Goal: Task Accomplishment & Management: Manage account settings

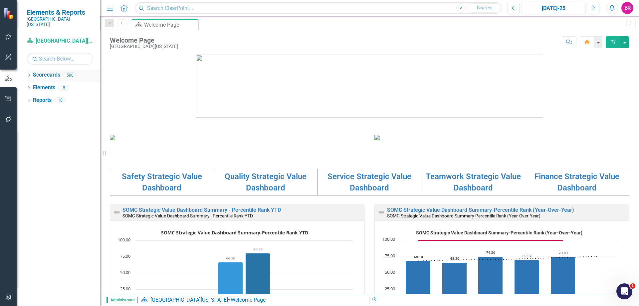
click at [29, 74] on icon at bounding box center [29, 75] width 2 height 3
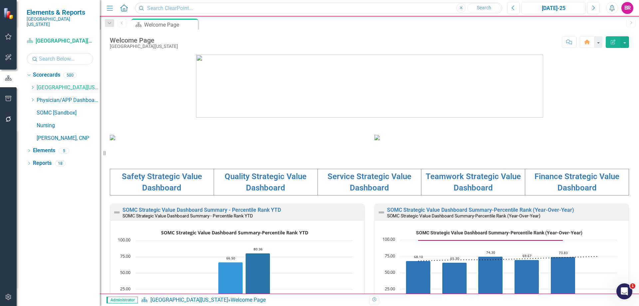
click at [33, 85] on icon "Dropdown" at bounding box center [32, 87] width 5 height 4
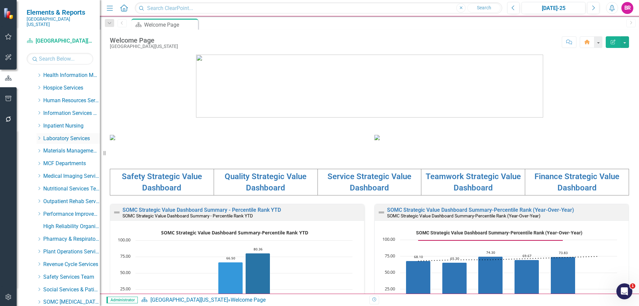
scroll to position [166, 0]
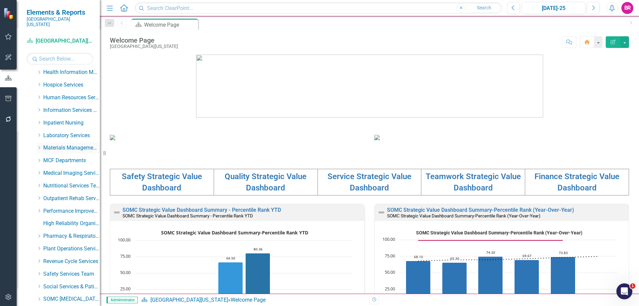
click at [40, 146] on icon "Dropdown" at bounding box center [39, 148] width 5 height 4
click at [54, 157] on link "Materials Management" at bounding box center [75, 161] width 50 height 8
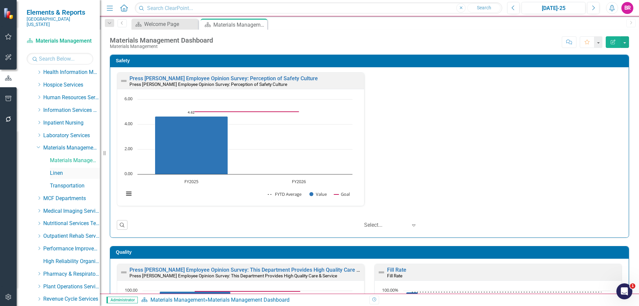
click at [57, 169] on link "Linen" at bounding box center [75, 173] width 50 height 8
click at [493, 162] on div "Press Ganey Employee Opinion Survey: Perception of Safety Culture Press Ganey E…" at bounding box center [369, 143] width 515 height 142
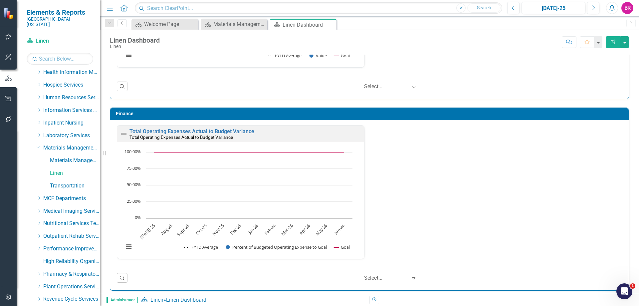
scroll to position [716, 0]
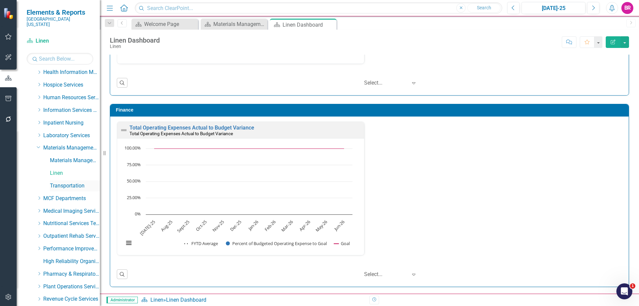
click at [70, 182] on link "Transportation" at bounding box center [75, 186] width 50 height 8
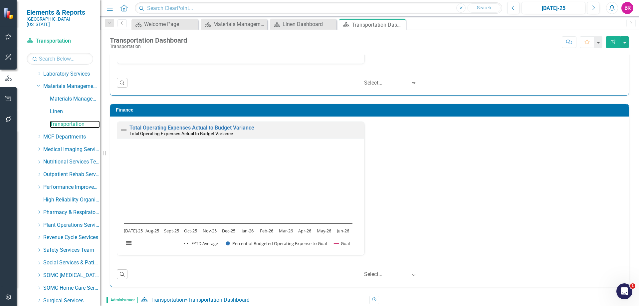
scroll to position [300, 0]
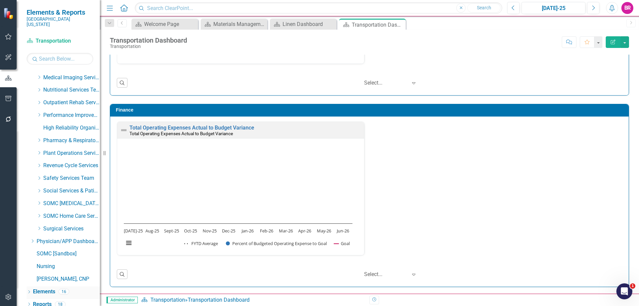
click at [43, 286] on div "Elements" at bounding box center [44, 291] width 22 height 11
click at [537, 161] on div "Total Operating Expenses Actual to Budget Variance Total Operating Expenses Act…" at bounding box center [369, 192] width 515 height 142
click at [54, 288] on link "Elements" at bounding box center [44, 292] width 22 height 8
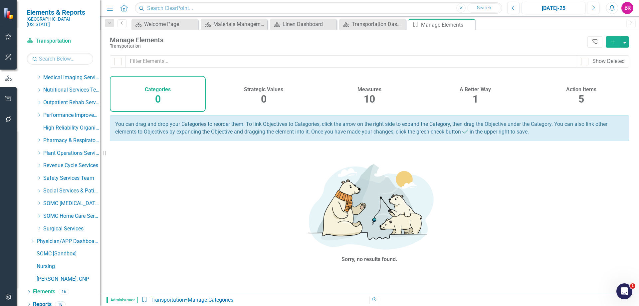
click at [366, 94] on span "10" at bounding box center [369, 99] width 11 height 12
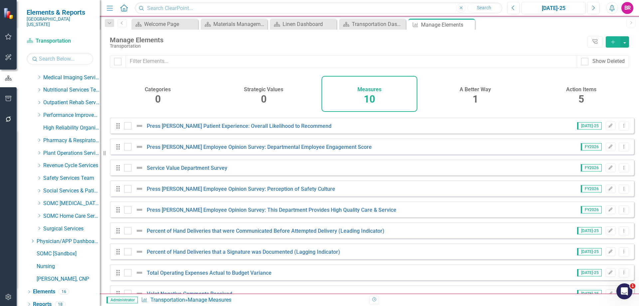
scroll to position [36, 0]
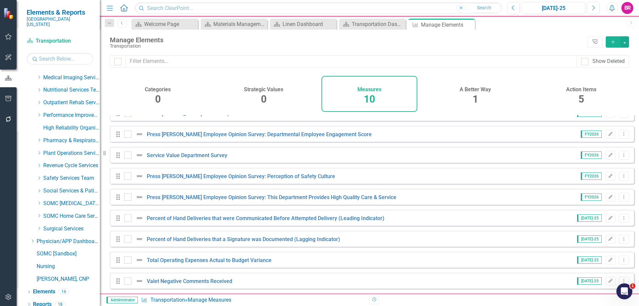
click at [615, 41] on icon "Add" at bounding box center [613, 42] width 6 height 5
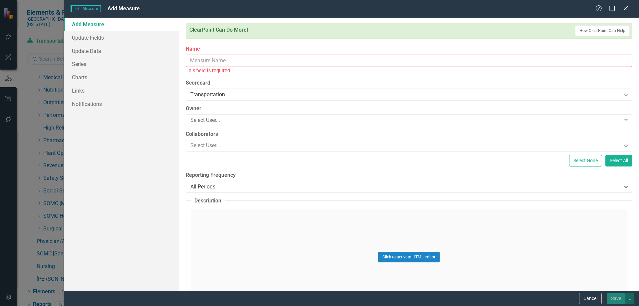
click at [255, 60] on input "Name" at bounding box center [409, 61] width 446 height 12
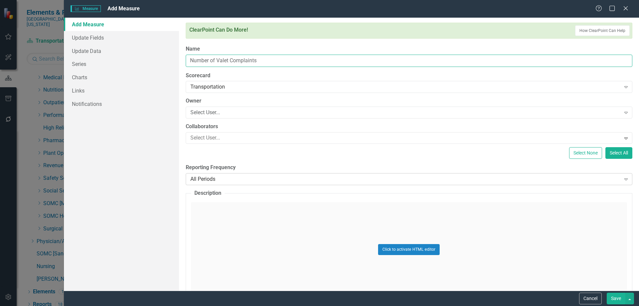
type input "Number of Valet Complaints"
click at [337, 179] on div "All Periods" at bounding box center [405, 179] width 430 height 8
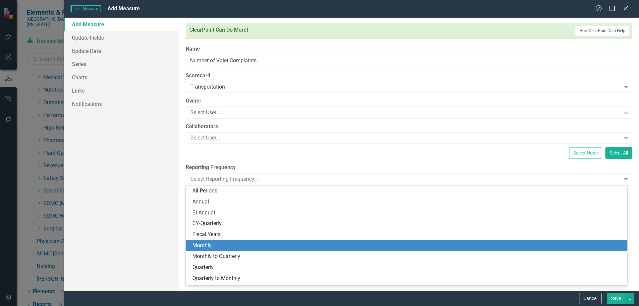
click at [273, 244] on div "Monthly" at bounding box center [407, 245] width 431 height 8
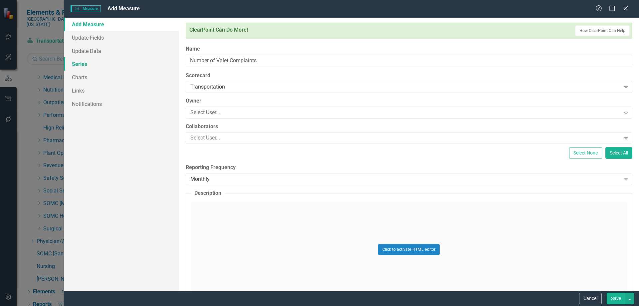
click at [76, 66] on link "Series" at bounding box center [121, 63] width 115 height 13
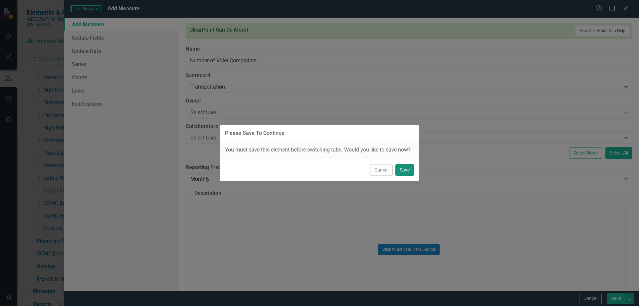
drag, startPoint x: 405, startPoint y: 168, endPoint x: 408, endPoint y: 165, distance: 4.5
click at [403, 168] on button "Save" at bounding box center [404, 170] width 19 height 12
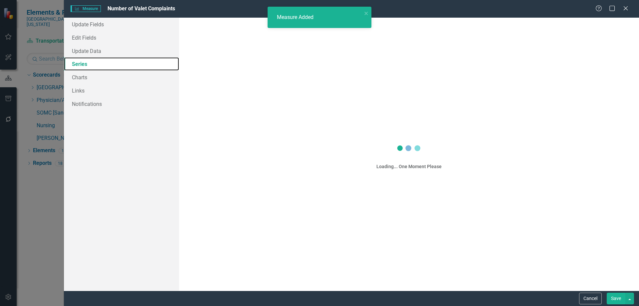
scroll to position [0, 0]
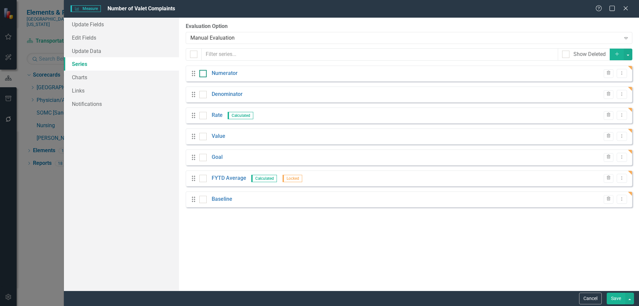
click at [204, 76] on div at bounding box center [202, 73] width 7 height 7
click at [204, 74] on input "checkbox" at bounding box center [201, 72] width 4 height 4
checkbox input "true"
click at [204, 96] on div at bounding box center [202, 94] width 7 height 7
click at [204, 95] on input "checkbox" at bounding box center [201, 93] width 4 height 4
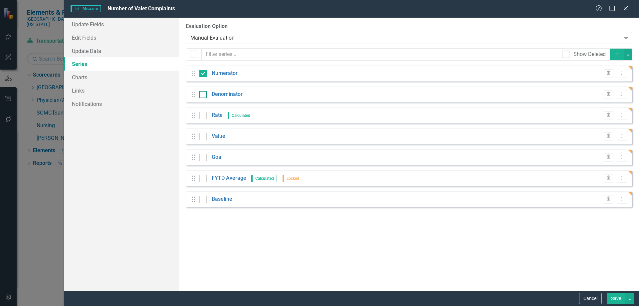
checkbox input "true"
click at [201, 112] on input "checkbox" at bounding box center [201, 114] width 4 height 4
checkbox input "true"
click at [203, 197] on input "checkbox" at bounding box center [201, 198] width 4 height 4
checkbox input "true"
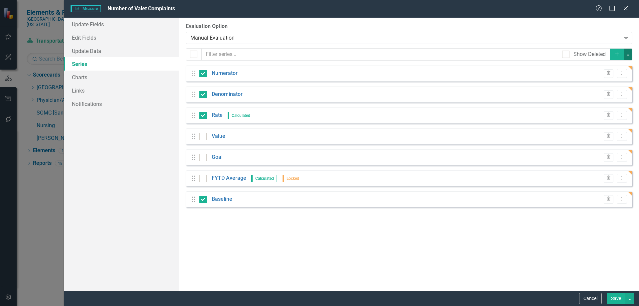
click at [626, 56] on button "button" at bounding box center [627, 55] width 9 height 12
click at [606, 103] on link "Trash Delete Multiple" at bounding box center [605, 103] width 53 height 12
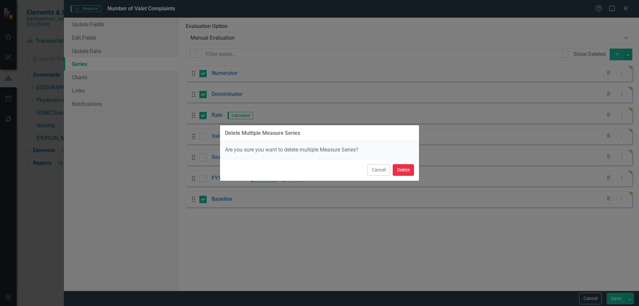
click at [404, 166] on button "Delete" at bounding box center [402, 170] width 21 height 12
checkbox input "false"
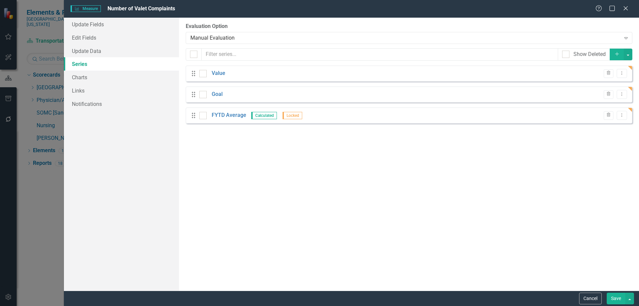
click at [616, 296] on button "Save" at bounding box center [615, 298] width 19 height 12
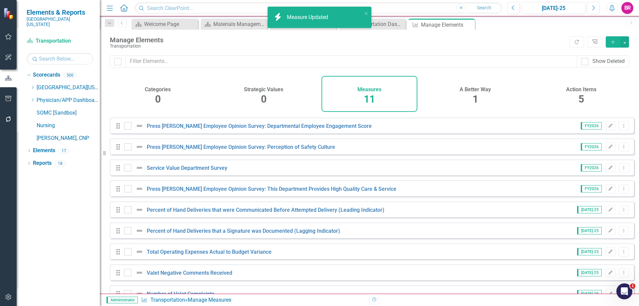
scroll to position [57, 0]
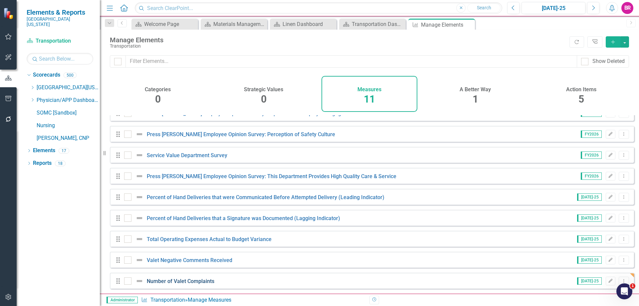
click at [169, 281] on link "Number of Valet Complaints" at bounding box center [181, 281] width 68 height 6
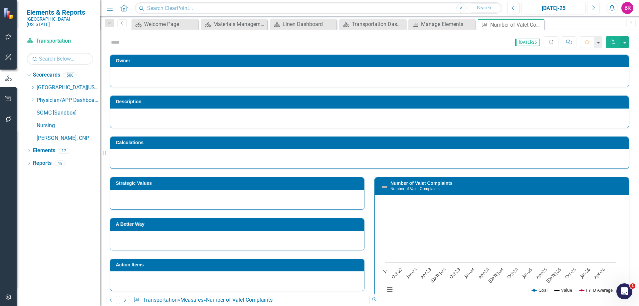
scroll to position [85, 0]
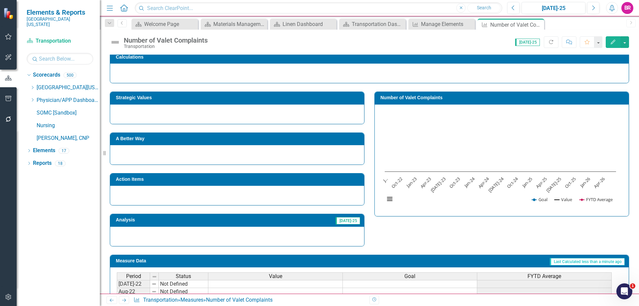
click at [185, 96] on h3 "Strategic Values" at bounding box center [238, 97] width 245 height 5
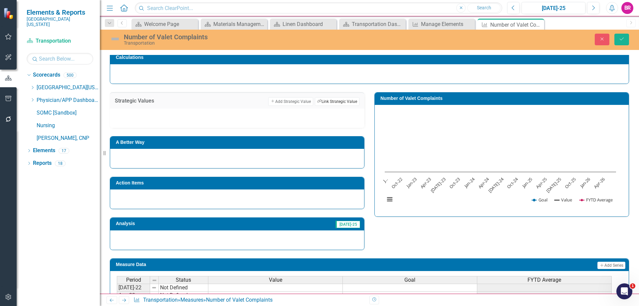
click at [336, 100] on button "Link Tag Link Strategic Value" at bounding box center [337, 101] width 45 height 9
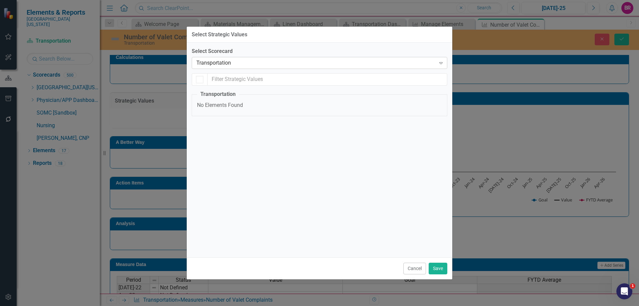
click at [231, 61] on div "Transportation" at bounding box center [315, 63] width 239 height 8
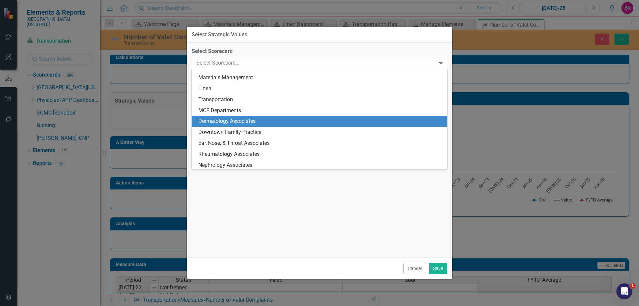
scroll to position [644, 0]
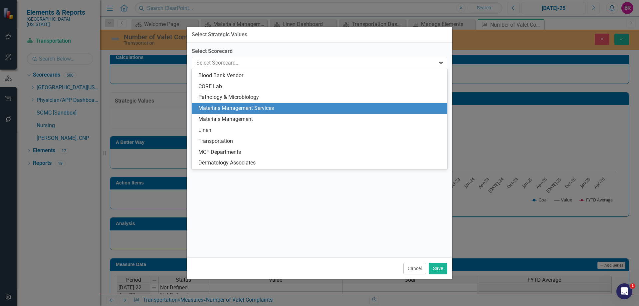
click at [243, 110] on div "Materials Management Services" at bounding box center [320, 108] width 245 height 8
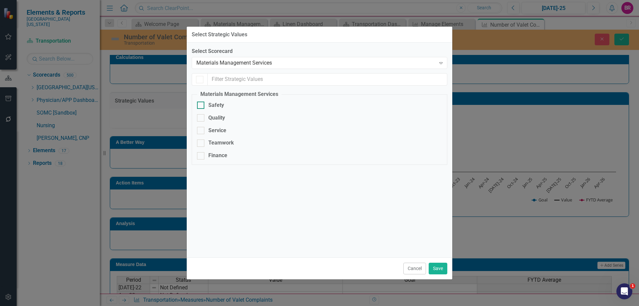
checkbox input "false"
click at [221, 105] on div "Safety" at bounding box center [216, 105] width 16 height 8
click at [201, 105] on input "Safety" at bounding box center [199, 103] width 4 height 4
checkbox input "true"
click at [441, 265] on button "Save" at bounding box center [437, 268] width 19 height 12
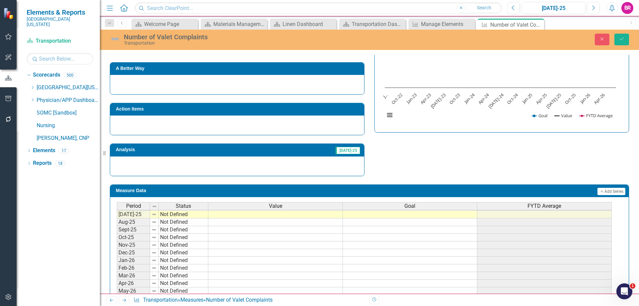
scroll to position [196, 0]
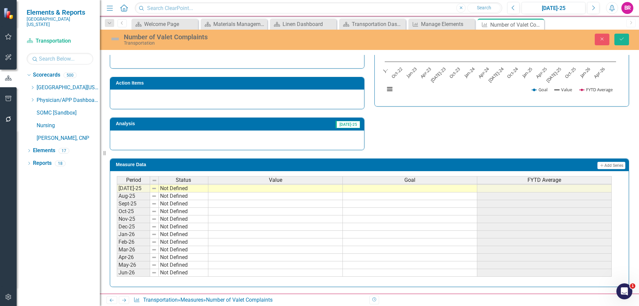
click at [264, 191] on tbody "Jan-24 Not Defined Feb-24 Not Defined Mar-24 Not Defined Apr-24 Not Defined May…" at bounding box center [364, 162] width 495 height 230
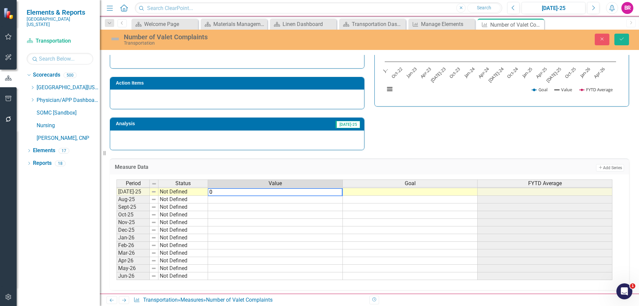
click at [410, 163] on div "Measure Data Add Add Series" at bounding box center [369, 166] width 519 height 16
click at [415, 191] on td at bounding box center [410, 192] width 135 height 8
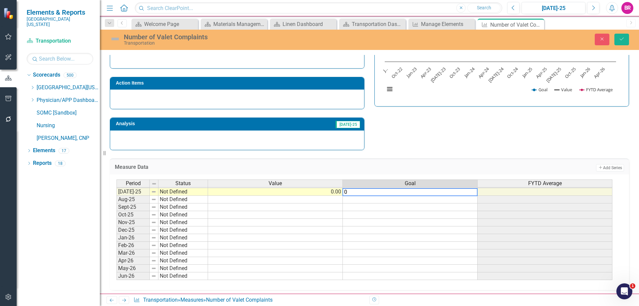
type textarea "0"
click at [503, 151] on div "Measure Data Add Add Series Period Status Value Goal FYTD Average Jun-24 Not De…" at bounding box center [369, 220] width 529 height 140
click at [467, 192] on td "0.00" at bounding box center [410, 192] width 135 height 8
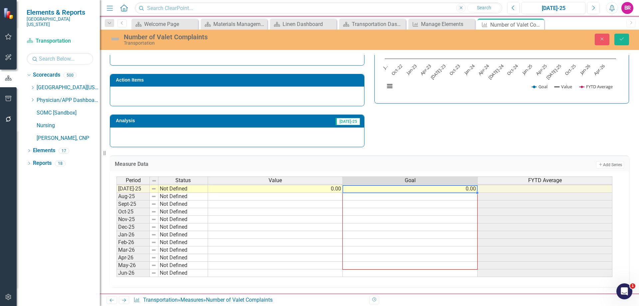
drag, startPoint x: 477, startPoint y: 196, endPoint x: 451, endPoint y: 272, distance: 80.1
click at [116, 272] on div "Period Status Value Goal FYTD Average Jun-24 Not Defined Jul-24 Not Defined Aug…" at bounding box center [116, 177] width 0 height 200
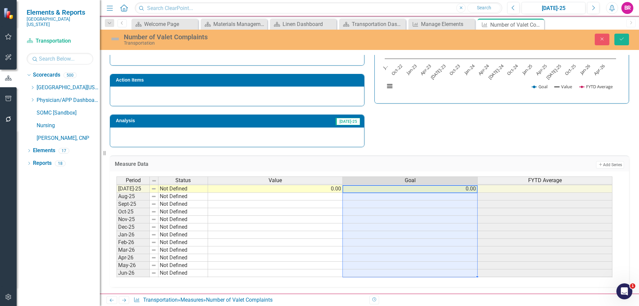
click at [499, 124] on div "Strategic Values Add Add Strategic Value Link Tag Link Strategic Value Not Defi…" at bounding box center [369, 59] width 529 height 176
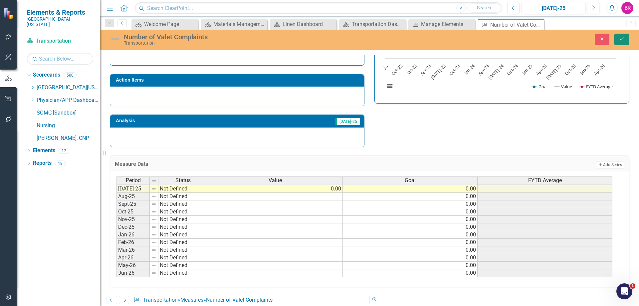
click at [620, 41] on icon "Save" at bounding box center [621, 39] width 6 height 5
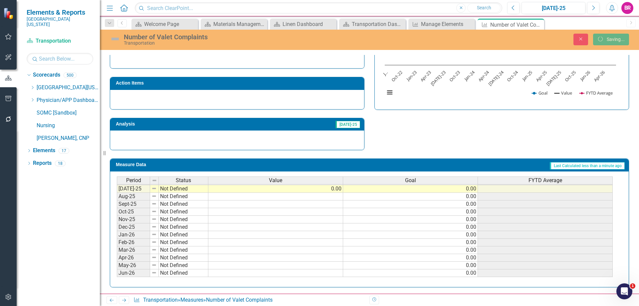
scroll to position [192, 0]
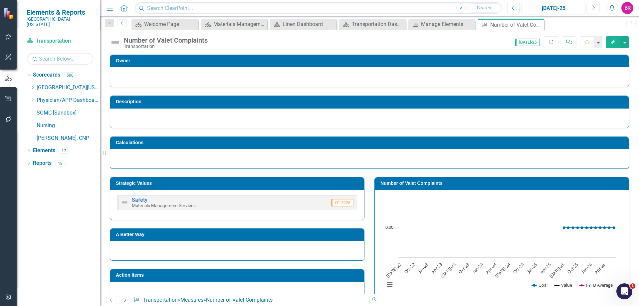
click at [405, 181] on h3 "Number of Valet Complaints" at bounding box center [502, 183] width 245 height 5
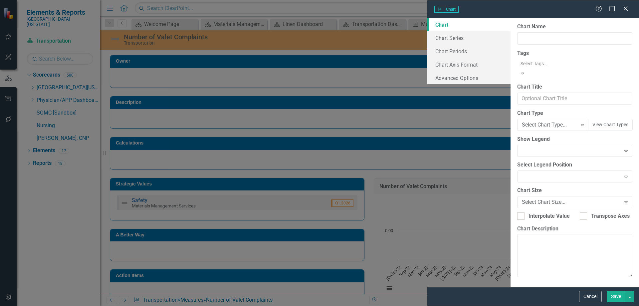
type input "Number of Valet Complaints"
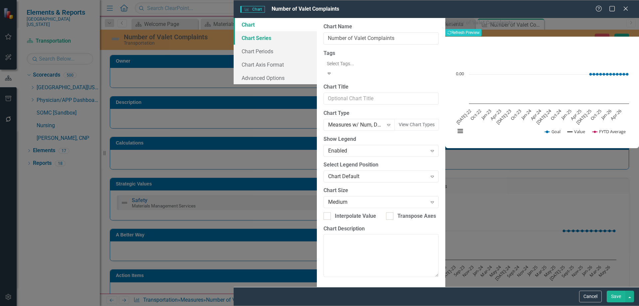
click at [233, 37] on link "Chart Series" at bounding box center [274, 37] width 83 height 13
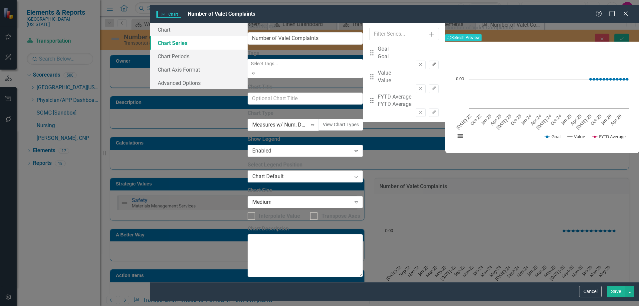
click at [431, 63] on icon "Edit" at bounding box center [433, 65] width 5 height 4
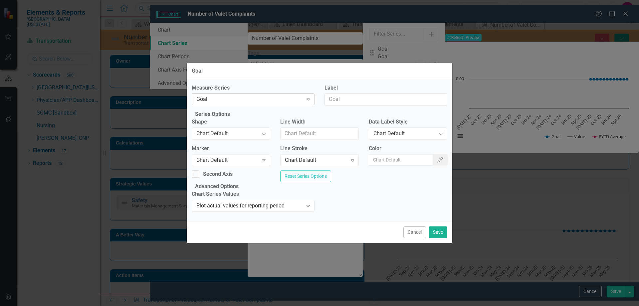
click at [292, 93] on div "Goal Expand" at bounding box center [253, 99] width 123 height 12
click at [236, 134] on div "Chart Default" at bounding box center [227, 134] width 62 height 8
click at [230, 133] on div "Column" at bounding box center [227, 134] width 62 height 8
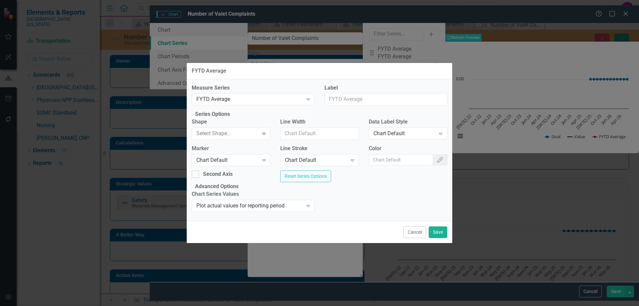
click at [225, 157] on div "Chart Default" at bounding box center [227, 160] width 62 height 8
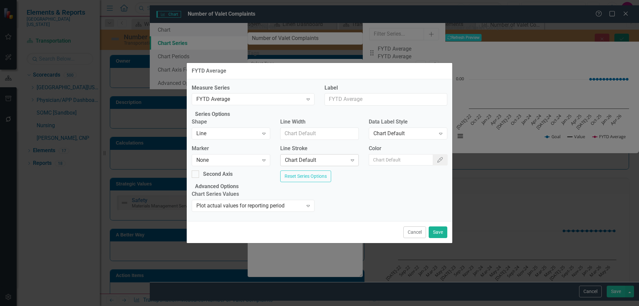
click at [315, 158] on div "Chart Default" at bounding box center [316, 160] width 62 height 8
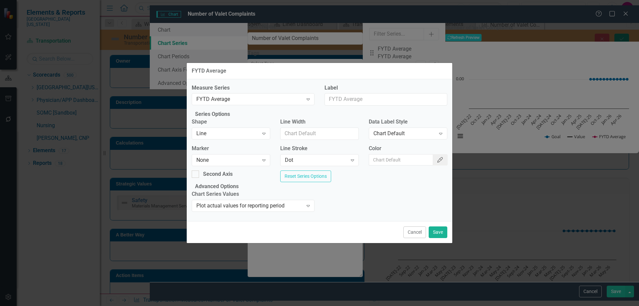
click at [434, 154] on button "Color Picker" at bounding box center [439, 159] width 15 height 11
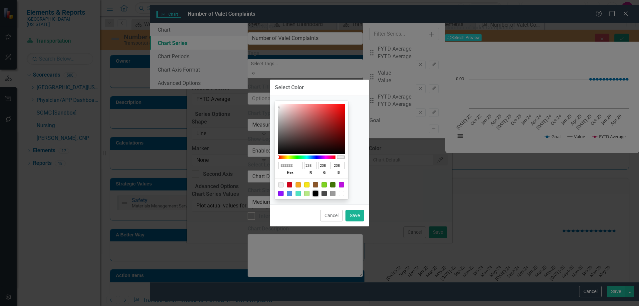
click at [318, 194] on div at bounding box center [315, 193] width 5 height 5
type input "000000"
type input "0"
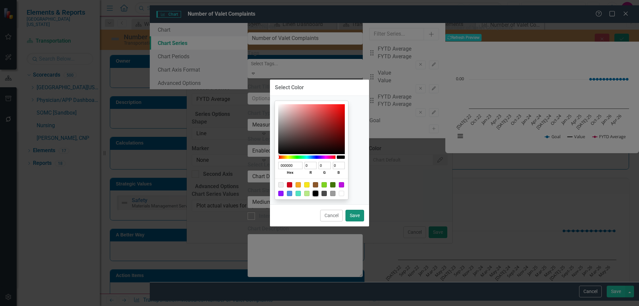
click at [360, 213] on button "Save" at bounding box center [354, 216] width 19 height 12
type input "#000000"
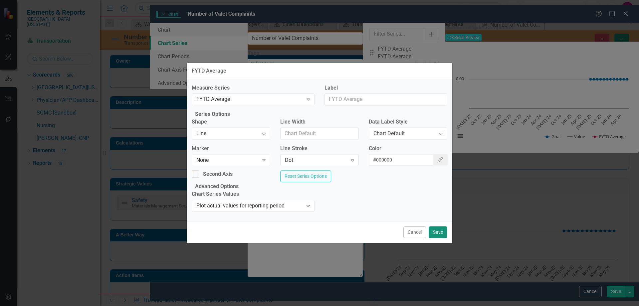
click at [435, 238] on button "Save" at bounding box center [437, 232] width 19 height 12
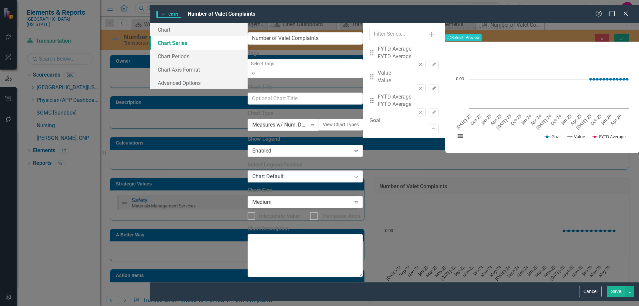
click at [429, 84] on button "Edit" at bounding box center [434, 88] width 10 height 9
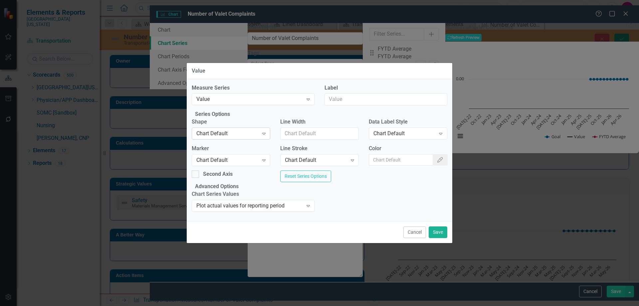
click at [245, 130] on div "Chart Default" at bounding box center [227, 134] width 62 height 8
click at [239, 154] on div "Chart Default Expand" at bounding box center [231, 160] width 78 height 12
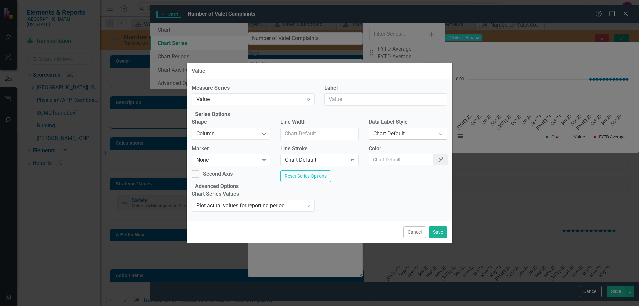
click at [409, 132] on div "Chart Default" at bounding box center [404, 134] width 62 height 8
click at [409, 154] on input "Color" at bounding box center [401, 159] width 65 height 11
type input "#2e75b6"
click at [436, 238] on button "Save" at bounding box center [437, 232] width 19 height 12
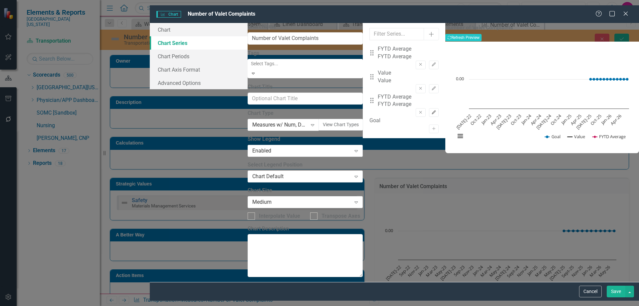
click at [429, 108] on button "Edit" at bounding box center [434, 112] width 10 height 9
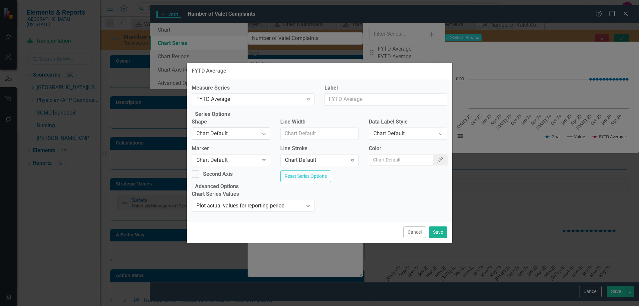
click at [228, 134] on div "Chart Default" at bounding box center [227, 134] width 62 height 8
click at [226, 160] on div "Chart Default" at bounding box center [227, 160] width 62 height 8
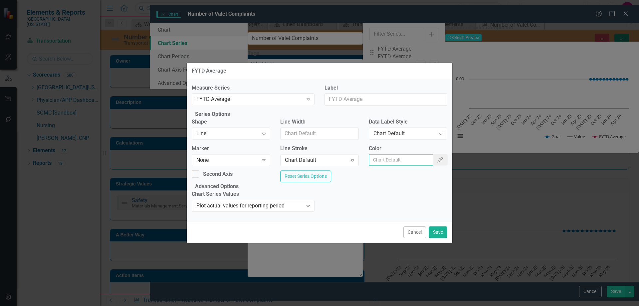
click at [424, 159] on input "Color" at bounding box center [401, 159] width 65 height 11
click at [436, 157] on icon "Color Picker" at bounding box center [439, 159] width 7 height 5
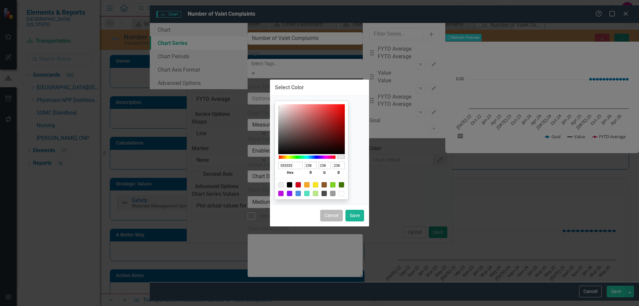
click at [335, 212] on button "Cancel" at bounding box center [331, 216] width 23 height 12
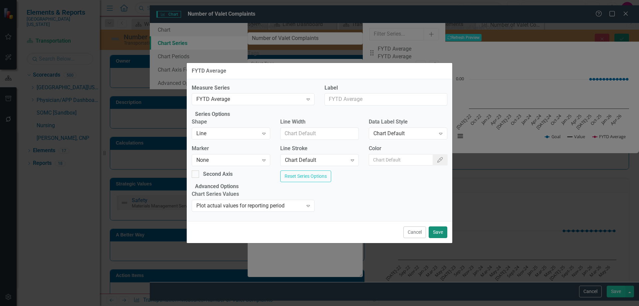
click at [438, 238] on button "Save" at bounding box center [437, 232] width 19 height 12
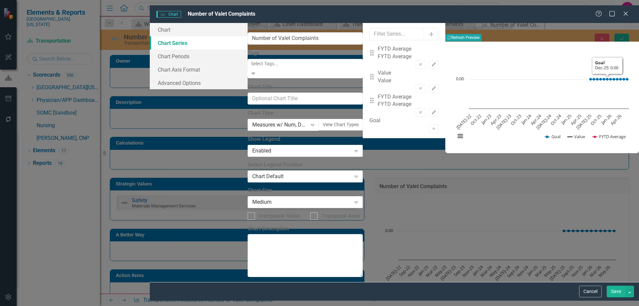
click at [481, 34] on button "Recalculate Refresh Preview" at bounding box center [463, 37] width 36 height 7
click at [451, 36] on icon "button" at bounding box center [449, 38] width 4 height 4
click at [431, 110] on icon "Edit" at bounding box center [433, 112] width 5 height 4
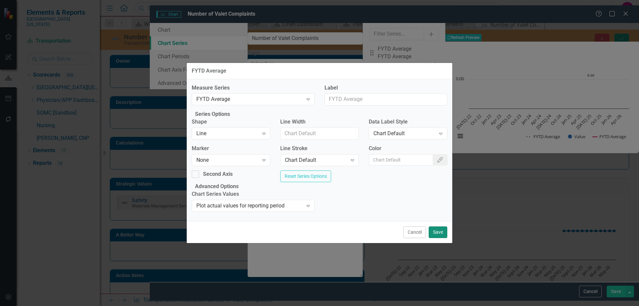
click at [443, 238] on button "Save" at bounding box center [437, 232] width 19 height 12
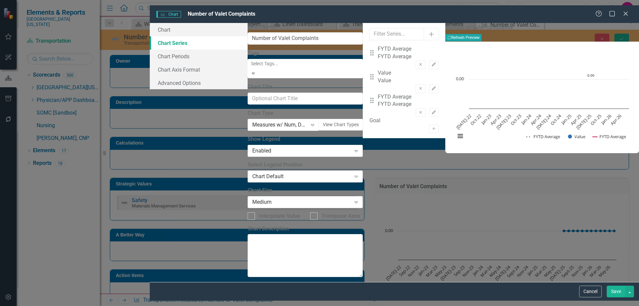
click at [618, 297] on button "Save" at bounding box center [615, 291] width 19 height 12
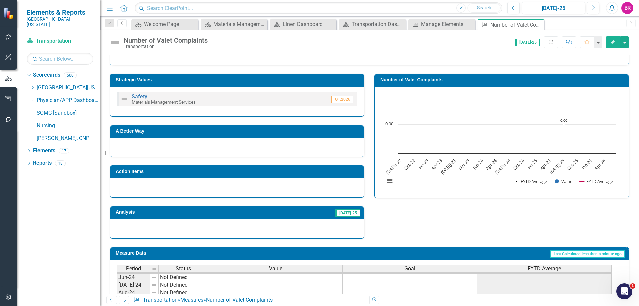
scroll to position [92, 0]
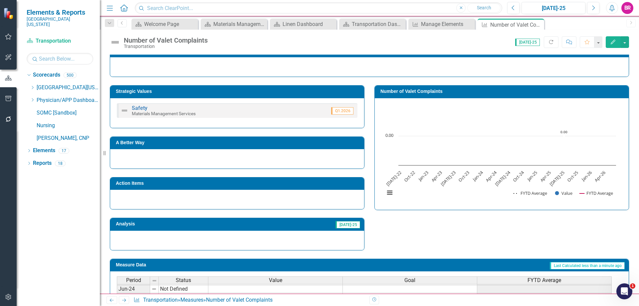
click at [412, 89] on h3 "Number of Valet Complaints" at bounding box center [502, 91] width 245 height 5
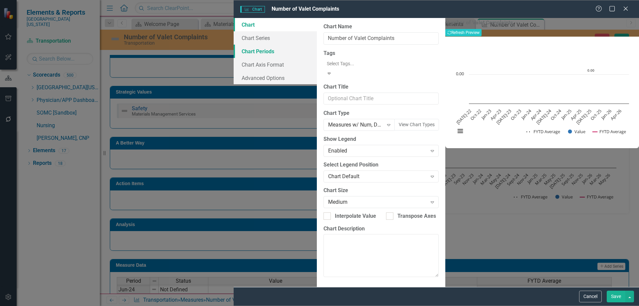
click at [233, 48] on link "Chart Periods" at bounding box center [274, 51] width 83 height 13
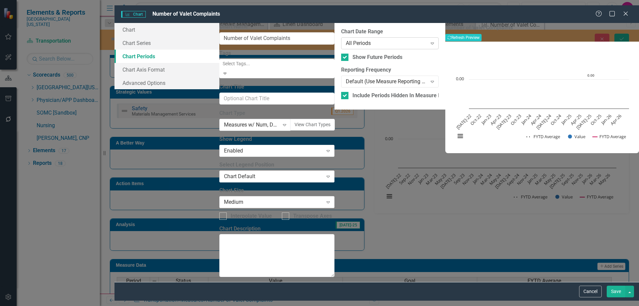
click at [346, 40] on div "All Periods" at bounding box center [386, 44] width 81 height 8
click at [481, 34] on button "Recalculate Refresh Preview" at bounding box center [463, 37] width 36 height 7
click at [617, 297] on button "Save" at bounding box center [615, 291] width 19 height 12
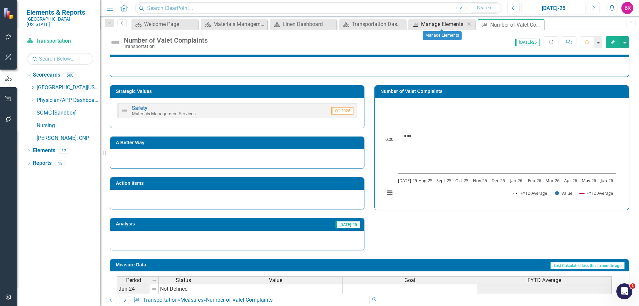
click at [434, 27] on div "Manage Elements" at bounding box center [443, 24] width 44 height 8
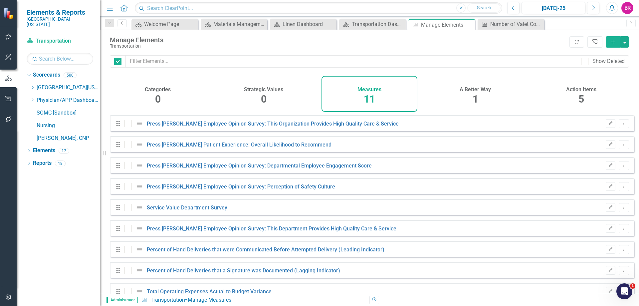
checkbox input "false"
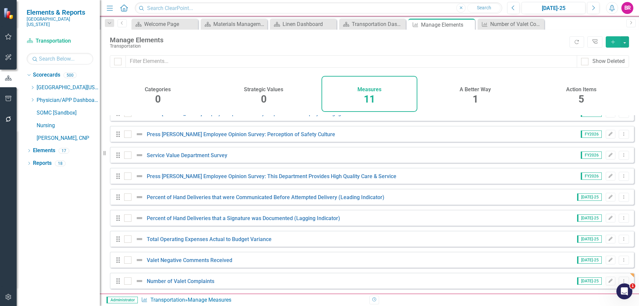
scroll to position [57, 0]
click at [186, 257] on link "Valet Negative Comments Received" at bounding box center [189, 260] width 85 height 6
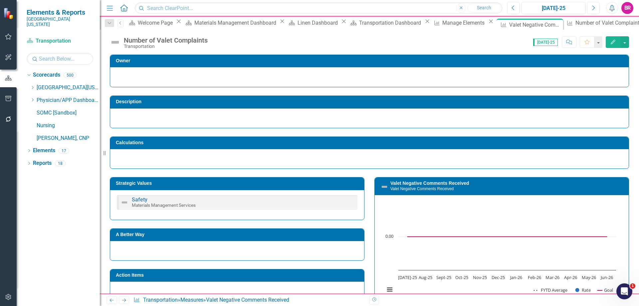
scroll to position [33, 0]
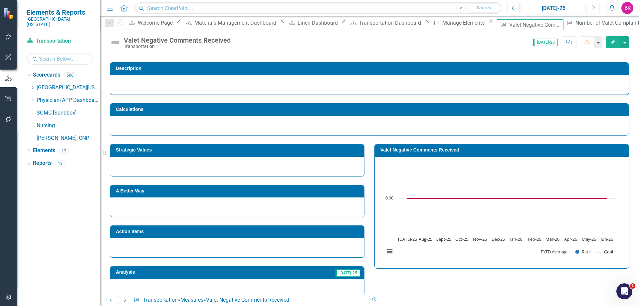
click at [433, 151] on h3 "Valet Negative Comments Received" at bounding box center [502, 149] width 245 height 5
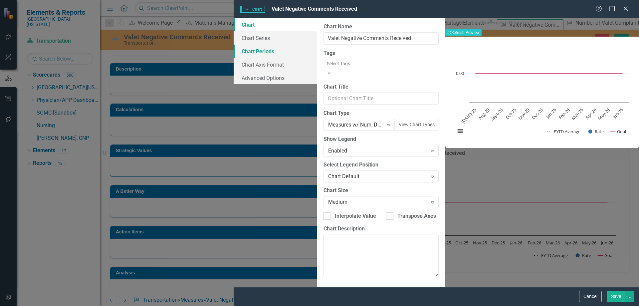
click at [233, 49] on link "Chart Periods" at bounding box center [274, 51] width 83 height 13
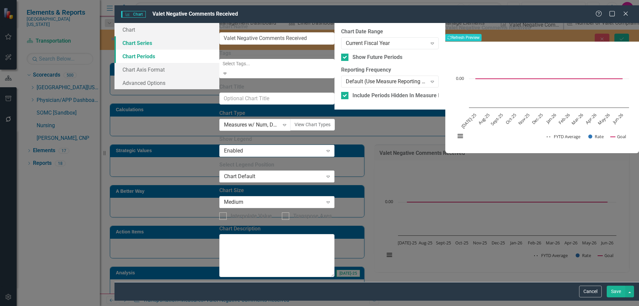
click at [167, 40] on link "Chart Series" at bounding box center [166, 42] width 105 height 13
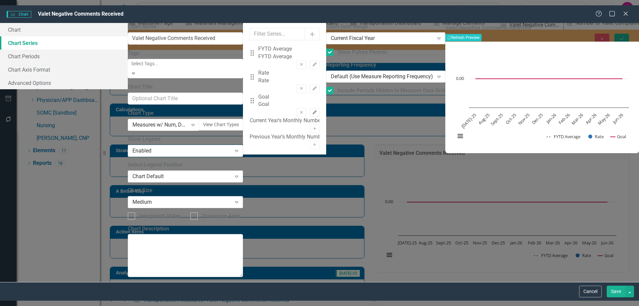
click at [319, 108] on button "Edit" at bounding box center [315, 112] width 10 height 9
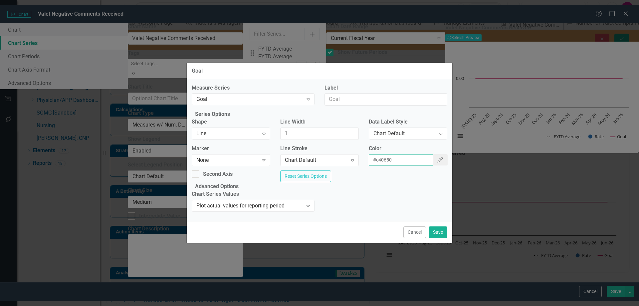
drag, startPoint x: 400, startPoint y: 156, endPoint x: 365, endPoint y: 156, distance: 35.9
click at [365, 156] on div "Color #c40650 Color Picker" at bounding box center [408, 158] width 88 height 26
click at [410, 238] on button "Cancel" at bounding box center [414, 232] width 23 height 12
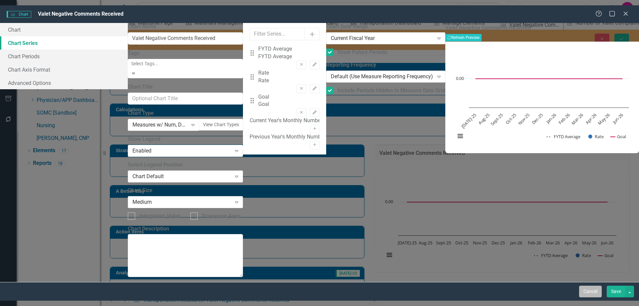
click at [585, 296] on button "Cancel" at bounding box center [590, 291] width 23 height 12
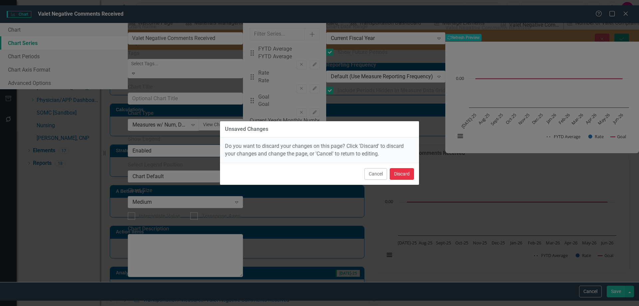
drag, startPoint x: 409, startPoint y: 175, endPoint x: 363, endPoint y: 161, distance: 48.2
click at [409, 175] on button "Discard" at bounding box center [401, 174] width 24 height 12
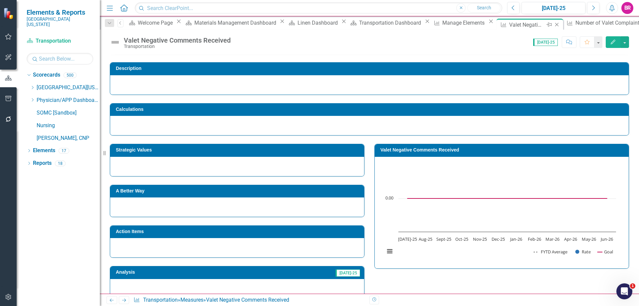
click at [553, 24] on icon "Close" at bounding box center [556, 24] width 7 height 5
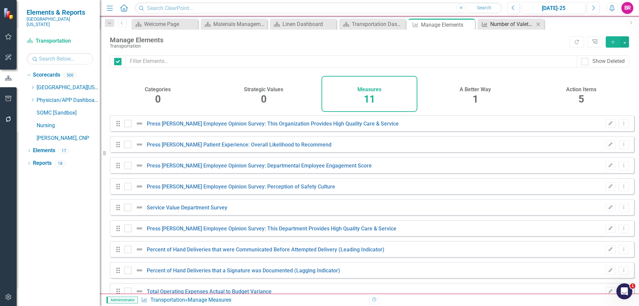
checkbox input "false"
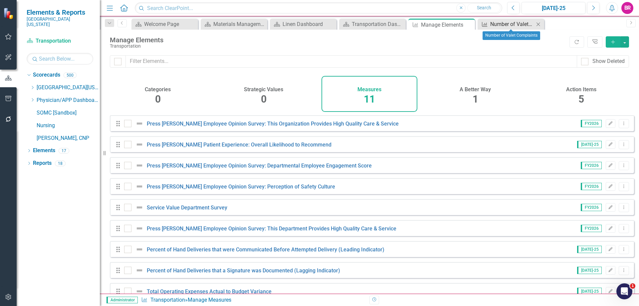
click at [506, 24] on div "Number of Valet Complaints" at bounding box center [512, 24] width 44 height 8
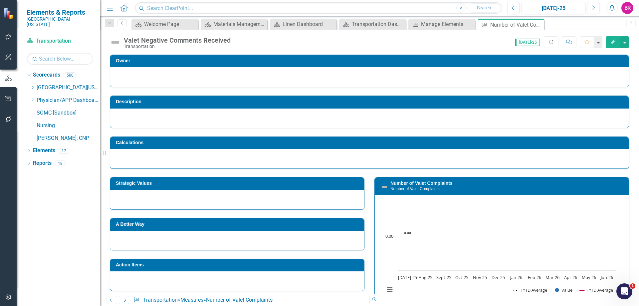
click at [415, 195] on div "Chart Combination chart with 3 data series. Number of Valet Complaints (Chart T…" at bounding box center [502, 250] width 254 height 111
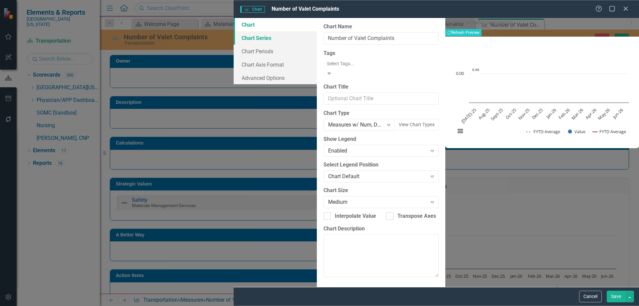
click at [233, 39] on link "Chart Series" at bounding box center [274, 37] width 83 height 13
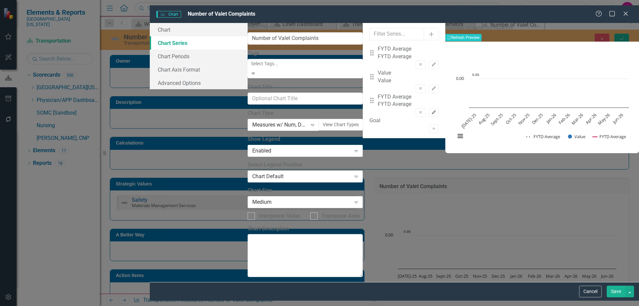
click at [429, 108] on button "Edit" at bounding box center [434, 112] width 10 height 9
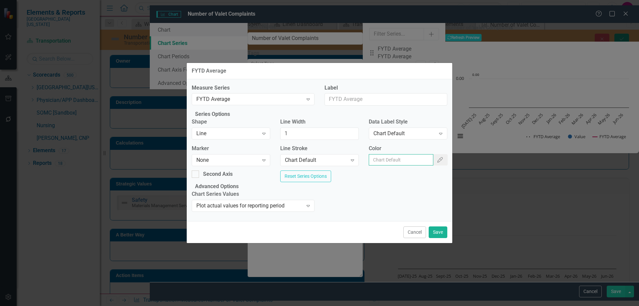
paste input "#c40650"
type input "#c40650"
click at [439, 238] on button "Save" at bounding box center [437, 232] width 19 height 12
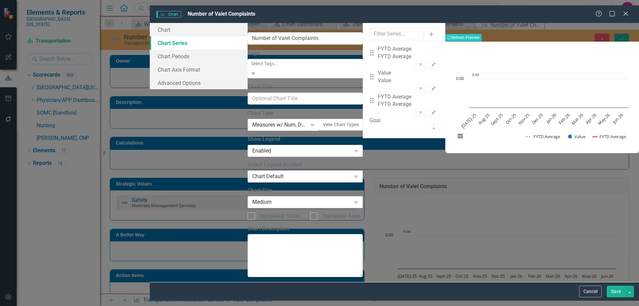
click at [614, 295] on button "Save" at bounding box center [615, 291] width 19 height 12
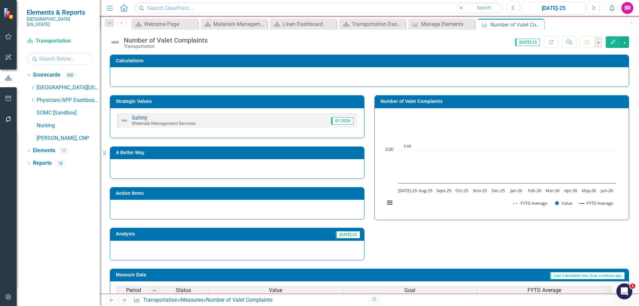
scroll to position [100, 0]
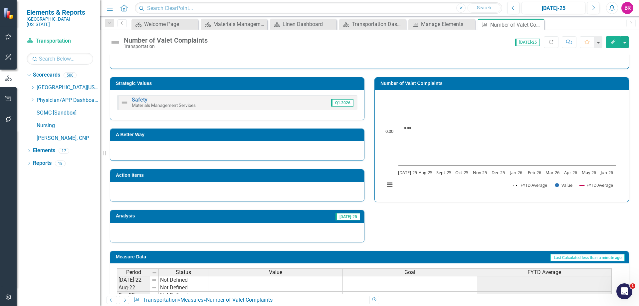
click at [470, 132] on rect "Interactive chart" at bounding box center [500, 145] width 238 height 100
click at [581, 228] on div "Strategic Values Safety Materials Management Services Q1.2026 A Better Way Acti…" at bounding box center [369, 155] width 529 height 173
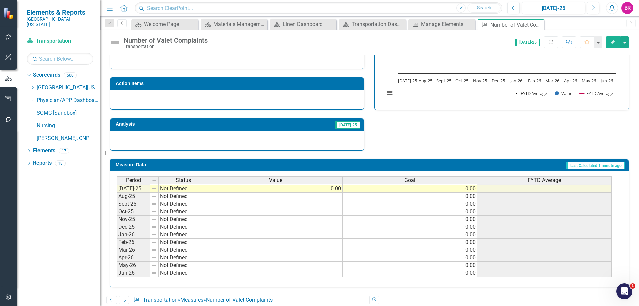
scroll to position [209, 0]
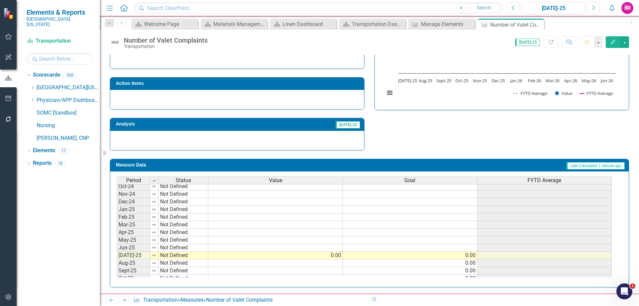
click at [314, 180] on div "Value" at bounding box center [275, 180] width 134 height 7
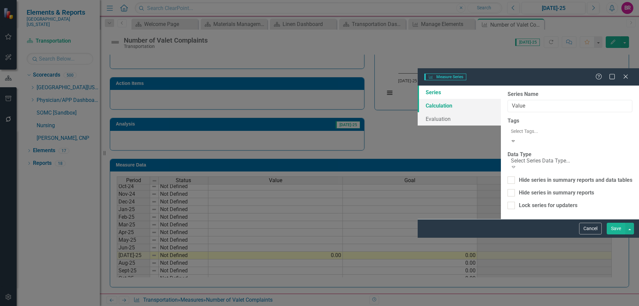
click at [417, 99] on link "Calculation" at bounding box center [458, 105] width 83 height 13
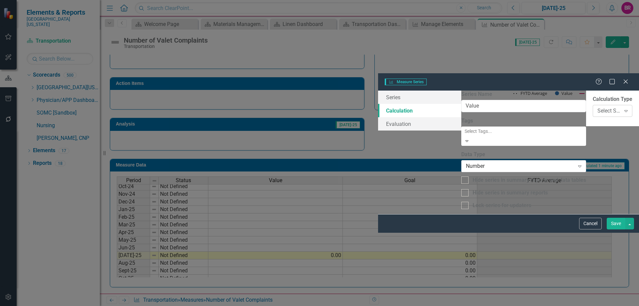
click at [597, 107] on div "Select Series Calculation Type" at bounding box center [608, 111] width 23 height 8
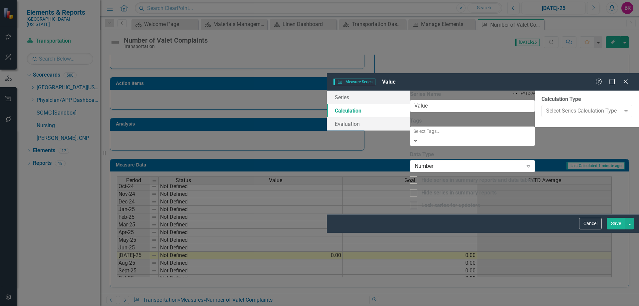
click at [596, 229] on button "Cancel" at bounding box center [590, 224] width 23 height 12
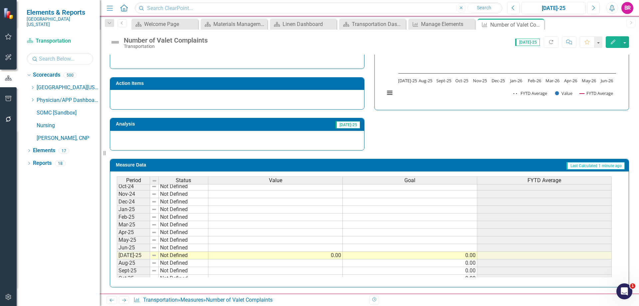
click at [291, 181] on div "Value" at bounding box center [275, 180] width 134 height 7
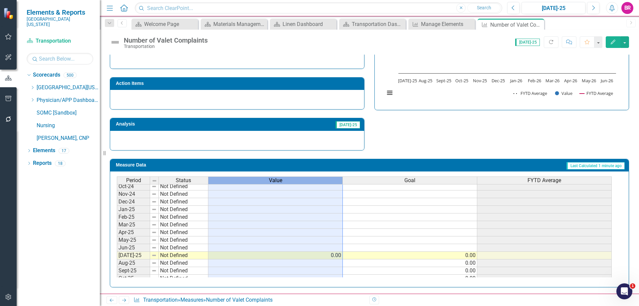
click at [291, 181] on div "Value" at bounding box center [275, 180] width 134 height 7
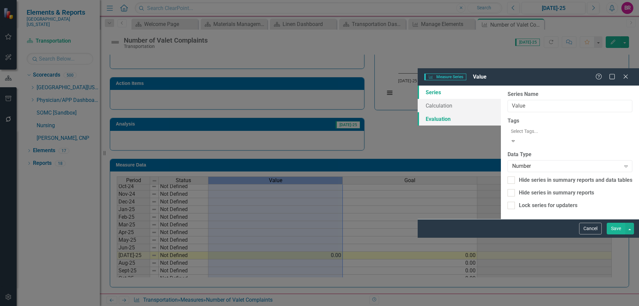
click at [417, 112] on link "Evaluation" at bounding box center [458, 118] width 83 height 13
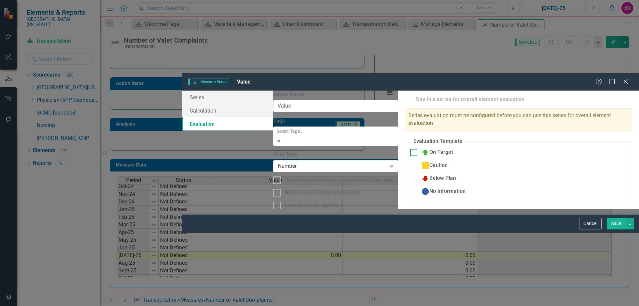
click at [421, 148] on div "On Target" at bounding box center [437, 152] width 32 height 8
click at [410, 149] on input "On Target" at bounding box center [412, 151] width 4 height 4
checkbox input "true"
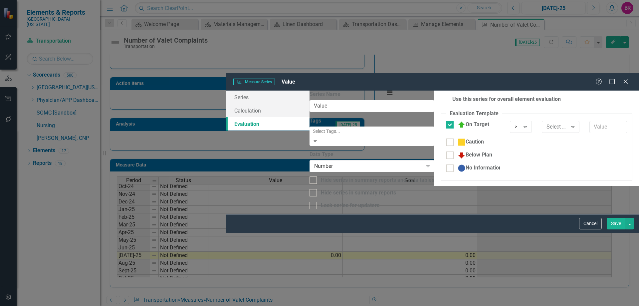
click at [441, 138] on div "Caution" at bounding box center [473, 144] width 64 height 13
click at [457, 151] on div "Below Plan" at bounding box center [474, 155] width 35 height 8
click at [446, 151] on input "Below Plan" at bounding box center [448, 153] width 4 height 4
checkbox input "true"
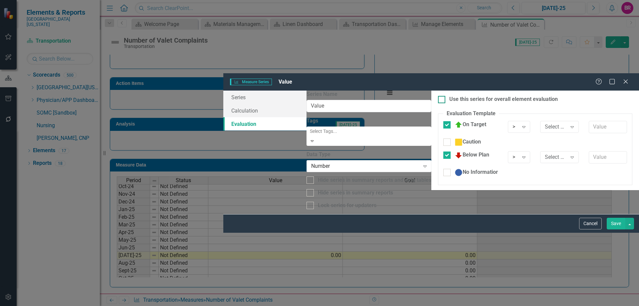
click at [449, 95] on div "Use this series for overall element evaluation" at bounding box center [503, 99] width 108 height 8
click at [438, 96] on input "Use this series for overall element evaluation" at bounding box center [440, 98] width 4 height 4
checkbox input "true"
click at [512, 123] on div ">" at bounding box center [515, 127] width 6 height 8
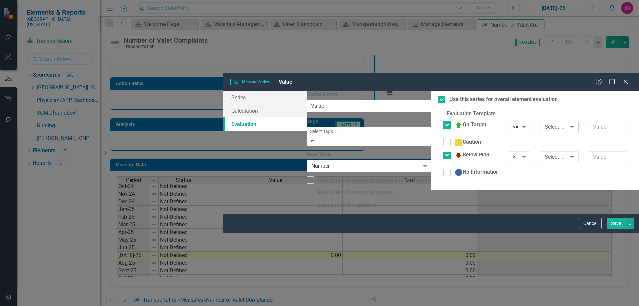
click at [544, 123] on div "Select Measure Series" at bounding box center [555, 127] width 22 height 8
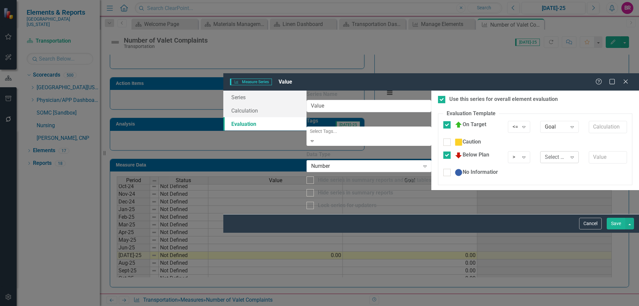
click at [544, 153] on div "Select Measure Series" at bounding box center [555, 157] width 22 height 8
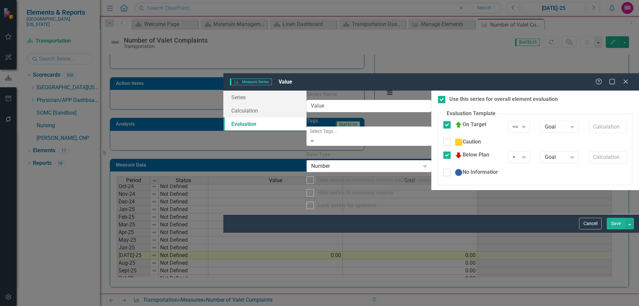
click at [616, 229] on button "Save" at bounding box center [615, 224] width 19 height 12
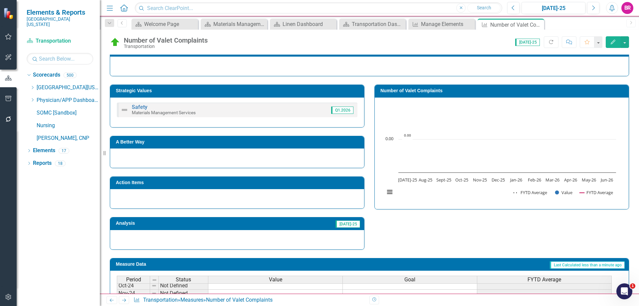
scroll to position [92, 0]
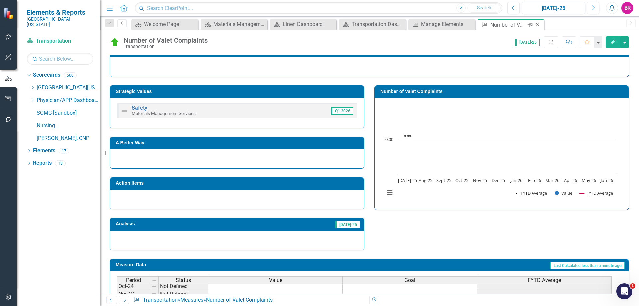
click at [538, 24] on icon "Close" at bounding box center [537, 24] width 7 height 5
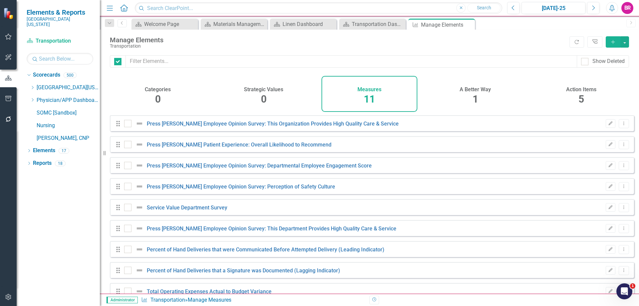
checkbox input "false"
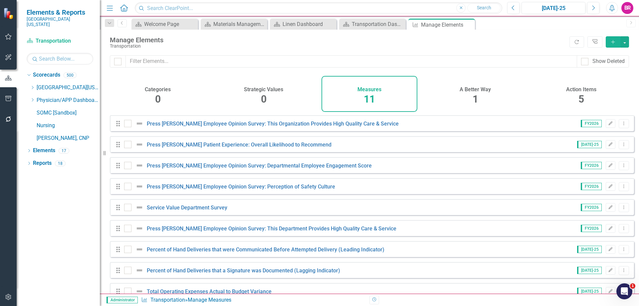
click at [613, 40] on icon "Add" at bounding box center [613, 42] width 6 height 5
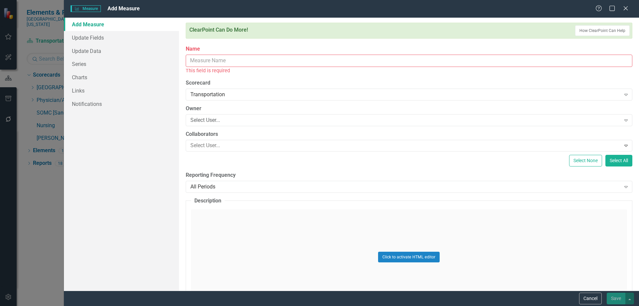
click at [223, 62] on input "Name" at bounding box center [409, 61] width 446 height 12
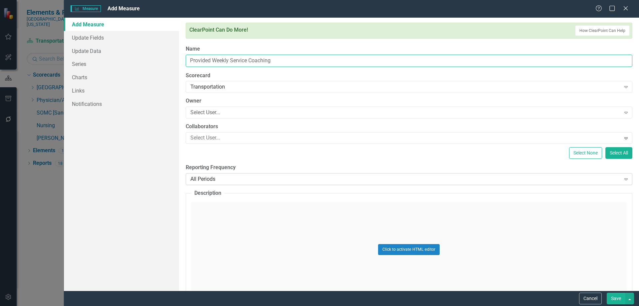
type input "Provided Weekly Service Coaching"
click at [203, 176] on div "All Periods" at bounding box center [405, 179] width 430 height 8
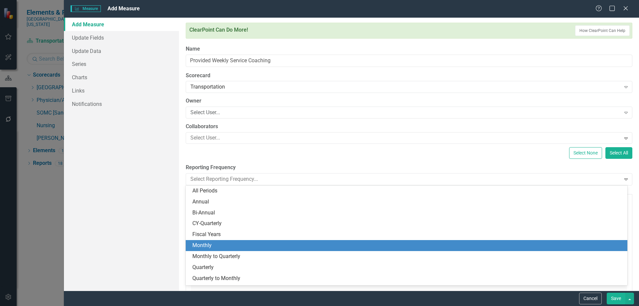
click at [218, 246] on div "Monthly" at bounding box center [407, 245] width 431 height 8
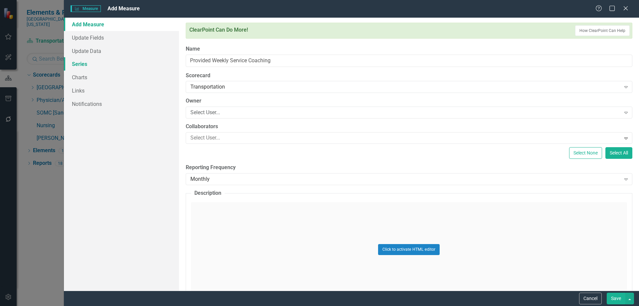
click at [106, 66] on link "Series" at bounding box center [121, 63] width 115 height 13
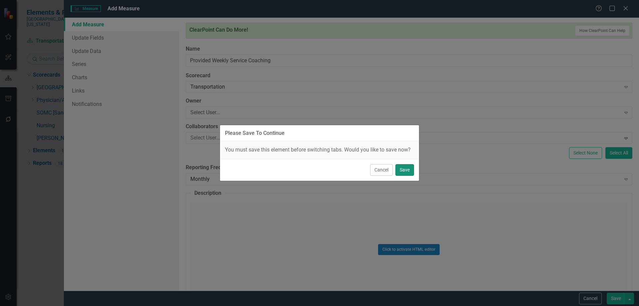
click at [405, 175] on button "Save" at bounding box center [404, 170] width 19 height 12
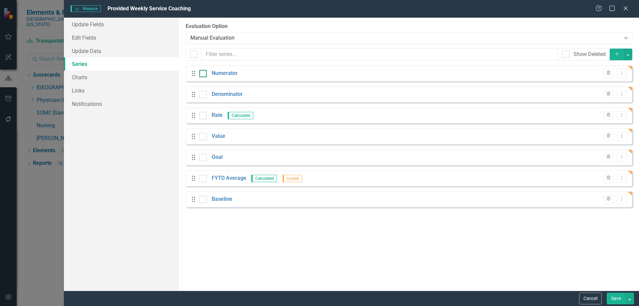
drag, startPoint x: 202, startPoint y: 74, endPoint x: 202, endPoint y: 79, distance: 4.7
click at [202, 74] on div at bounding box center [202, 73] width 7 height 7
click at [202, 74] on input "checkbox" at bounding box center [201, 72] width 4 height 4
checkbox input "true"
click at [203, 94] on input "checkbox" at bounding box center [201, 93] width 4 height 4
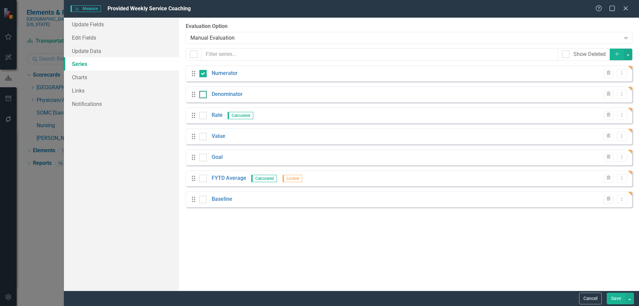
checkbox input "true"
click at [201, 200] on div at bounding box center [202, 199] width 7 height 7
click at [201, 200] on input "checkbox" at bounding box center [201, 198] width 4 height 4
checkbox input "true"
click at [627, 57] on button "button" at bounding box center [627, 55] width 9 height 12
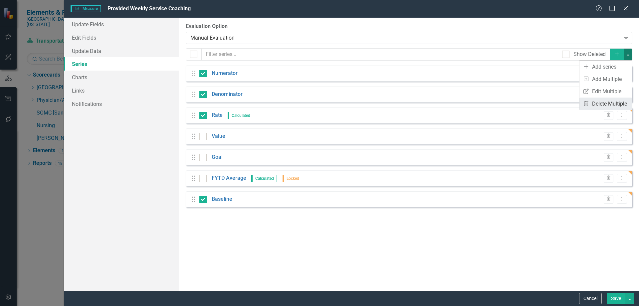
click at [623, 103] on link "Trash Delete Multiple" at bounding box center [605, 103] width 53 height 12
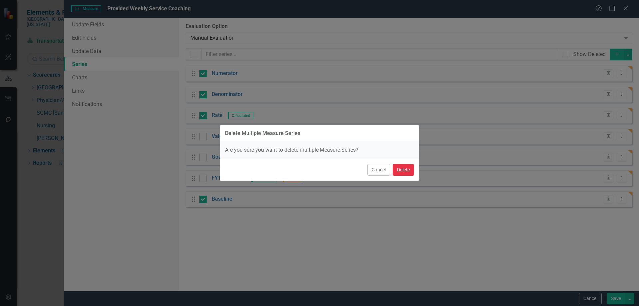
click at [403, 171] on button "Delete" at bounding box center [402, 170] width 21 height 12
checkbox input "false"
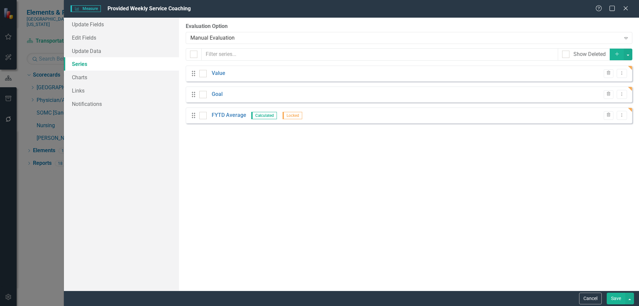
click at [611, 295] on button "Save" at bounding box center [615, 298] width 19 height 12
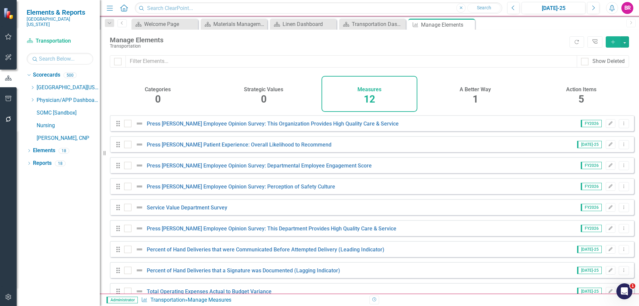
scroll to position [78, 0]
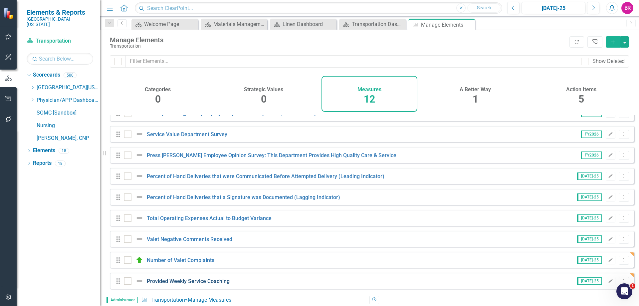
click at [194, 281] on link "Provided Weekly Service Coaching" at bounding box center [188, 281] width 83 height 6
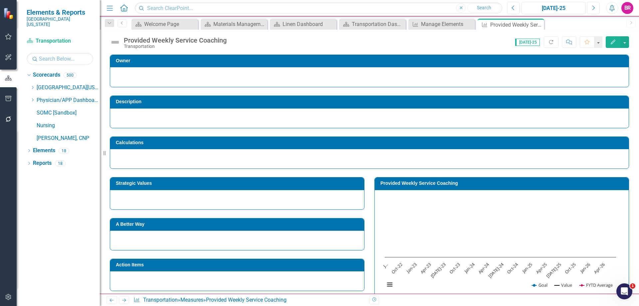
click at [198, 188] on td "Strategic Values" at bounding box center [238, 184] width 245 height 10
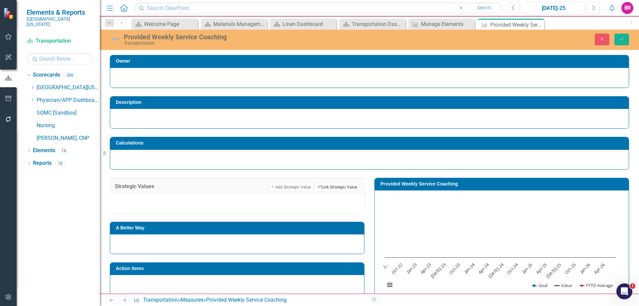
click at [331, 184] on button "Link Tag Link Strategic Value" at bounding box center [337, 187] width 45 height 9
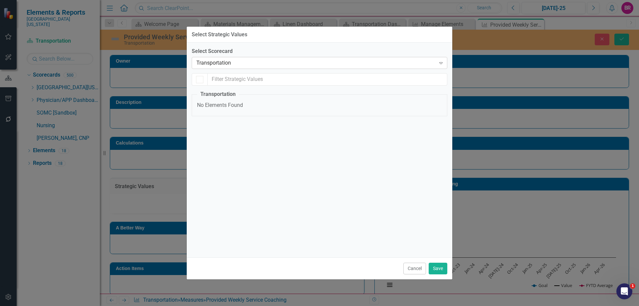
click at [262, 66] on div "Transportation" at bounding box center [315, 63] width 239 height 8
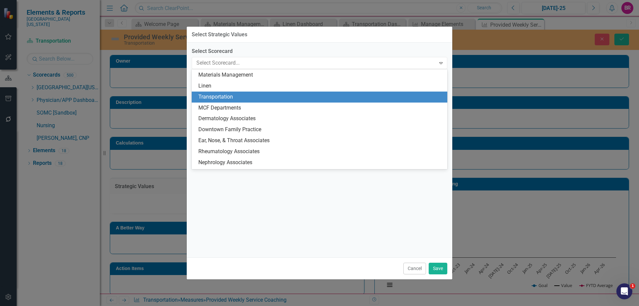
scroll to position [677, 0]
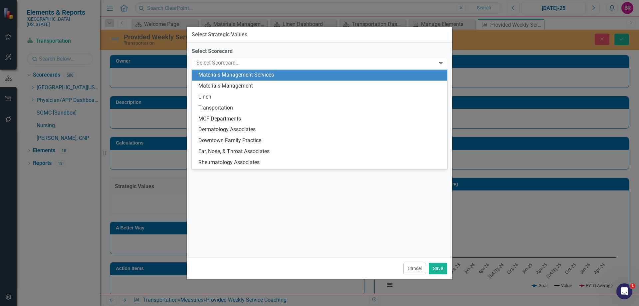
click at [263, 75] on div "Materials Management Services" at bounding box center [320, 75] width 245 height 8
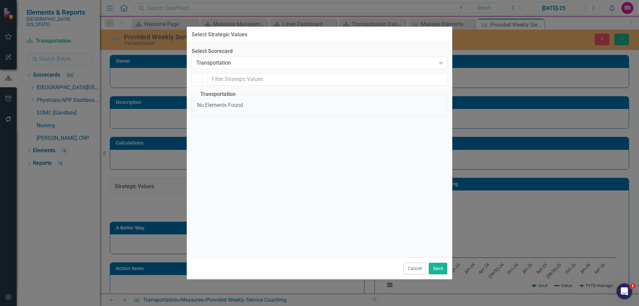
checkbox input "false"
click at [218, 127] on div "Service" at bounding box center [217, 131] width 18 height 8
click at [201, 127] on input "Service" at bounding box center [199, 129] width 4 height 4
checkbox input "true"
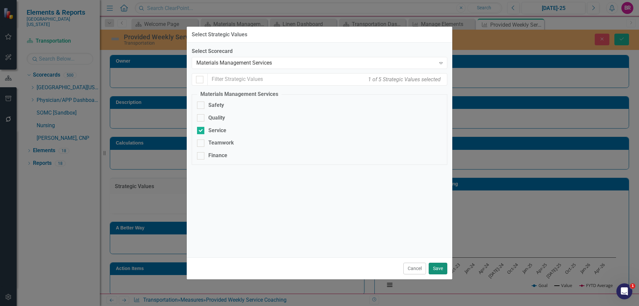
click at [439, 269] on button "Save" at bounding box center [437, 268] width 19 height 12
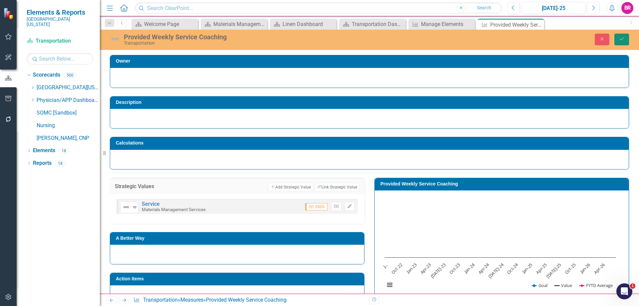
click at [626, 42] on button "Save" at bounding box center [621, 40] width 15 height 12
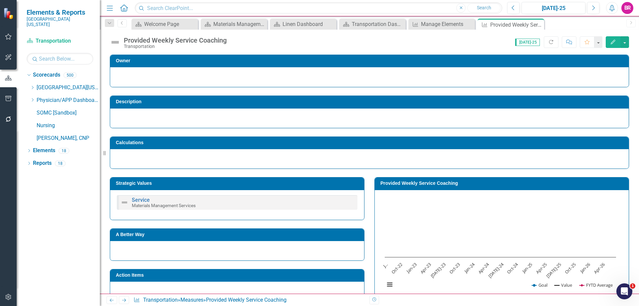
click at [400, 183] on h3 "Provided Weekly Service Coaching" at bounding box center [502, 183] width 245 height 5
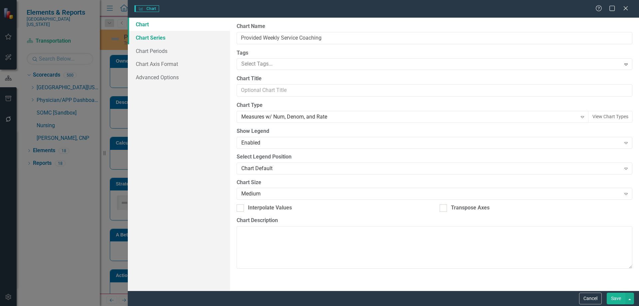
click at [160, 35] on link "Chart Series" at bounding box center [179, 37] width 102 height 13
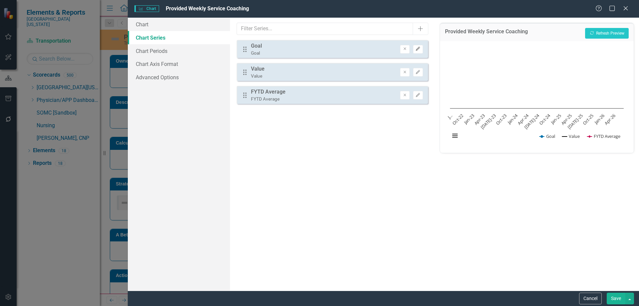
click at [417, 50] on icon "Edit" at bounding box center [417, 49] width 5 height 4
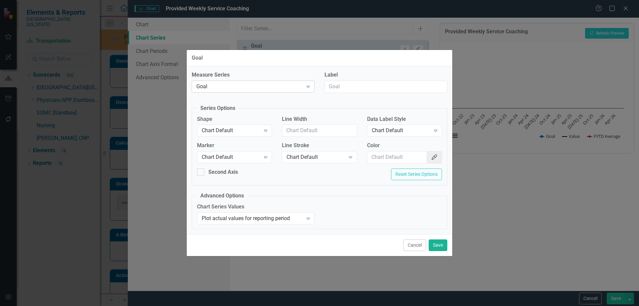
click at [273, 90] on div "Goal" at bounding box center [249, 86] width 106 height 8
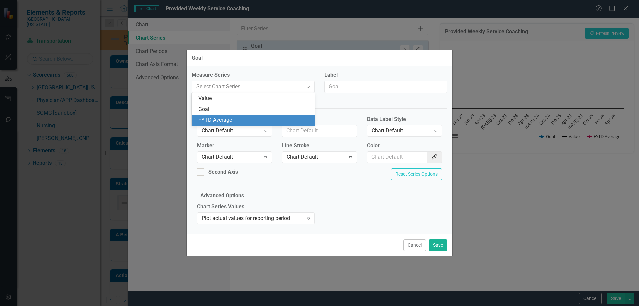
click at [260, 118] on div "FYTD Average" at bounding box center [254, 120] width 112 height 8
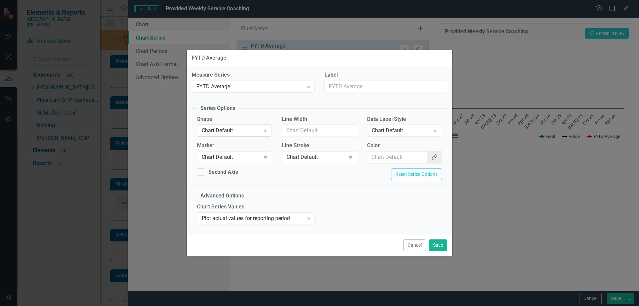
click at [248, 125] on div "Chart Default Expand" at bounding box center [234, 130] width 75 height 12
click at [223, 164] on div "Line" at bounding box center [236, 164] width 64 height 8
click at [237, 158] on div "Chart Default" at bounding box center [231, 157] width 59 height 8
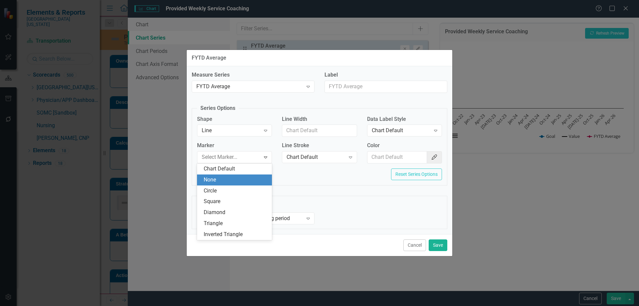
click at [235, 182] on div "None" at bounding box center [236, 180] width 64 height 8
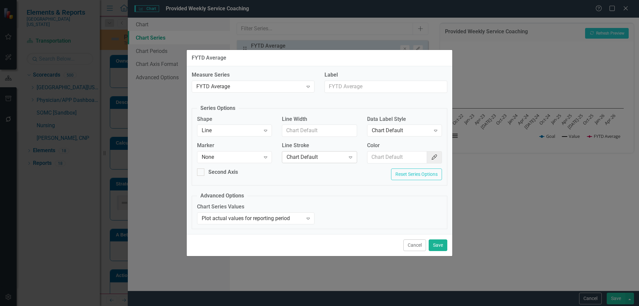
click at [295, 162] on div "Chart Default Expand" at bounding box center [319, 157] width 75 height 12
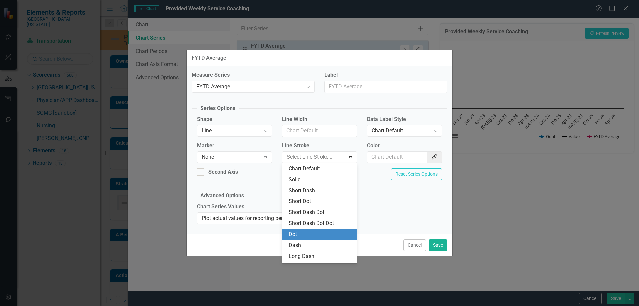
click at [293, 234] on div "Dot" at bounding box center [320, 234] width 64 height 8
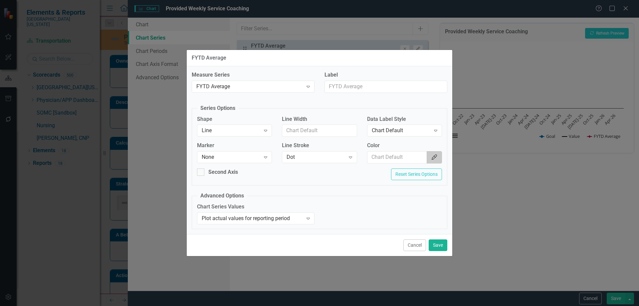
click at [438, 161] on button "Color Picker" at bounding box center [433, 157] width 15 height 12
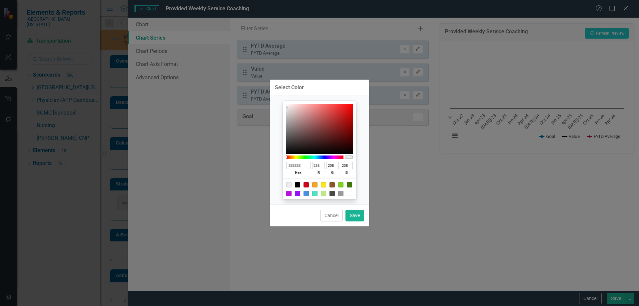
click at [298, 184] on div at bounding box center [297, 184] width 5 height 5
type input "000000"
type input "0"
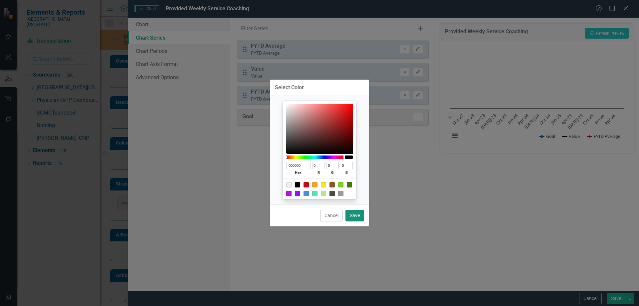
click at [350, 212] on button "Save" at bounding box center [354, 216] width 19 height 12
type input "#000000"
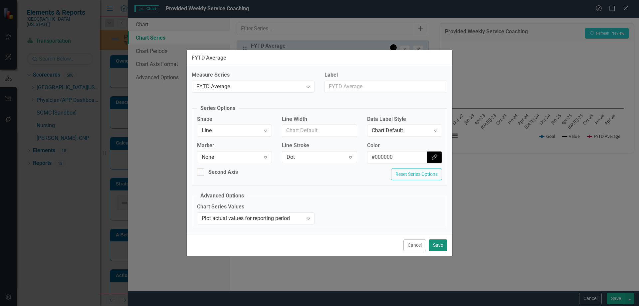
click at [440, 244] on button "Save" at bounding box center [437, 245] width 19 height 12
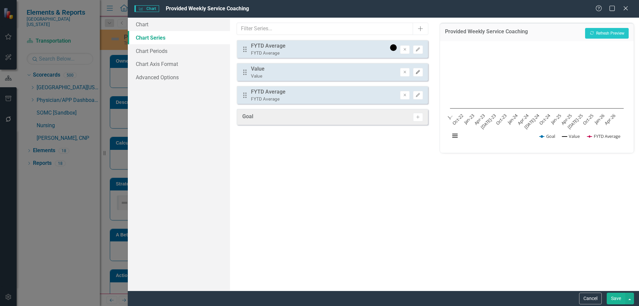
click at [420, 72] on icon "Edit" at bounding box center [417, 72] width 5 height 4
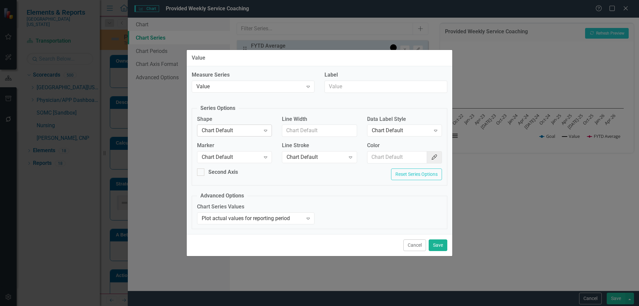
click at [260, 130] on div "Expand" at bounding box center [265, 130] width 12 height 11
click at [250, 154] on div "Column" at bounding box center [236, 153] width 64 height 8
click at [252, 84] on div "Value" at bounding box center [249, 86] width 106 height 8
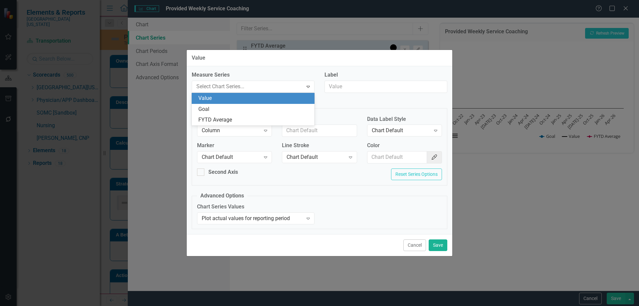
click at [257, 78] on label "Measure Series" at bounding box center [253, 75] width 123 height 8
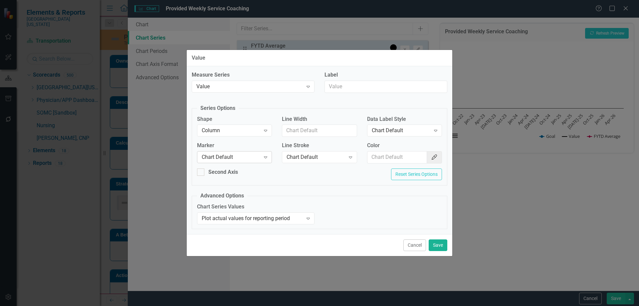
click at [247, 155] on div "Chart Default" at bounding box center [231, 157] width 59 height 8
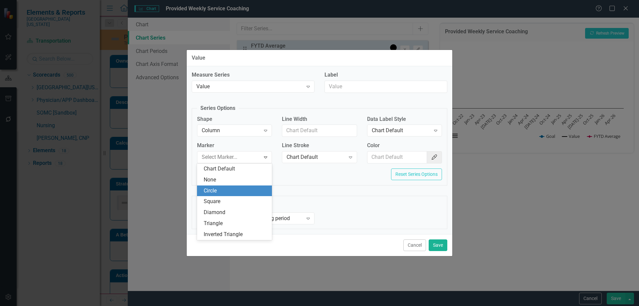
click at [238, 187] on div "Circle" at bounding box center [236, 191] width 64 height 8
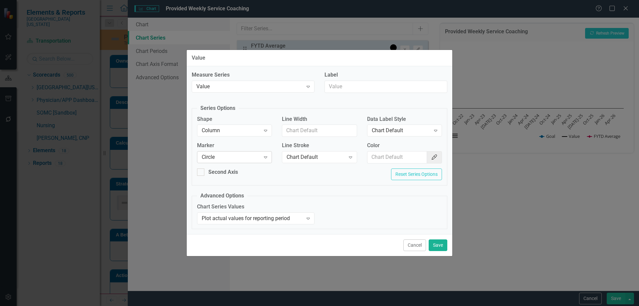
click at [253, 152] on div "Circle Expand" at bounding box center [234, 157] width 75 height 12
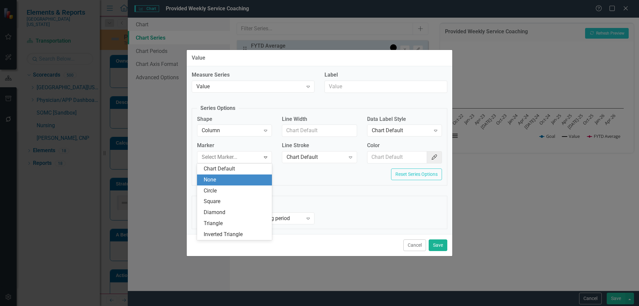
click at [238, 179] on div "None" at bounding box center [236, 180] width 64 height 8
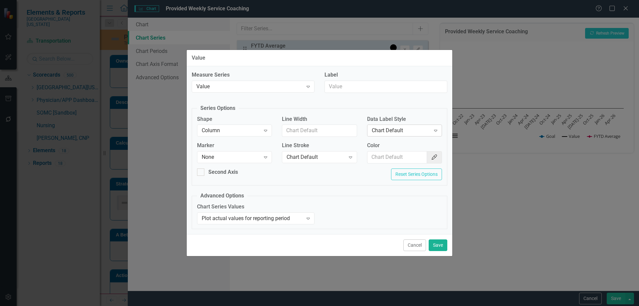
click at [400, 128] on div "Chart Default" at bounding box center [401, 131] width 59 height 8
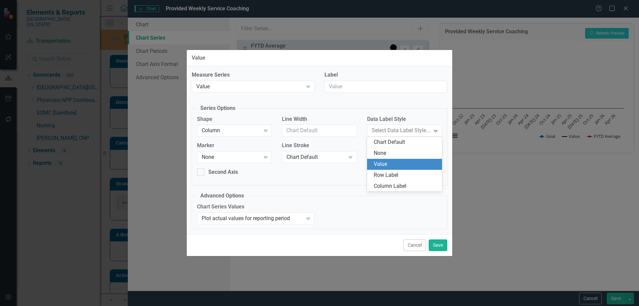
click at [392, 162] on div "Value" at bounding box center [406, 164] width 64 height 8
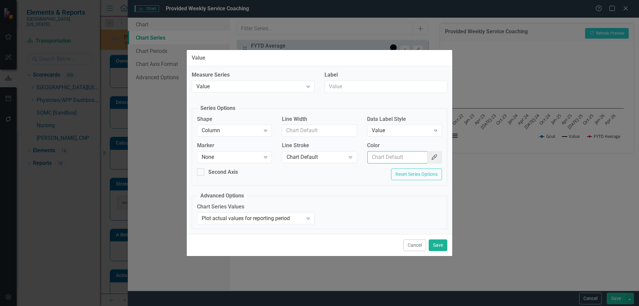
click at [392, 158] on input "Color" at bounding box center [397, 157] width 60 height 12
type input "#2e75b6"
click at [442, 246] on button "Save" at bounding box center [437, 245] width 19 height 12
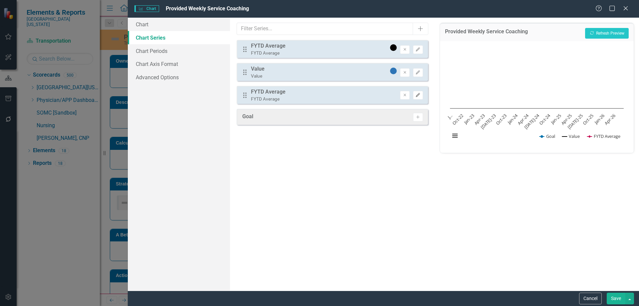
click at [420, 95] on icon "Edit" at bounding box center [417, 95] width 5 height 4
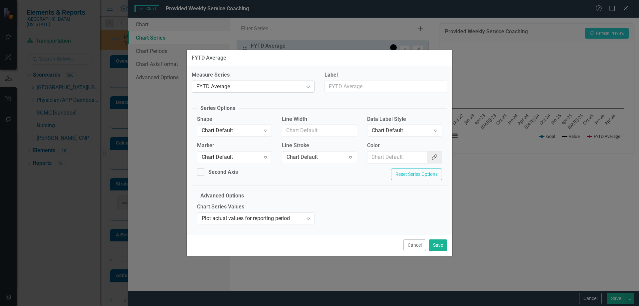
click at [253, 83] on div "FYTD Average" at bounding box center [249, 86] width 106 height 8
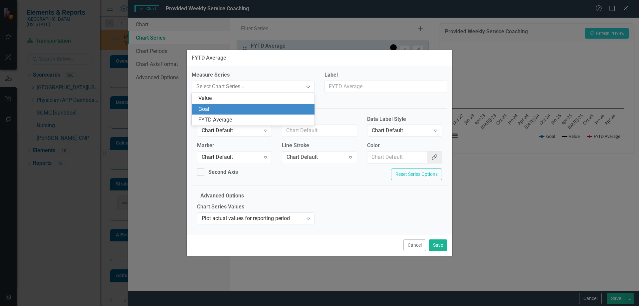
click at [243, 112] on div "Goal" at bounding box center [254, 109] width 112 height 8
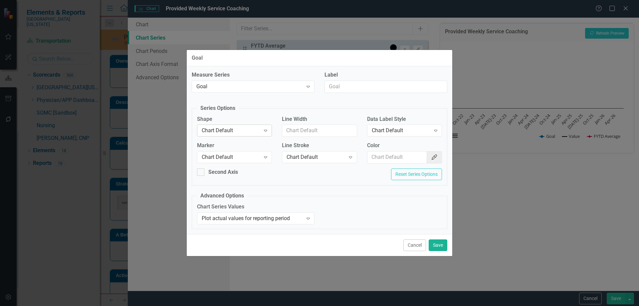
click at [236, 129] on div "Chart Default" at bounding box center [231, 131] width 59 height 8
click at [230, 164] on div "Line" at bounding box center [236, 164] width 64 height 8
click at [232, 159] on div "Chart Default" at bounding box center [231, 157] width 59 height 8
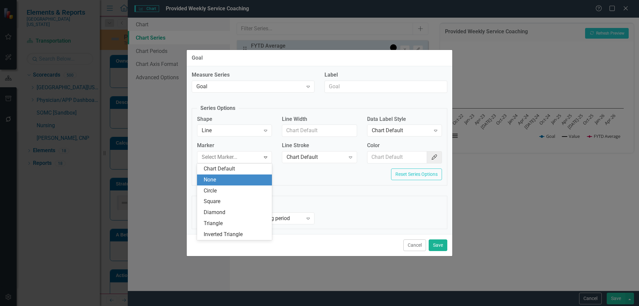
drag, startPoint x: 226, startPoint y: 177, endPoint x: 236, endPoint y: 172, distance: 11.8
click at [226, 177] on div "None" at bounding box center [236, 180] width 64 height 8
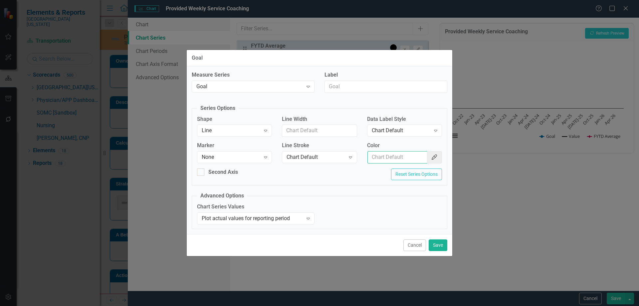
click at [415, 159] on input "Color" at bounding box center [397, 157] width 60 height 12
paste input "#c40650"
type input "#c40650"
click at [438, 245] on button "Save" at bounding box center [437, 245] width 19 height 12
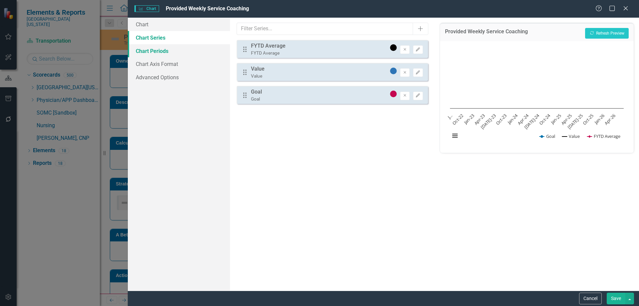
click at [142, 52] on link "Chart Periods" at bounding box center [179, 50] width 102 height 13
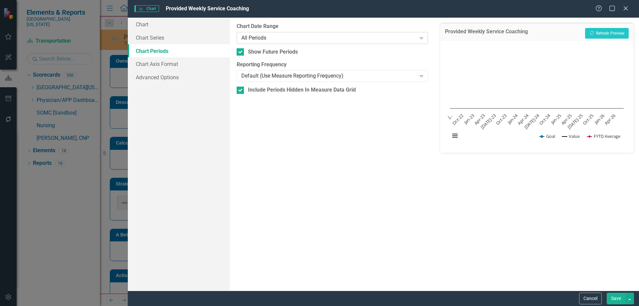
click at [279, 33] on div "All Periods Expand" at bounding box center [331, 38] width 191 height 12
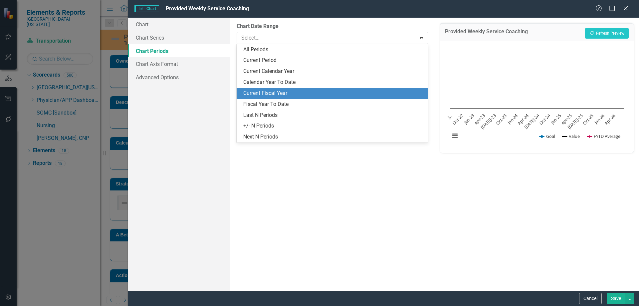
click at [283, 96] on div "Current Fiscal Year" at bounding box center [333, 93] width 180 height 8
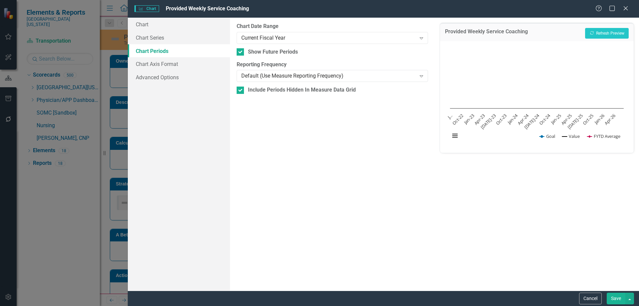
click at [621, 298] on button "Save" at bounding box center [615, 298] width 19 height 12
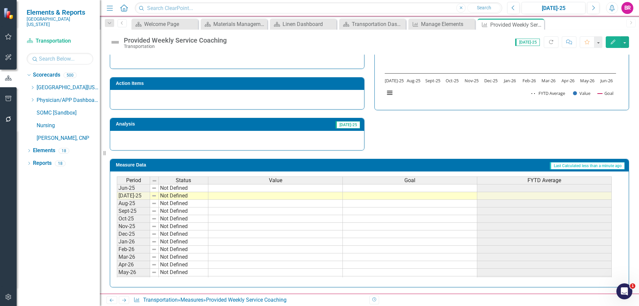
scroll to position [275, 0]
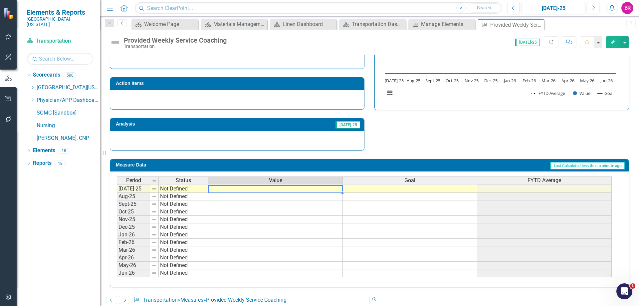
click at [315, 191] on tbody "Nov-23 Not Defined Dec-23 Not Defined Jan-24 Not Defined Feb-24 Not Defined Mar…" at bounding box center [364, 154] width 495 height 245
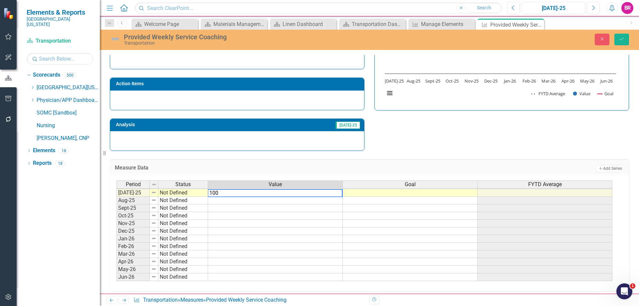
type textarea "100"
click at [390, 193] on td at bounding box center [410, 193] width 135 height 8
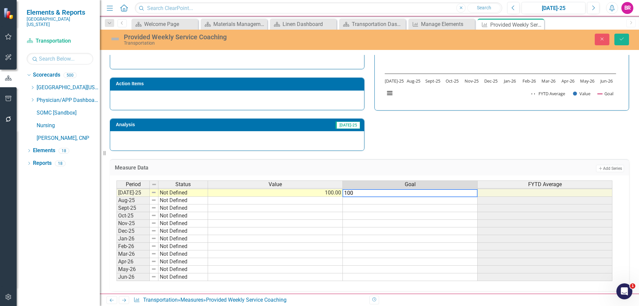
type textarea "100"
click at [434, 144] on div "Strategic Values Service Materials Management Services Q1.2026 A Better Way Act…" at bounding box center [369, 64] width 529 height 173
drag, startPoint x: 468, startPoint y: 193, endPoint x: 474, endPoint y: 194, distance: 6.1
click at [468, 193] on td "100.00" at bounding box center [410, 193] width 135 height 8
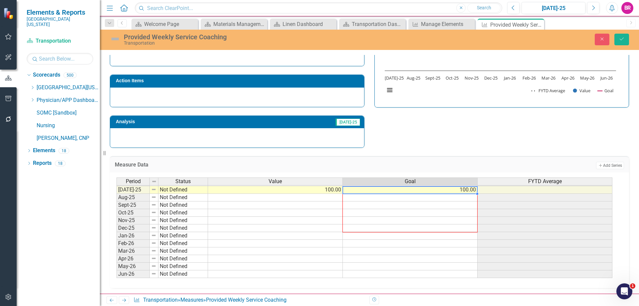
scroll to position [195, 0]
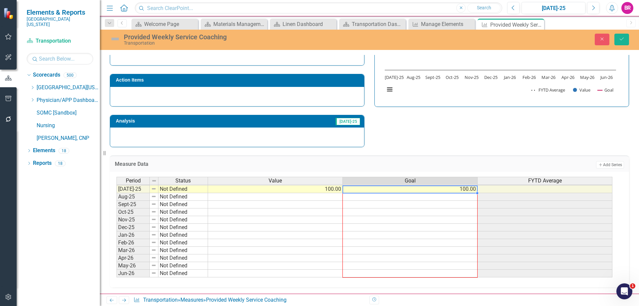
drag, startPoint x: 476, startPoint y: 197, endPoint x: 456, endPoint y: 272, distance: 77.9
click at [116, 272] on div "Period Status Value Goal FYTD Average Jun-24 Not Defined Jul-24 Not Defined Aug…" at bounding box center [116, 177] width 0 height 200
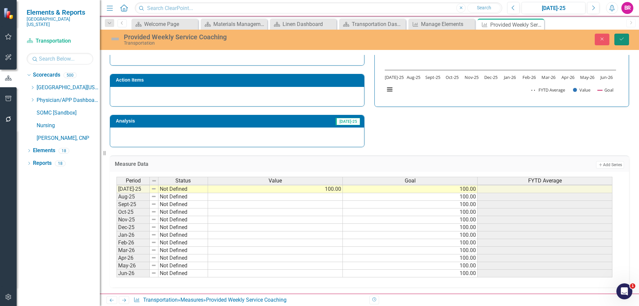
click at [628, 39] on button "Save" at bounding box center [621, 40] width 15 height 12
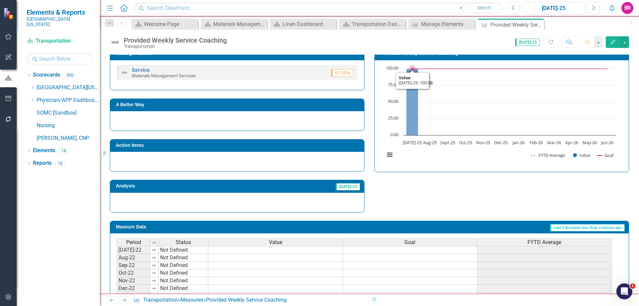
scroll to position [133, 0]
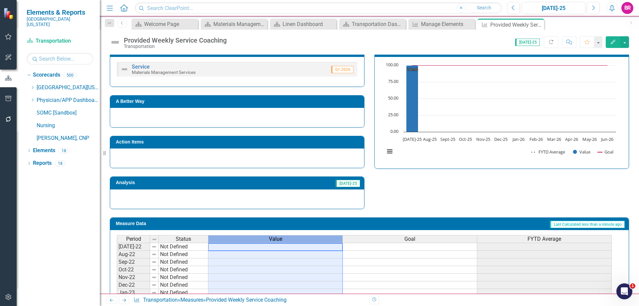
click at [274, 239] on span "Value" at bounding box center [275, 239] width 13 height 6
click at [274, 238] on span "Value" at bounding box center [275, 239] width 13 height 6
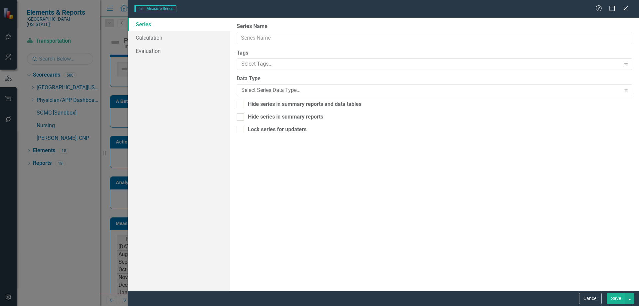
type input "Value"
click at [272, 86] on div "Number Expand" at bounding box center [433, 90] width 395 height 12
click at [622, 303] on button "Save" at bounding box center [615, 298] width 19 height 12
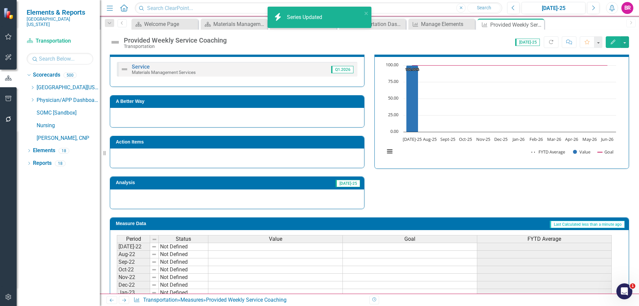
click at [412, 238] on span "Goal" at bounding box center [409, 239] width 11 height 6
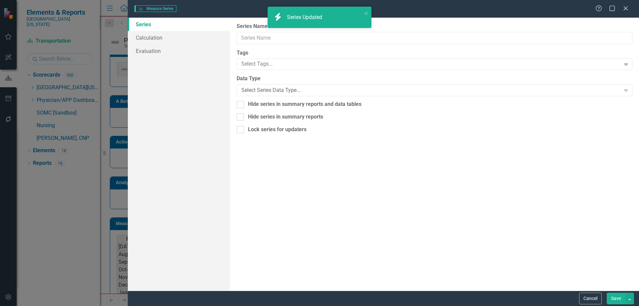
type input "Goal"
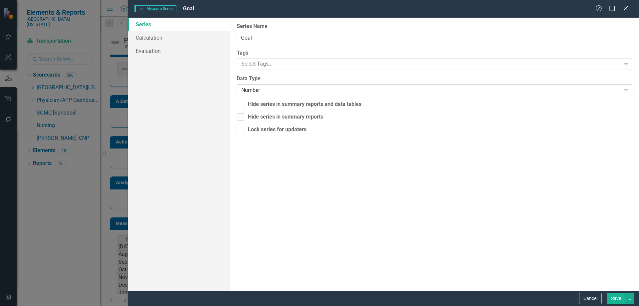
click at [275, 89] on div "Number" at bounding box center [430, 90] width 379 height 8
click at [619, 299] on button "Save" at bounding box center [615, 298] width 19 height 12
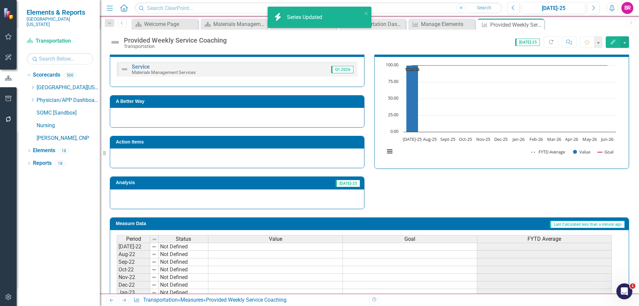
scroll to position [67, 0]
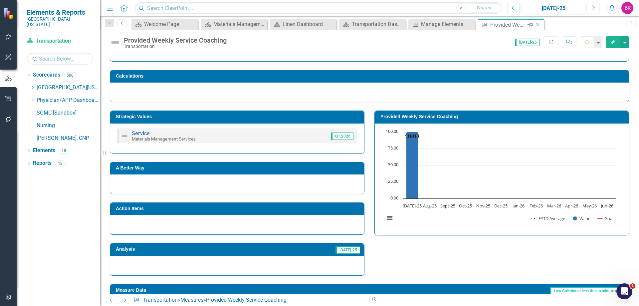
click at [540, 24] on icon "Close" at bounding box center [537, 24] width 7 height 5
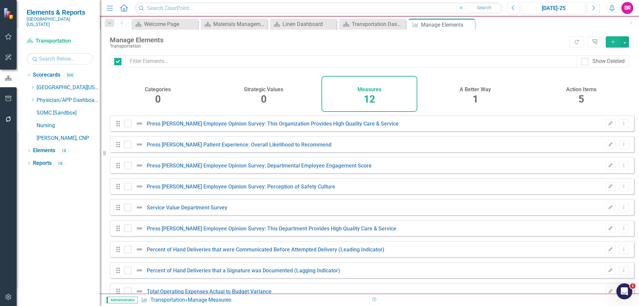
checkbox input "false"
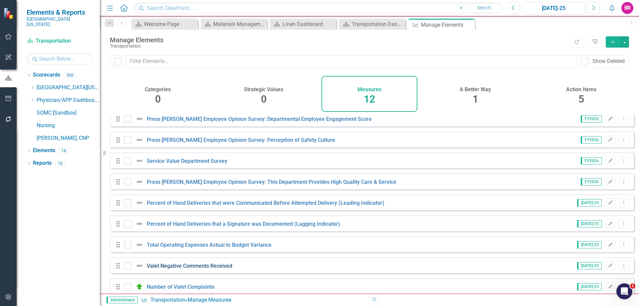
scroll to position [78, 0]
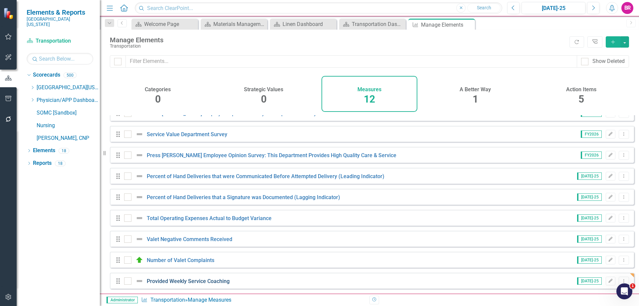
click at [182, 281] on link "Provided Weekly Service Coaching" at bounding box center [188, 281] width 83 height 6
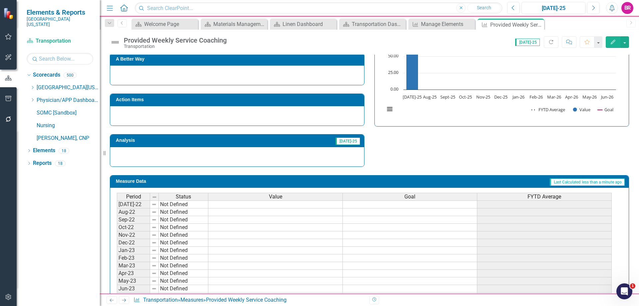
scroll to position [192, 0]
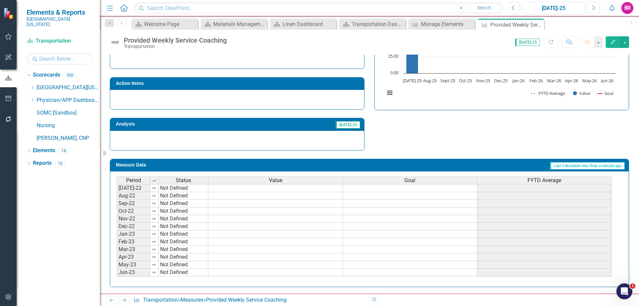
click at [279, 181] on span "Value" at bounding box center [275, 180] width 13 height 6
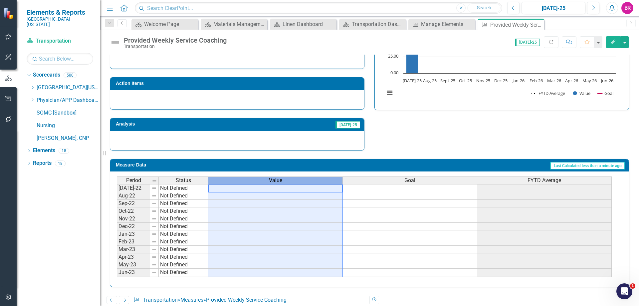
click at [279, 181] on span "Value" at bounding box center [275, 180] width 13 height 6
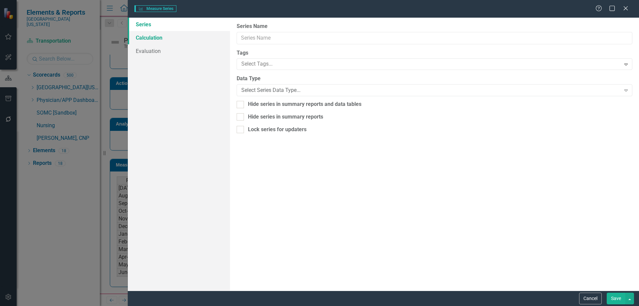
type input "Value"
click at [144, 37] on link "Calculation" at bounding box center [179, 37] width 102 height 13
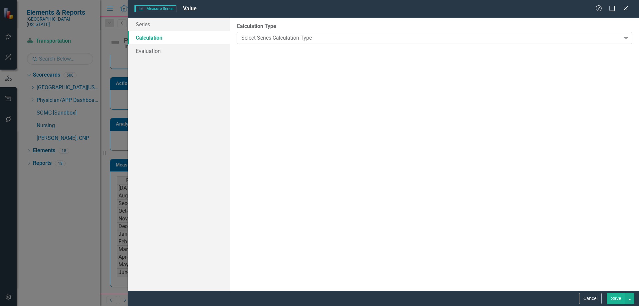
click at [314, 38] on div "Select Series Calculation Type" at bounding box center [430, 38] width 379 height 8
click at [186, 51] on link "Evaluation" at bounding box center [179, 50] width 102 height 13
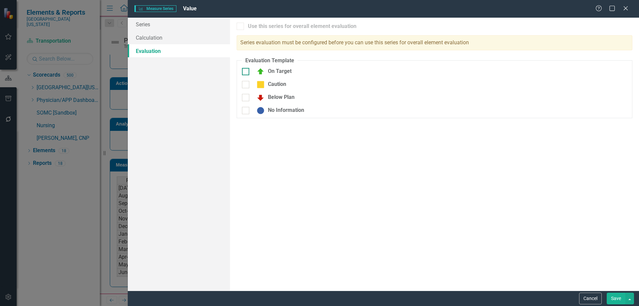
click at [277, 72] on div "On Target" at bounding box center [272, 72] width 38 height 8
click at [246, 72] on input "On Target" at bounding box center [244, 70] width 4 height 4
checkbox input "true"
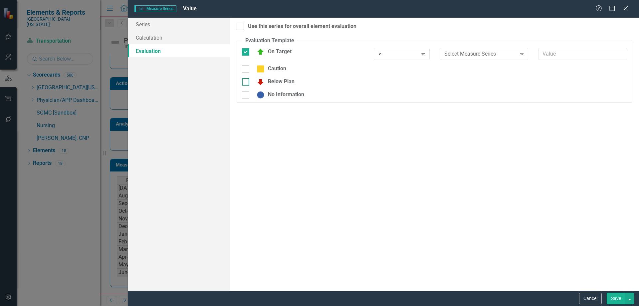
click at [276, 79] on div "Below Plan" at bounding box center [273, 82] width 41 height 8
click at [246, 79] on input "Below Plan" at bounding box center [244, 80] width 4 height 4
checkbox input "true"
click at [277, 28] on div "Use this series for overall element evaluation" at bounding box center [302, 27] width 108 height 8
click at [241, 27] on input "Use this series for overall element evaluation" at bounding box center [238, 25] width 4 height 4
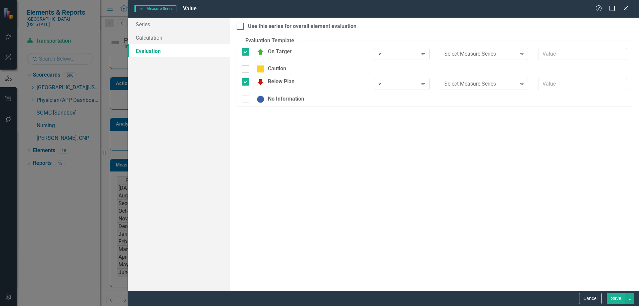
checkbox input "true"
click at [385, 54] on div ">" at bounding box center [397, 54] width 39 height 8
click at [386, 84] on div "<" at bounding box center [402, 87] width 45 height 8
click at [470, 52] on div "Select Measure Series" at bounding box center [480, 54] width 72 height 8
click at [468, 73] on div "Goal" at bounding box center [485, 77] width 78 height 8
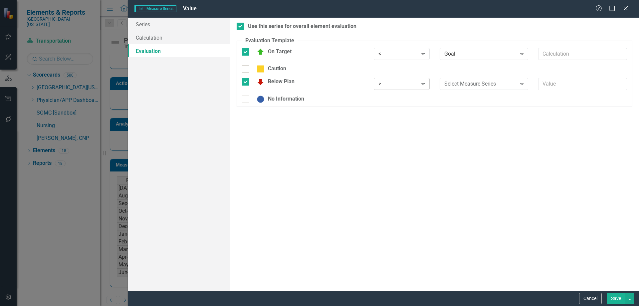
click at [374, 82] on div "> Expand" at bounding box center [402, 84] width 56 height 12
click at [490, 83] on div "Select Measure Series" at bounding box center [480, 84] width 72 height 8
click at [471, 106] on div "Goal" at bounding box center [485, 107] width 78 height 8
click at [613, 298] on button "Save" at bounding box center [615, 298] width 19 height 12
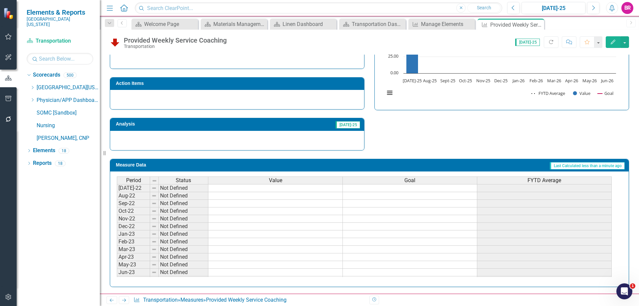
click at [298, 181] on div "Value" at bounding box center [275, 180] width 134 height 7
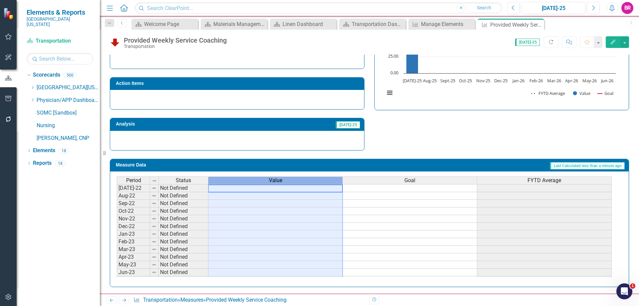
click at [298, 181] on div "Value" at bounding box center [275, 180] width 134 height 7
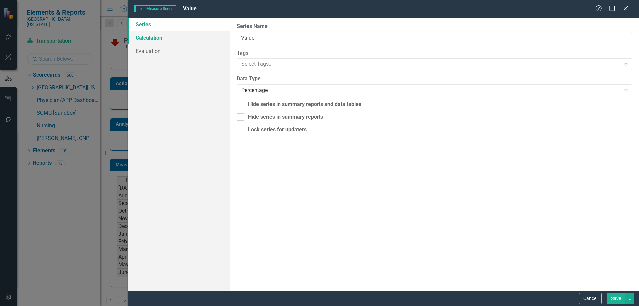
click at [157, 40] on link "Calculation" at bounding box center [179, 37] width 102 height 13
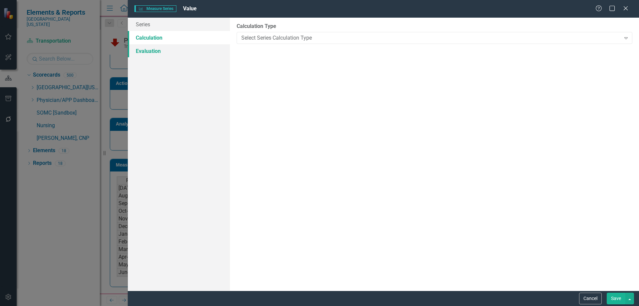
click at [164, 53] on link "Evaluation" at bounding box center [179, 50] width 102 height 13
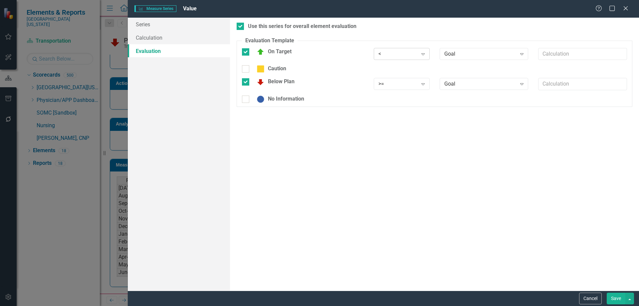
click at [392, 54] on div "<" at bounding box center [397, 54] width 39 height 8
click at [383, 77] on div ">=" at bounding box center [402, 77] width 45 height 8
click at [384, 87] on div ">=" at bounding box center [397, 84] width 39 height 8
click at [617, 296] on button "Save" at bounding box center [615, 298] width 19 height 12
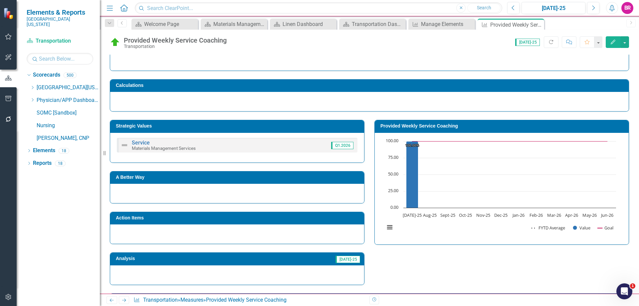
scroll to position [25, 0]
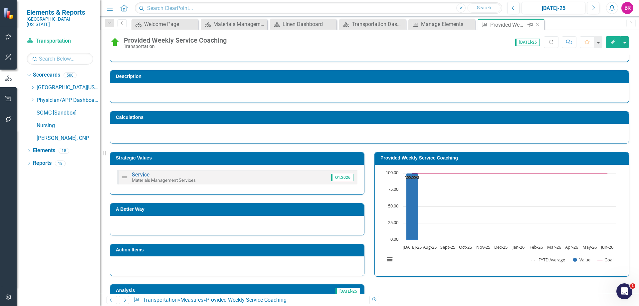
click at [537, 25] on icon "Close" at bounding box center [537, 24] width 7 height 5
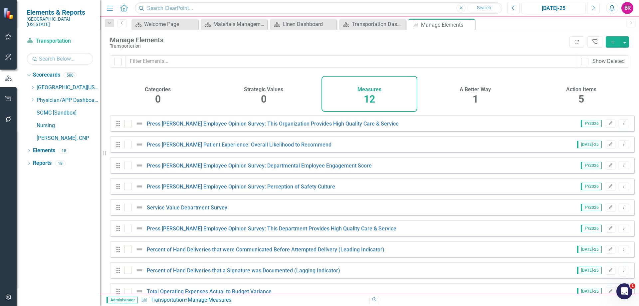
scroll to position [78, 0]
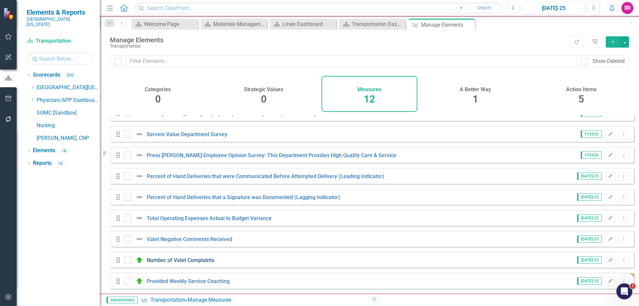
click at [197, 259] on link "Number of Valet Complaints" at bounding box center [181, 260] width 68 height 6
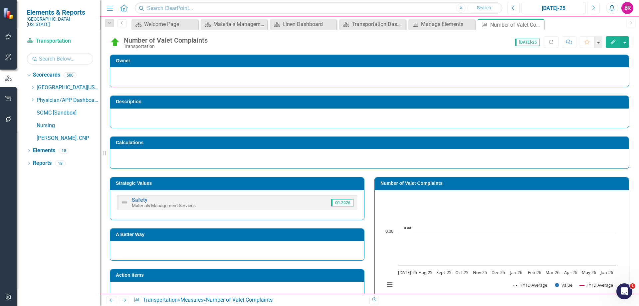
click at [422, 183] on h3 "Number of Valet Complaints" at bounding box center [502, 183] width 245 height 5
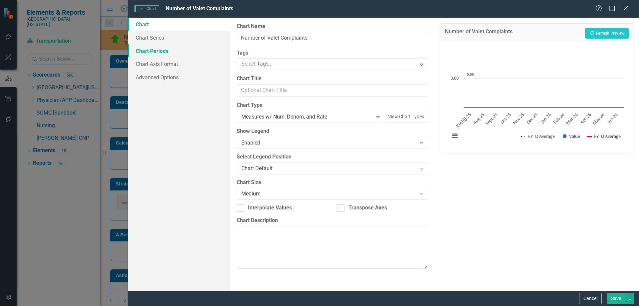
click at [155, 48] on link "Chart Periods" at bounding box center [179, 50] width 102 height 13
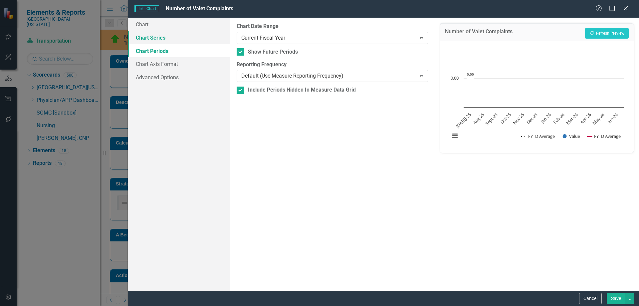
click at [178, 37] on link "Chart Series" at bounding box center [179, 37] width 102 height 13
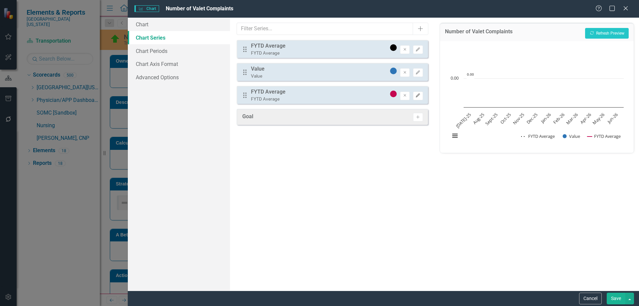
click at [418, 97] on icon "Edit" at bounding box center [417, 95] width 5 height 4
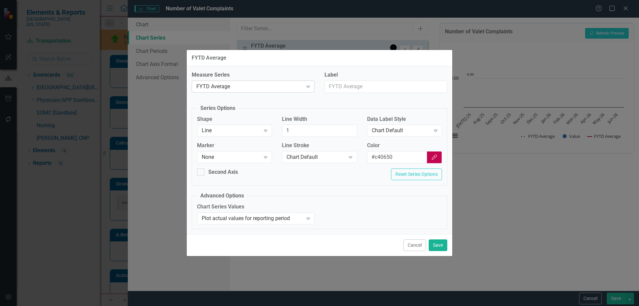
click at [280, 88] on div "FYTD Average" at bounding box center [249, 86] width 106 height 8
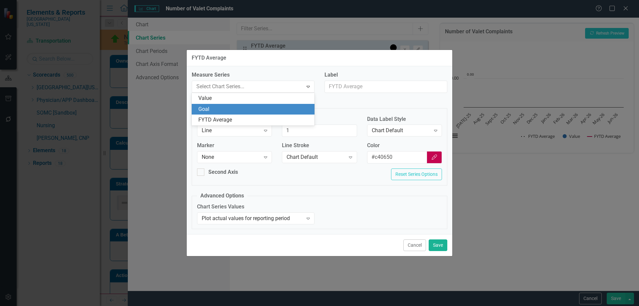
click at [262, 108] on div "Goal" at bounding box center [254, 109] width 112 height 8
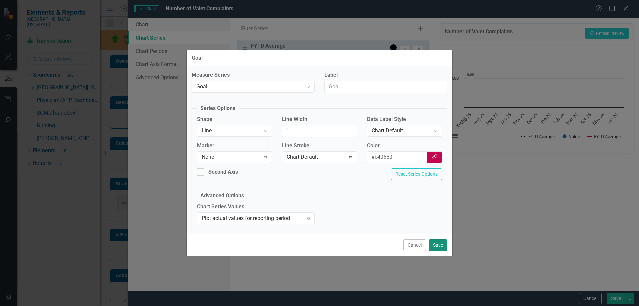
click at [442, 241] on button "Save" at bounding box center [437, 245] width 19 height 12
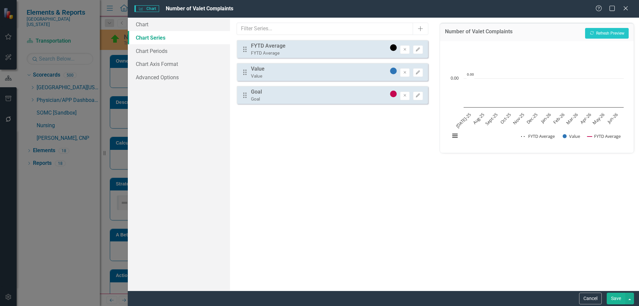
click at [613, 297] on button "Save" at bounding box center [615, 298] width 19 height 12
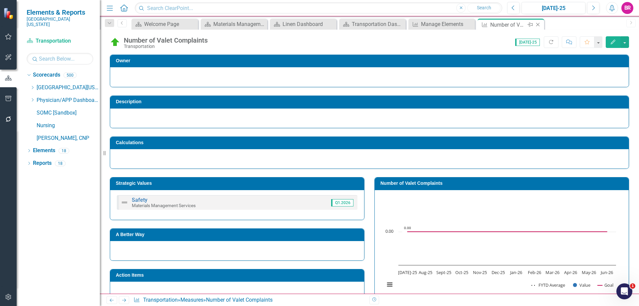
click at [538, 23] on icon "Close" at bounding box center [537, 24] width 7 height 5
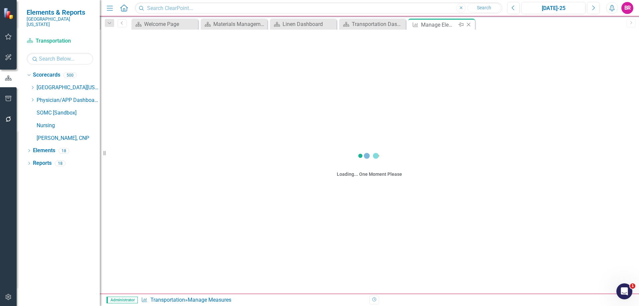
drag, startPoint x: 538, startPoint y: 23, endPoint x: 468, endPoint y: 25, distance: 69.9
click at [468, 25] on icon "Close" at bounding box center [468, 24] width 7 height 5
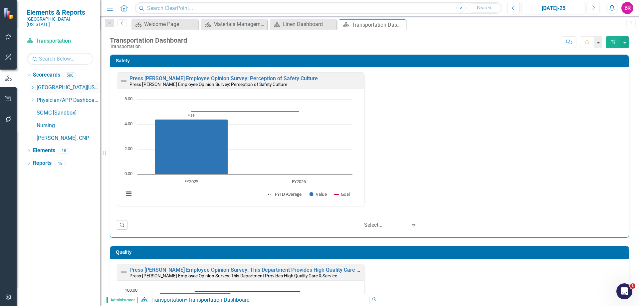
click at [34, 85] on icon "Dropdown" at bounding box center [32, 87] width 5 height 4
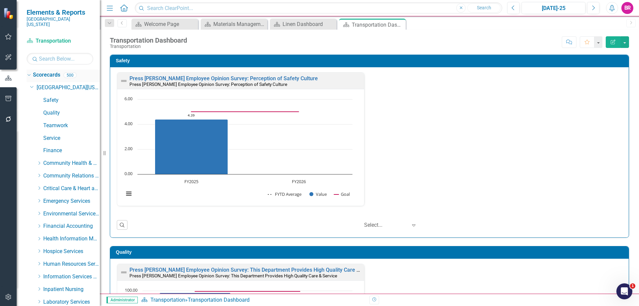
click at [29, 73] on icon "Dropdown" at bounding box center [28, 75] width 4 height 5
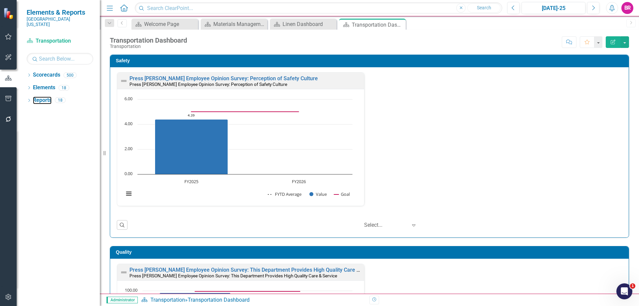
drag, startPoint x: 48, startPoint y: 94, endPoint x: 3, endPoint y: 83, distance: 45.9
click at [48, 96] on link "Reports" at bounding box center [42, 100] width 19 height 8
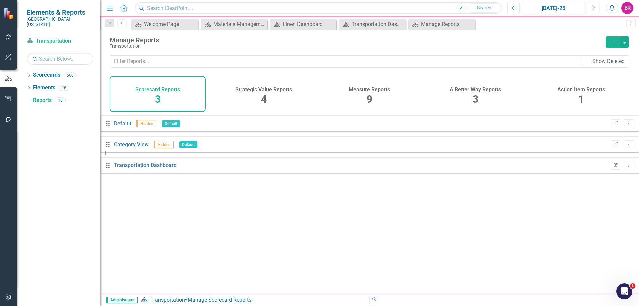
click at [371, 94] on span "9" at bounding box center [370, 99] width 6 height 12
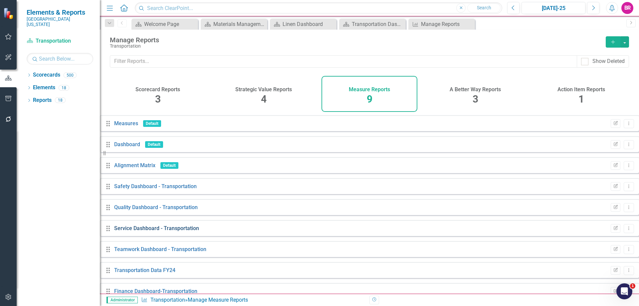
click at [167, 231] on link "Service Dashboard - Transportation" at bounding box center [156, 228] width 85 height 6
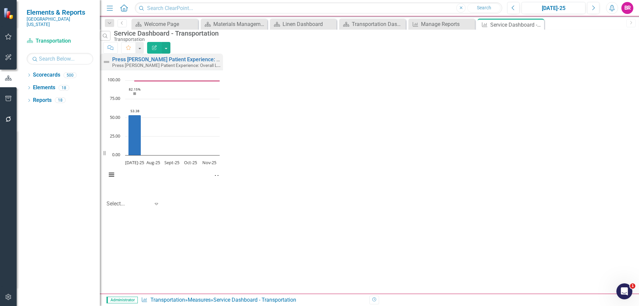
click at [162, 47] on button "Edit Report" at bounding box center [154, 48] width 15 height 12
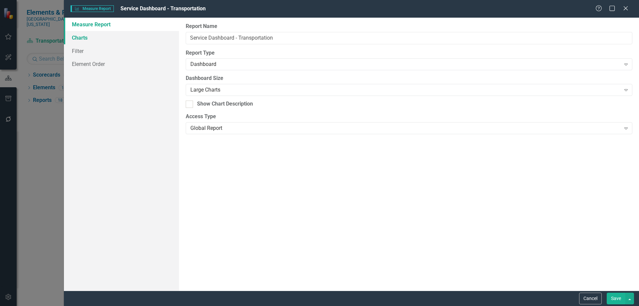
click at [77, 39] on link "Charts" at bounding box center [121, 37] width 115 height 13
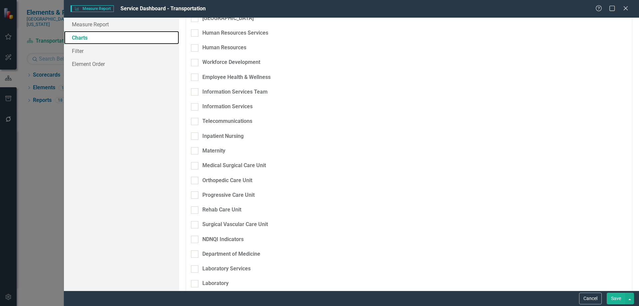
scroll to position [632, 0]
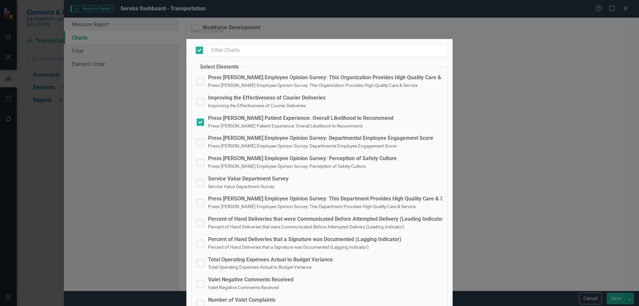
checkbox input "false"
click at [255, 296] on div "Number of Valet Complaints" at bounding box center [242, 300] width 68 height 8
click at [201, 300] on input "Number of Valet Complaints Number of Valet Complaints" at bounding box center [199, 302] width 4 height 4
checkbox input "true"
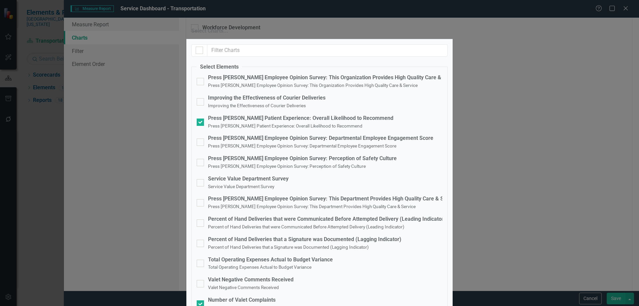
drag, startPoint x: 260, startPoint y: 232, endPoint x: 267, endPoint y: 232, distance: 6.7
checkbox input "true"
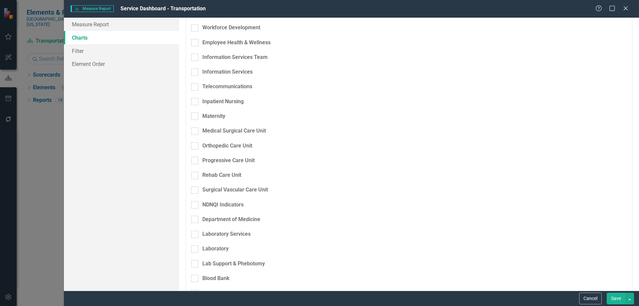
click at [619, 299] on button "Save" at bounding box center [615, 298] width 19 height 12
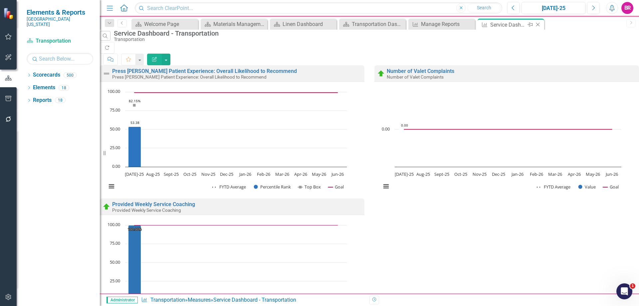
click at [537, 25] on icon "Close" at bounding box center [537, 24] width 7 height 5
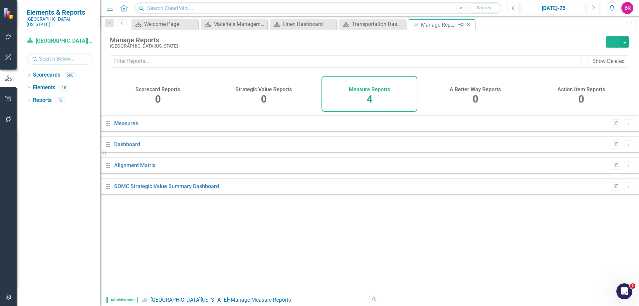
click at [470, 25] on icon "Close" at bounding box center [468, 24] width 7 height 5
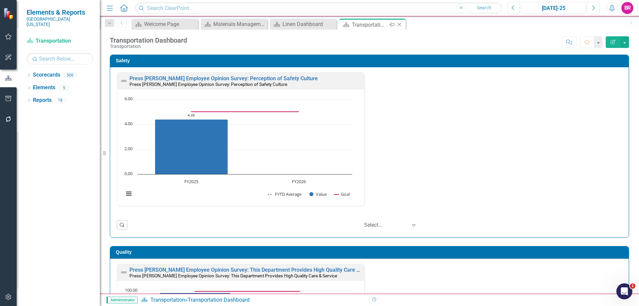
click at [399, 23] on icon "Close" at bounding box center [399, 24] width 7 height 5
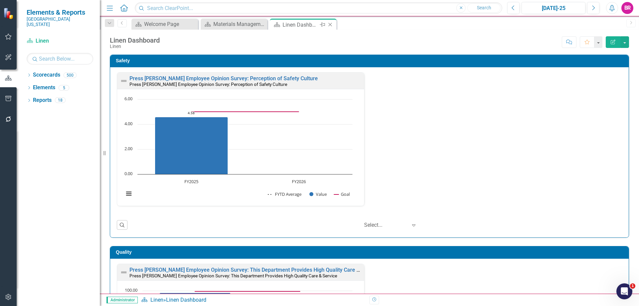
scroll to position [0, 0]
drag, startPoint x: 330, startPoint y: 24, endPoint x: 2, endPoint y: 6, distance: 327.7
click at [0, 0] on icon "Close" at bounding box center [0, 0] width 0 height 0
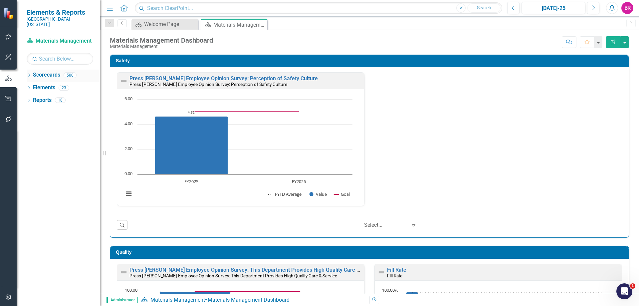
click at [28, 74] on icon "Dropdown" at bounding box center [29, 76] width 5 height 4
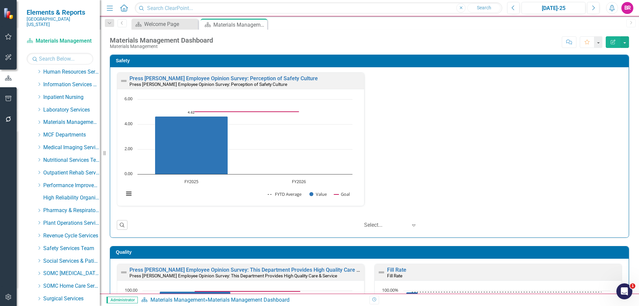
scroll to position [200, 0]
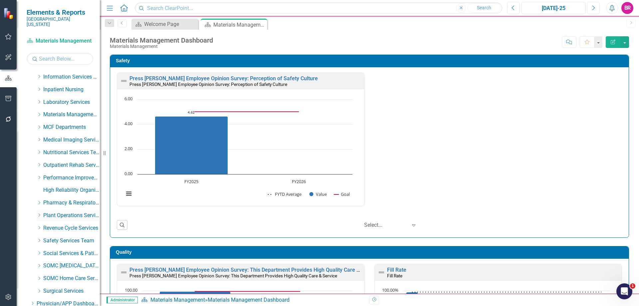
click at [41, 213] on icon "Dropdown" at bounding box center [39, 215] width 5 height 4
click at [60, 224] on link "Construction & Renovation" at bounding box center [75, 228] width 50 height 8
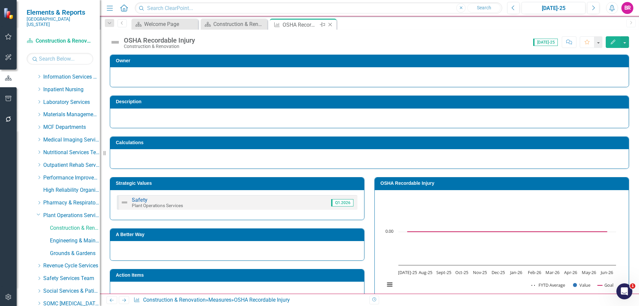
click at [330, 26] on icon "Close" at bounding box center [330, 24] width 7 height 5
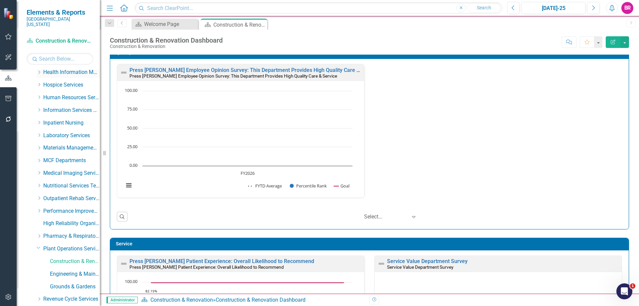
scroll to position [233, 0]
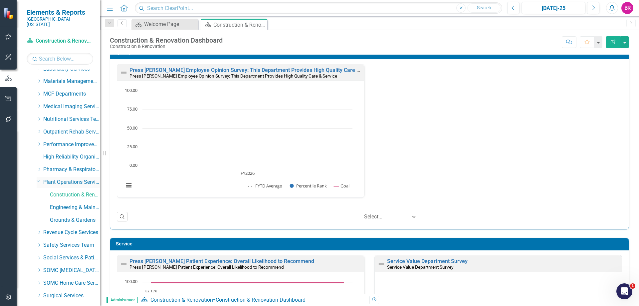
click at [38, 178] on icon "Dropdown" at bounding box center [39, 180] width 4 height 5
click at [38, 192] on icon "Dropdown" at bounding box center [39, 194] width 5 height 4
click at [60, 204] on link "Cashiering & Posting" at bounding box center [75, 208] width 50 height 8
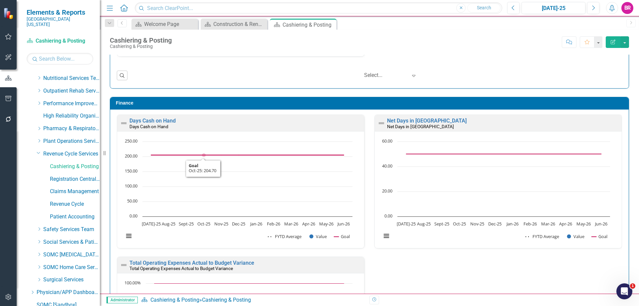
scroll to position [325, 0]
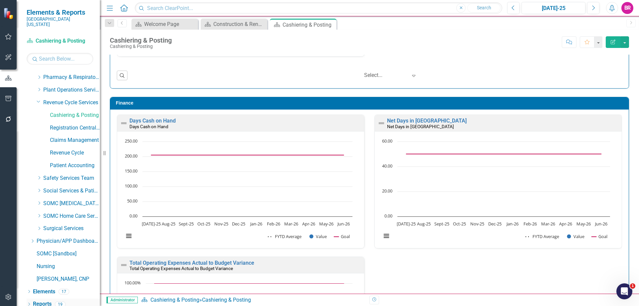
click at [43, 300] on link "Reports" at bounding box center [42, 304] width 19 height 8
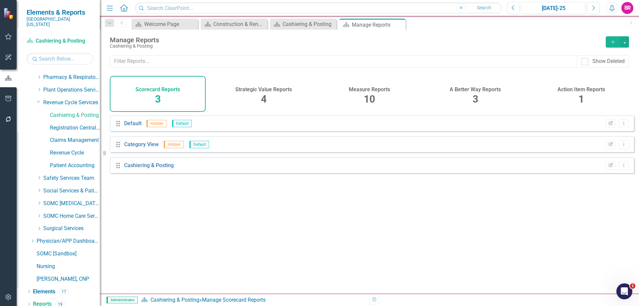
click at [369, 94] on span "10" at bounding box center [369, 99] width 11 height 12
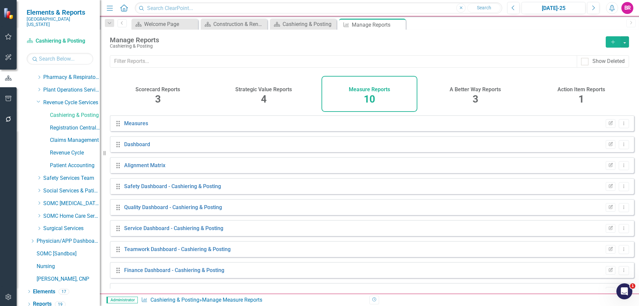
scroll to position [36, 0]
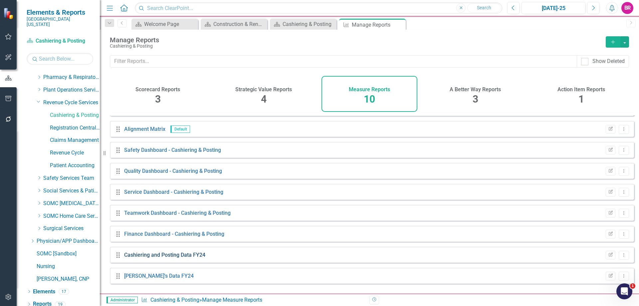
click at [168, 258] on link "Cashiering and Posting Data FY24" at bounding box center [164, 254] width 81 height 6
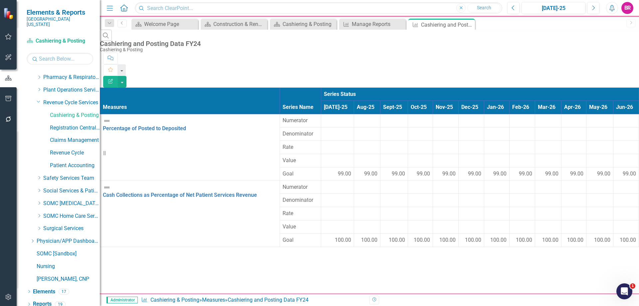
click at [113, 79] on icon "Edit Report" at bounding box center [110, 81] width 6 height 5
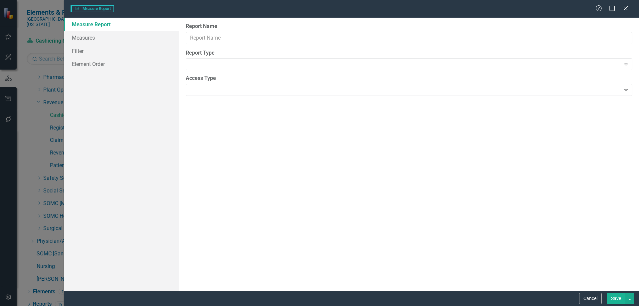
type input "Cashiering and Posting Data FY24"
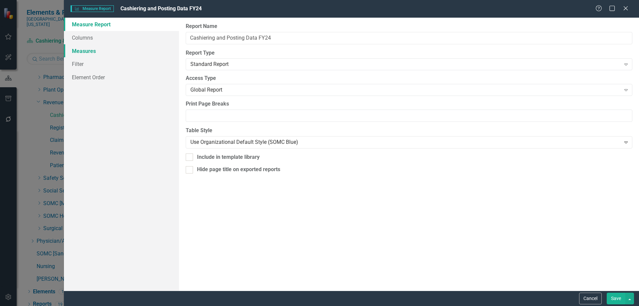
click at [84, 51] on link "Measures" at bounding box center [121, 50] width 115 height 13
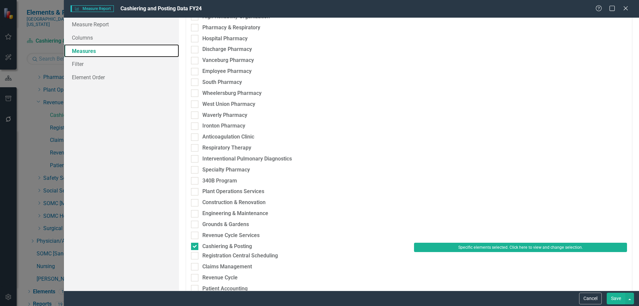
scroll to position [1563, 0]
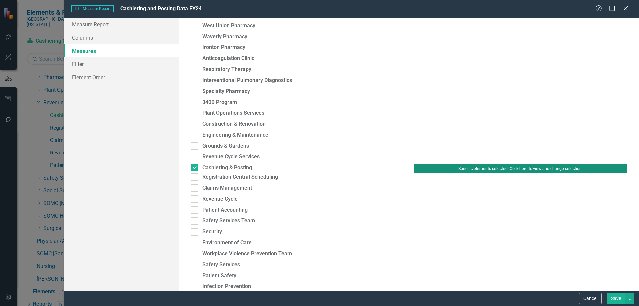
click at [500, 171] on button "Specific elements selected. Click here to view and change selection." at bounding box center [520, 168] width 213 height 9
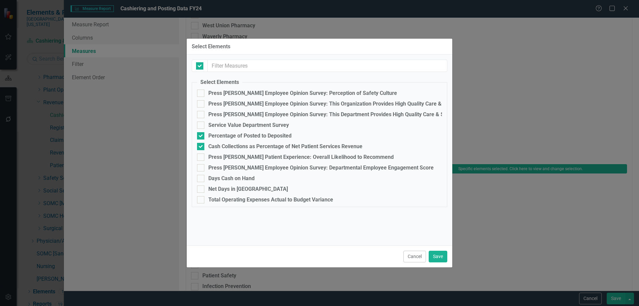
checkbox input "true"
checkbox input "false"
click at [228, 189] on div "Net Days in [GEOGRAPHIC_DATA]" at bounding box center [247, 189] width 79 height 6
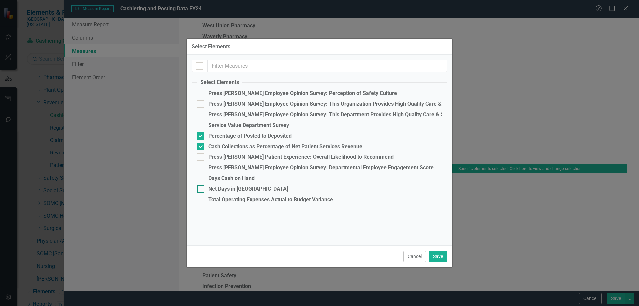
click at [201, 189] on input "Net Days in [GEOGRAPHIC_DATA]" at bounding box center [199, 187] width 4 height 4
checkbox input "true"
click at [228, 178] on div "Days Cash on Hand" at bounding box center [231, 178] width 46 height 6
click at [201, 178] on input "Days Cash on Hand" at bounding box center [199, 177] width 4 height 4
checkbox input "true"
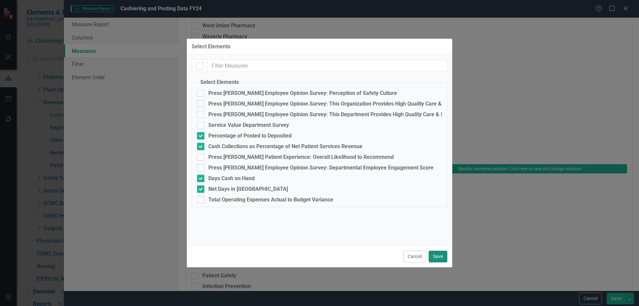
click at [437, 257] on button "Save" at bounding box center [437, 256] width 19 height 12
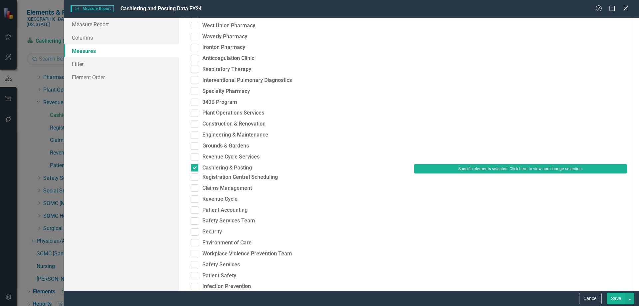
click at [614, 299] on button "Save" at bounding box center [615, 298] width 19 height 12
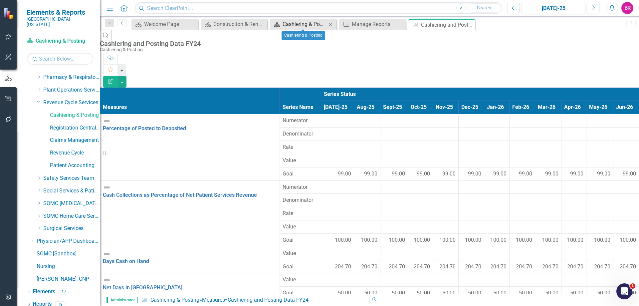
click at [311, 23] on div "Cashiering & Posting" at bounding box center [304, 24] width 44 height 8
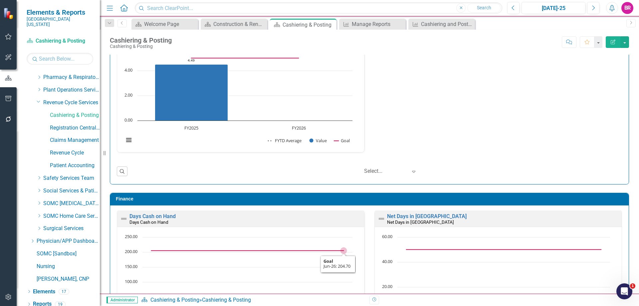
scroll to position [767, 0]
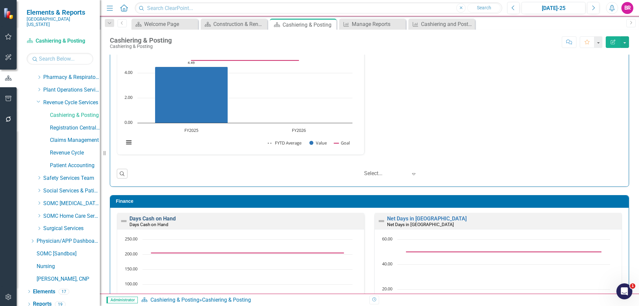
click at [161, 216] on link "Days Cash on Hand" at bounding box center [152, 218] width 46 height 6
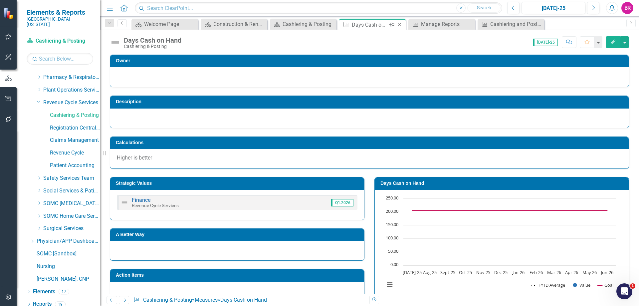
click at [399, 23] on icon "Close" at bounding box center [399, 24] width 7 height 5
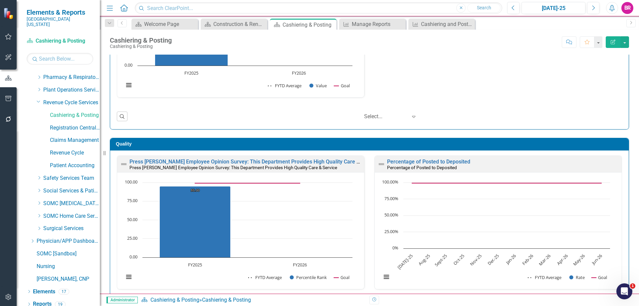
scroll to position [133, 0]
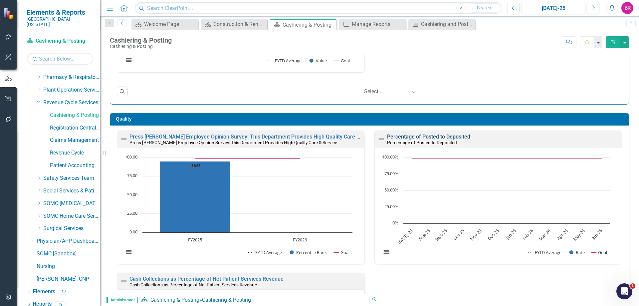
click at [431, 137] on link "Percentage of Posted to Deposited" at bounding box center [428, 136] width 83 height 6
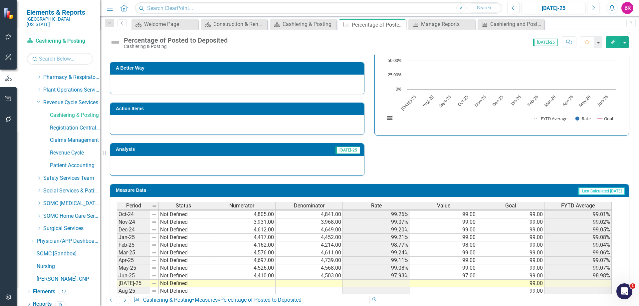
scroll to position [256, 0]
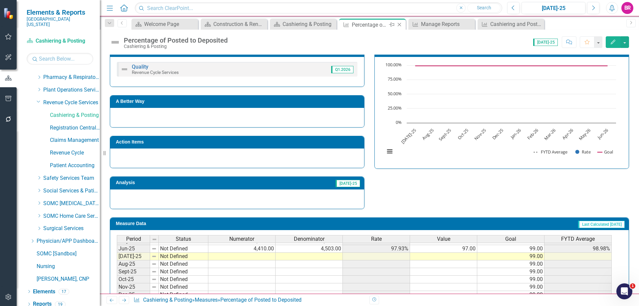
click at [399, 26] on icon "Close" at bounding box center [399, 24] width 7 height 5
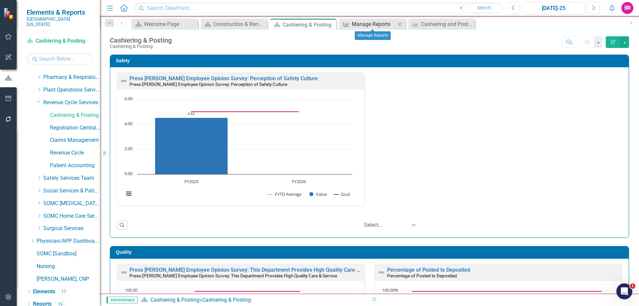
click at [375, 26] on div "Manage Reports" at bounding box center [374, 24] width 44 height 8
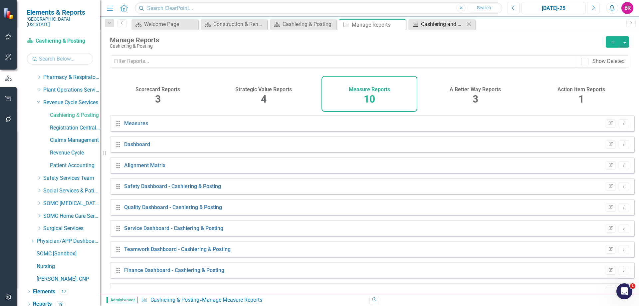
click at [442, 25] on div "Cashiering and Posting Data FY24" at bounding box center [443, 24] width 44 height 8
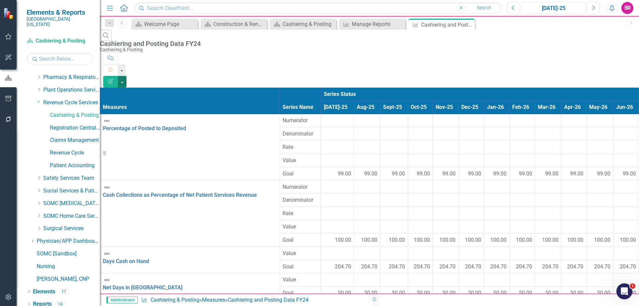
click at [126, 76] on button "button" at bounding box center [122, 82] width 9 height 12
click at [615, 80] on link "Excel Export to Excel" at bounding box center [602, 80] width 53 height 12
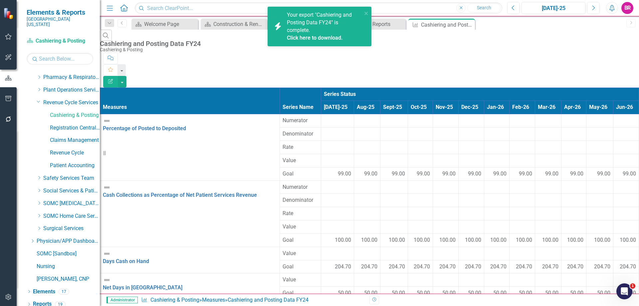
click at [334, 38] on link "Click here to download." at bounding box center [315, 38] width 56 height 6
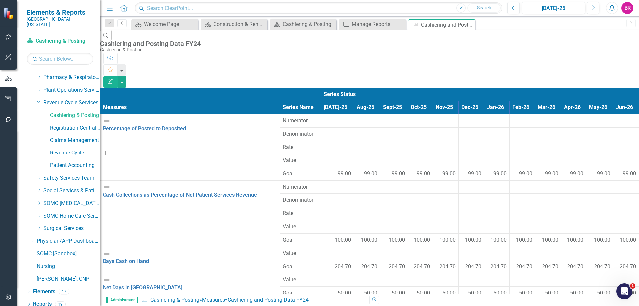
click at [222, 40] on div "Cashiering and Posting Data FY24" at bounding box center [367, 43] width 535 height 7
click at [113, 79] on icon "Edit Report" at bounding box center [110, 81] width 6 height 5
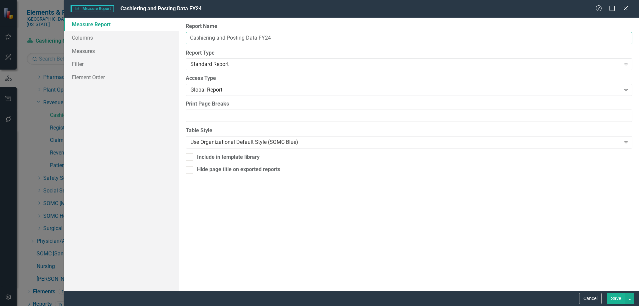
drag, startPoint x: 357, startPoint y: 38, endPoint x: 257, endPoint y: 34, distance: 99.2
click at [257, 34] on input "Cashiering and Posting Data FY24" at bounding box center [409, 38] width 446 height 12
type input "Cashiering and Posting Data"
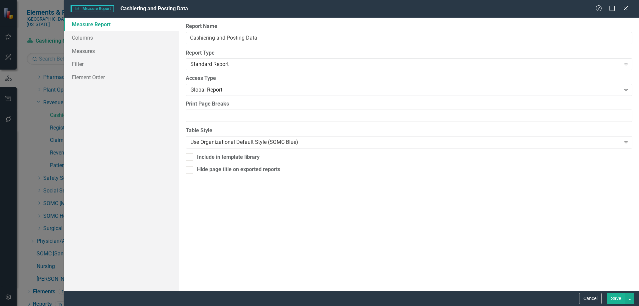
click at [608, 296] on button "Save" at bounding box center [615, 298] width 19 height 12
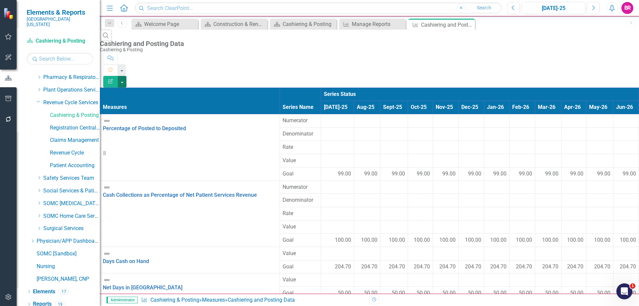
click at [126, 76] on button "button" at bounding box center [122, 82] width 9 height 12
click at [612, 80] on link "Excel Export to Excel" at bounding box center [602, 80] width 53 height 12
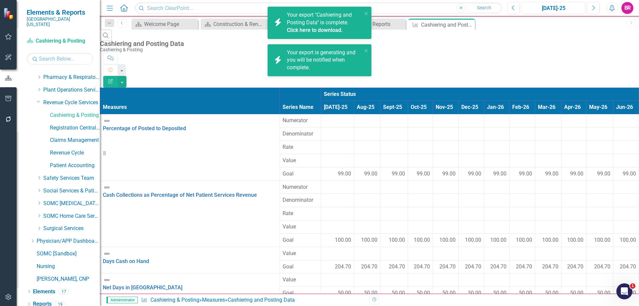
click at [338, 29] on link "Click here to download." at bounding box center [315, 30] width 56 height 6
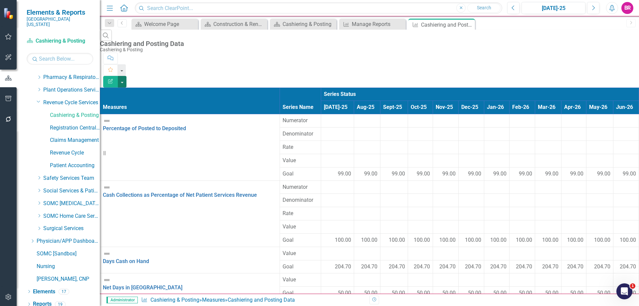
click at [126, 76] on button "button" at bounding box center [122, 82] width 9 height 12
click at [602, 77] on link "Excel Export to Excel" at bounding box center [602, 80] width 53 height 12
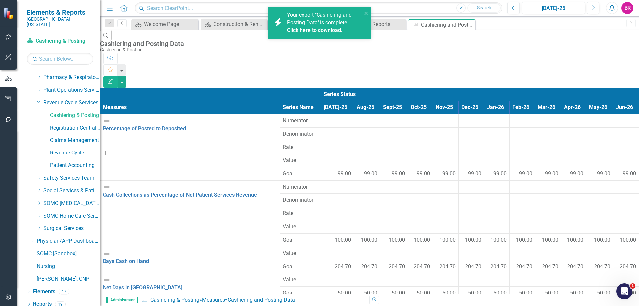
click at [309, 31] on link "Click here to download." at bounding box center [315, 30] width 56 height 6
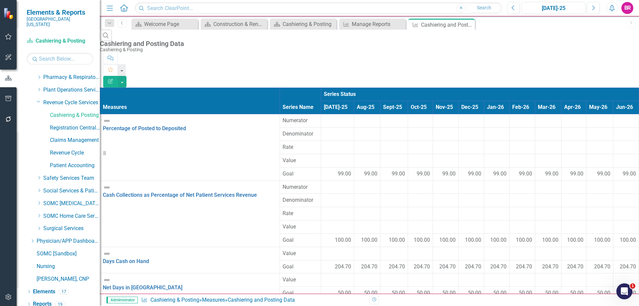
drag, startPoint x: 68, startPoint y: 125, endPoint x: 48, endPoint y: 112, distance: 23.5
click at [68, 125] on link "Registration Central Scheduling" at bounding box center [75, 128] width 50 height 8
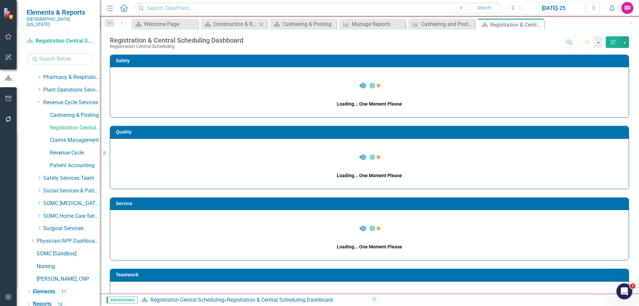
click at [261, 25] on icon "Close" at bounding box center [261, 24] width 7 height 5
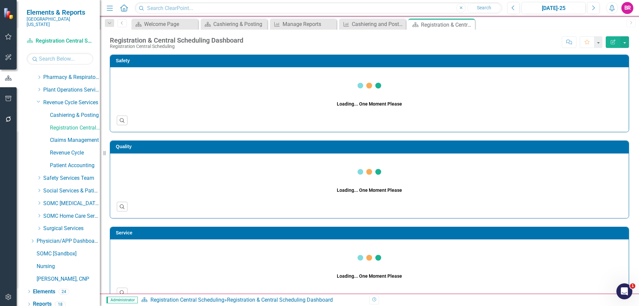
click at [0, 0] on icon "Close" at bounding box center [0, 0] width 0 height 0
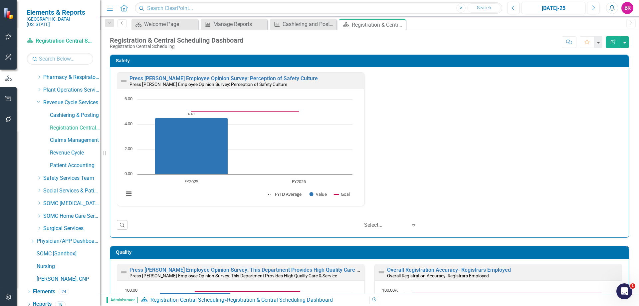
click at [0, 0] on icon "Close" at bounding box center [0, 0] width 0 height 0
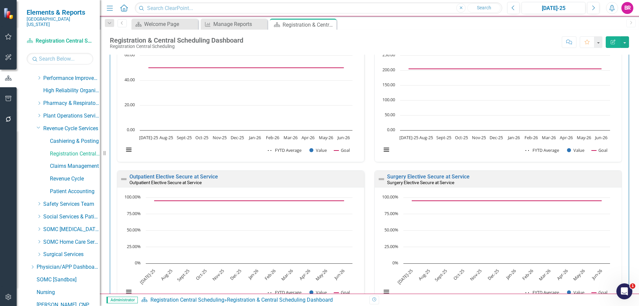
scroll to position [292, 0]
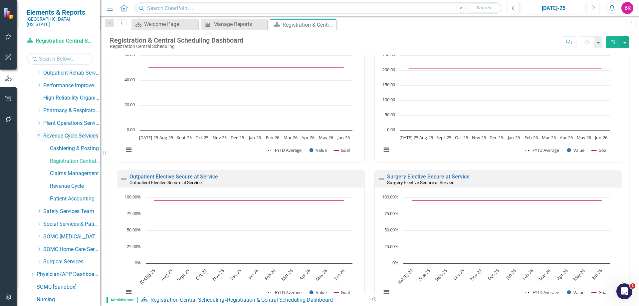
click at [39, 132] on icon "Dropdown" at bounding box center [39, 134] width 4 height 5
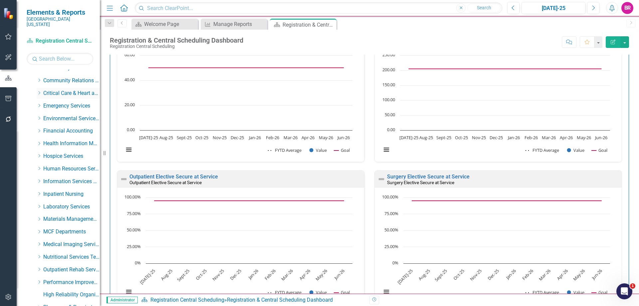
scroll to position [26, 0]
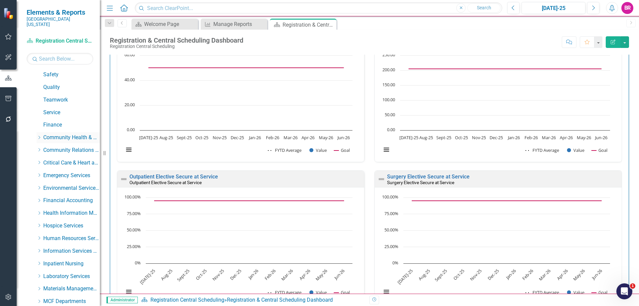
click at [38, 135] on icon "Dropdown" at bounding box center [39, 137] width 5 height 4
click at [65, 148] on link "Athletic Training" at bounding box center [75, 150] width 50 height 8
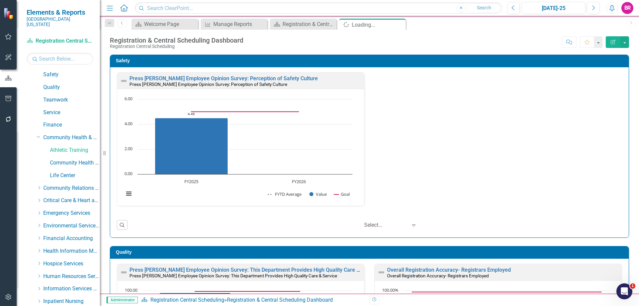
click at [628, 124] on div "Safety Press Ganey Employee Opinion Survey: Perception of Safety Culture Press …" at bounding box center [369, 141] width 529 height 191
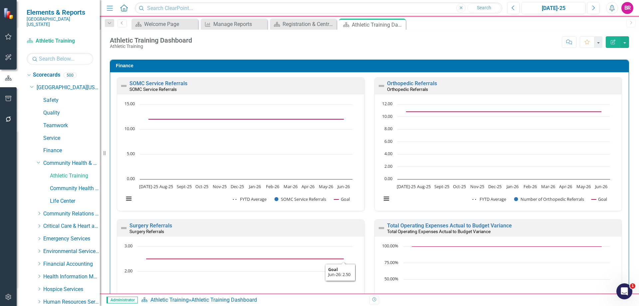
scroll to position [758, 0]
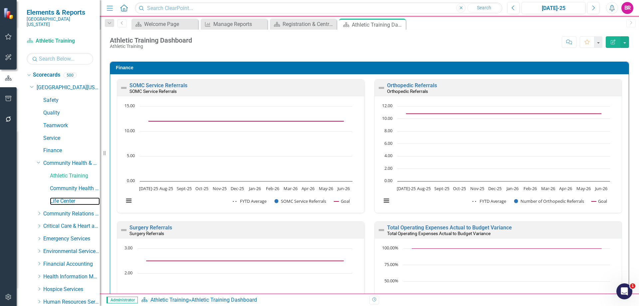
drag, startPoint x: 68, startPoint y: 194, endPoint x: 4, endPoint y: 172, distance: 67.7
click at [68, 197] on link "Life Center" at bounding box center [75, 201] width 50 height 8
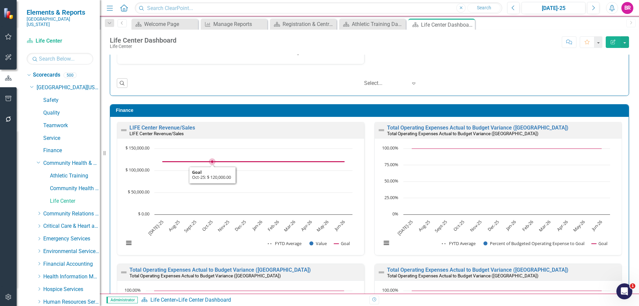
scroll to position [691, 0]
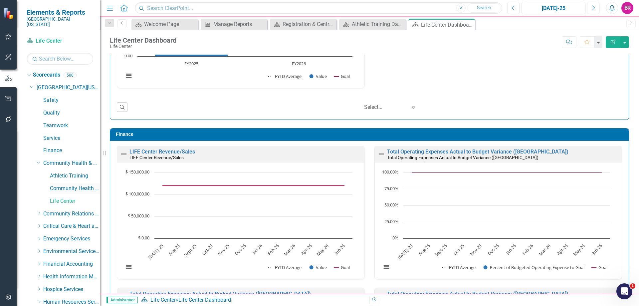
click at [57, 185] on link "Community Health & Wellness" at bounding box center [75, 189] width 50 height 8
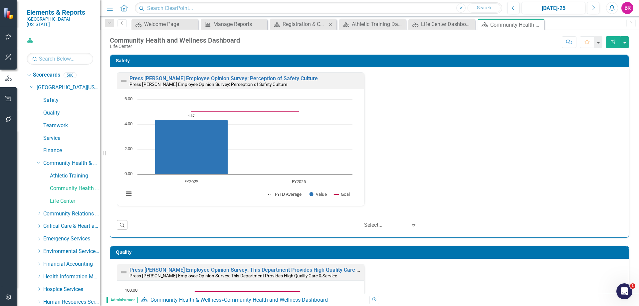
click at [331, 26] on icon "Close" at bounding box center [330, 24] width 7 height 5
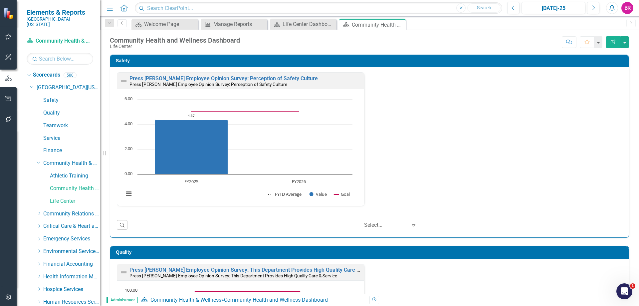
click at [0, 0] on icon "Close" at bounding box center [0, 0] width 0 height 0
click at [418, 130] on div "Press Ganey Employee Opinion Survey: Perception of Safety Culture Press Ganey E…" at bounding box center [369, 143] width 515 height 142
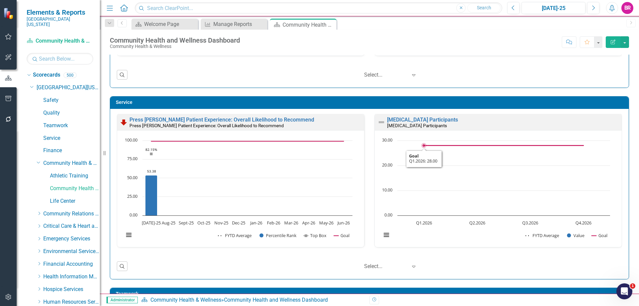
scroll to position [366, 0]
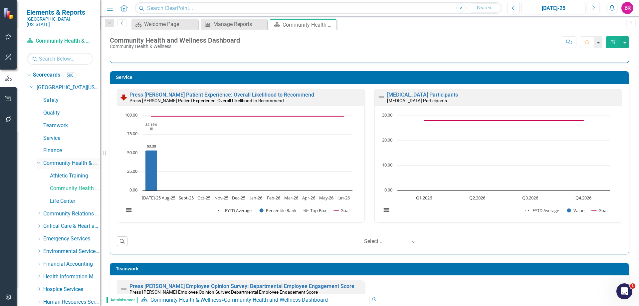
click at [39, 159] on icon "Dropdown" at bounding box center [39, 161] width 4 height 5
click at [37, 173] on div "Dropdown" at bounding box center [39, 176] width 5 height 6
click at [63, 185] on link "Community Relations" at bounding box center [75, 189] width 50 height 8
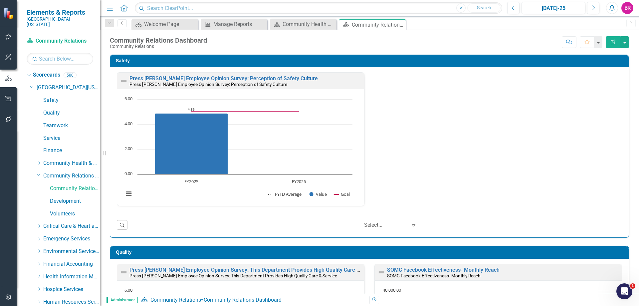
drag, startPoint x: 628, startPoint y: 157, endPoint x: 625, endPoint y: 161, distance: 4.3
click at [628, 157] on div "Safety Press Ganey Employee Opinion Survey: Perception of Safety Culture Press …" at bounding box center [369, 141] width 529 height 191
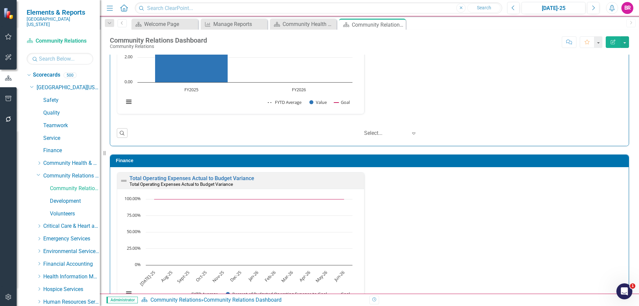
scroll to position [0, 0]
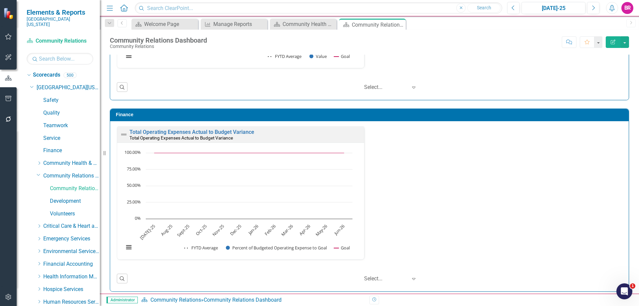
scroll to position [716, 0]
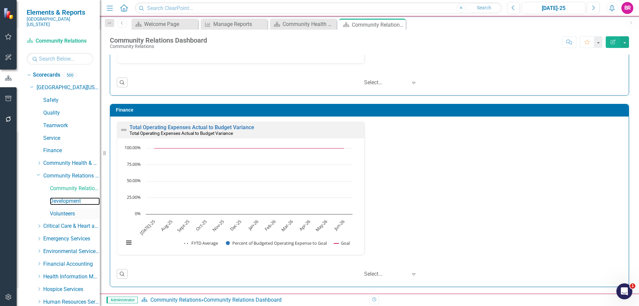
drag, startPoint x: 69, startPoint y: 193, endPoint x: 74, endPoint y: 210, distance: 17.6
click at [69, 197] on link "Development" at bounding box center [75, 201] width 50 height 8
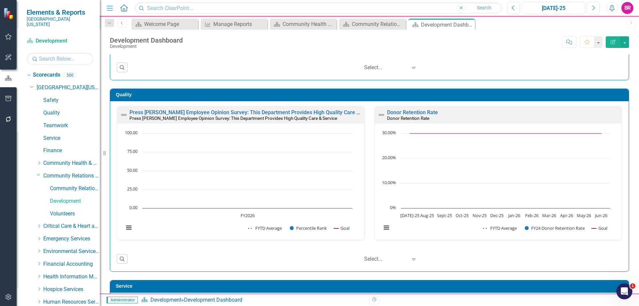
scroll to position [150, 0]
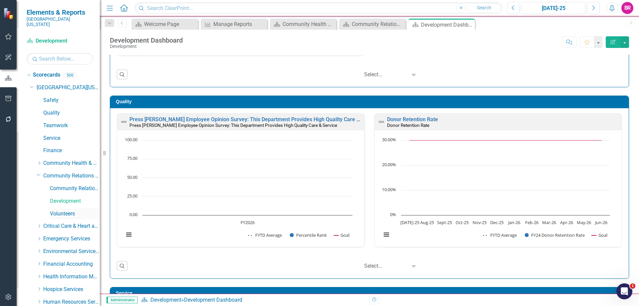
drag, startPoint x: 65, startPoint y: 211, endPoint x: 79, endPoint y: 209, distance: 14.8
click at [65, 211] on link "Volunteers" at bounding box center [75, 214] width 50 height 8
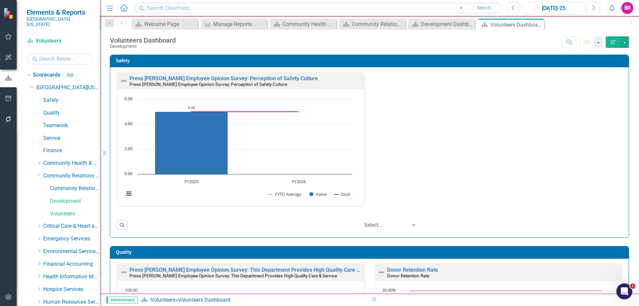
click at [626, 180] on div "Safety Press Ganey Employee Opinion Survey: Perception of Safety Culture Press …" at bounding box center [369, 141] width 529 height 191
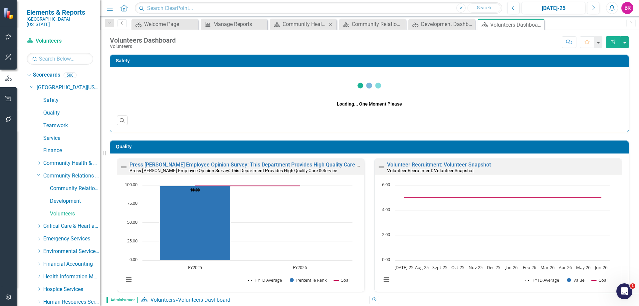
click at [331, 25] on icon "Close" at bounding box center [330, 24] width 7 height 5
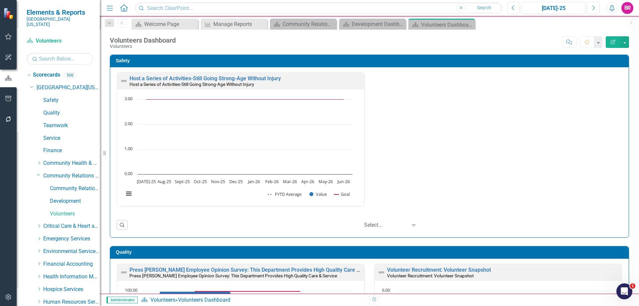
click at [0, 0] on icon "Close" at bounding box center [0, 0] width 0 height 0
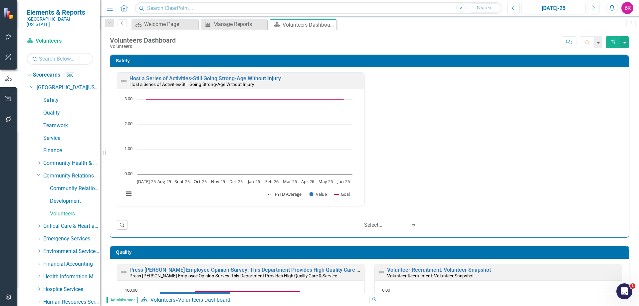
click at [627, 152] on div "Safety Host a Series of Activities-Still Going Strong-Age Without Injury Host a…" at bounding box center [369, 141] width 529 height 191
click at [440, 191] on div "Host a Series of Activities-Still Going Strong-Age Without Injury Host a Series…" at bounding box center [369, 143] width 515 height 142
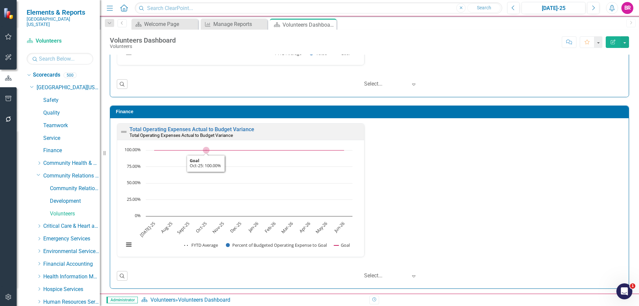
scroll to position [858, 0]
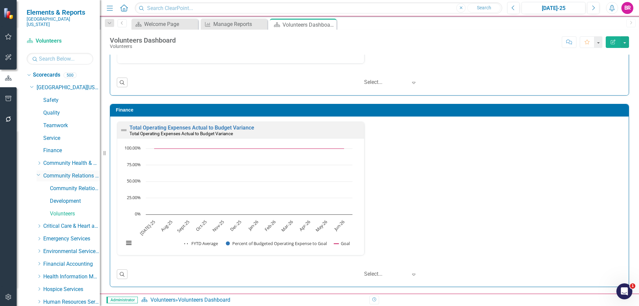
click at [38, 172] on icon "Dropdown" at bounding box center [39, 174] width 4 height 5
click at [38, 261] on div "Dropdown" at bounding box center [39, 264] width 5 height 6
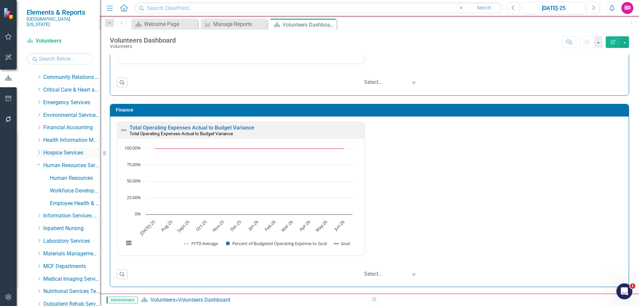
scroll to position [100, 0]
click at [70, 173] on link "Human Resources" at bounding box center [75, 177] width 50 height 8
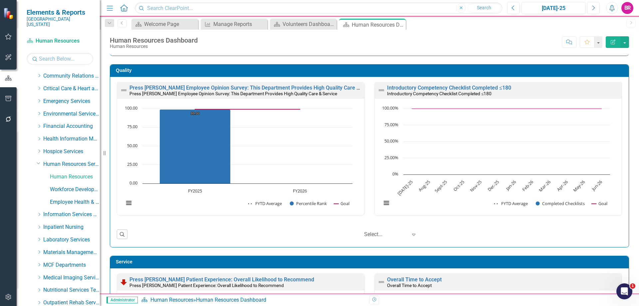
scroll to position [166, 0]
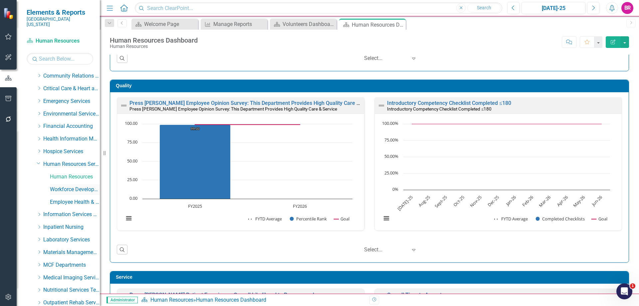
click at [56, 186] on link "Workforce Development" at bounding box center [75, 190] width 50 height 8
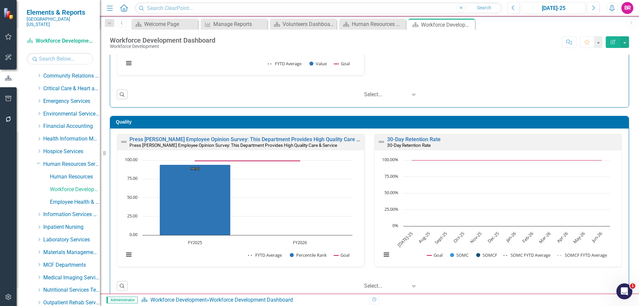
scroll to position [133, 0]
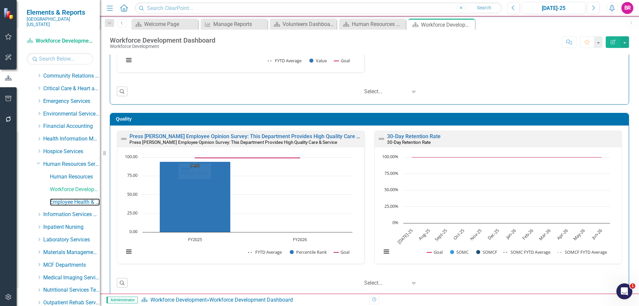
drag, startPoint x: 70, startPoint y: 198, endPoint x: 95, endPoint y: 187, distance: 27.7
click at [70, 198] on link "Employee Health & Wellness" at bounding box center [75, 202] width 50 height 8
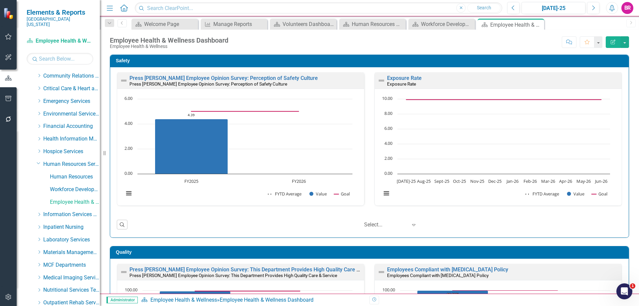
drag, startPoint x: 39, startPoint y: 95, endPoint x: 60, endPoint y: 104, distance: 23.1
click at [39, 99] on icon "Dropdown" at bounding box center [39, 101] width 5 height 4
click at [56, 110] on link "Emergency Department" at bounding box center [75, 114] width 50 height 8
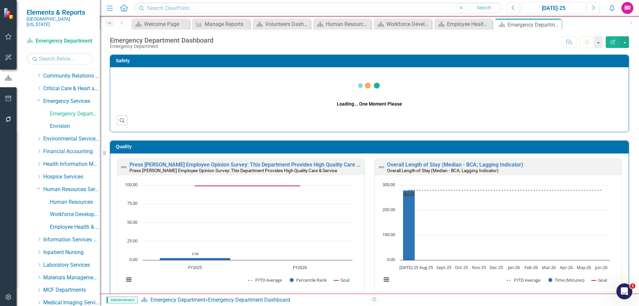
click at [106, 22] on div "Dropdown" at bounding box center [109, 23] width 9 height 8
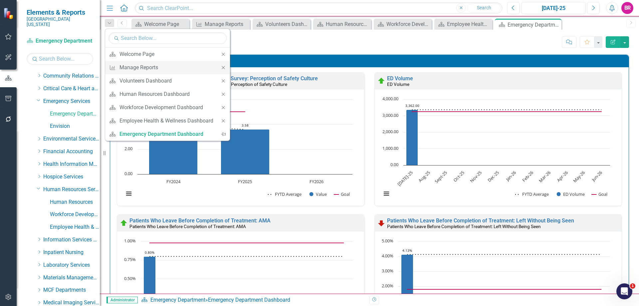
click at [223, 72] on div "Close" at bounding box center [223, 67] width 13 height 13
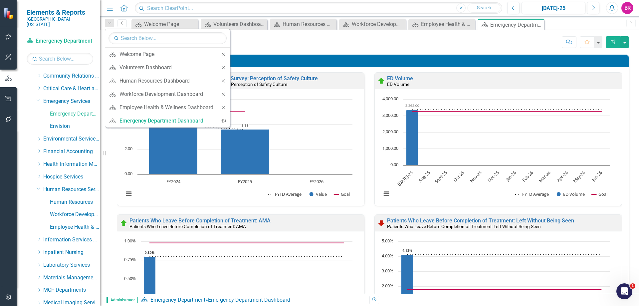
click at [224, 69] on icon "Close" at bounding box center [223, 67] width 6 height 5
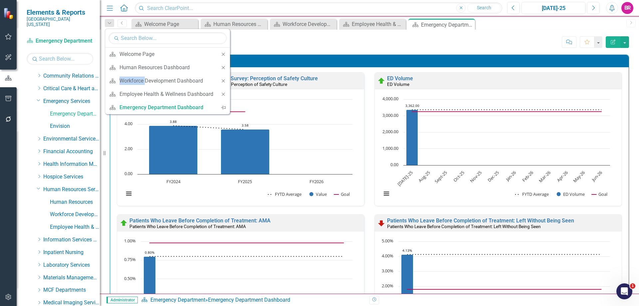
click at [224, 69] on icon "Close" at bounding box center [223, 67] width 6 height 5
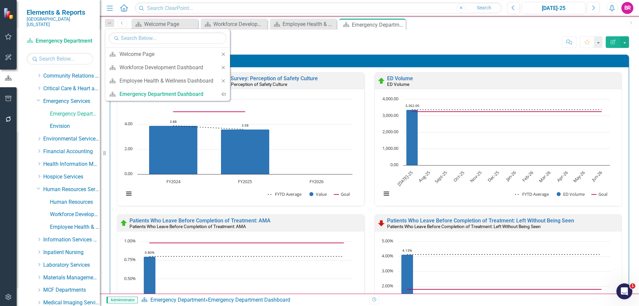
click at [224, 69] on icon "Close" at bounding box center [223, 67] width 6 height 5
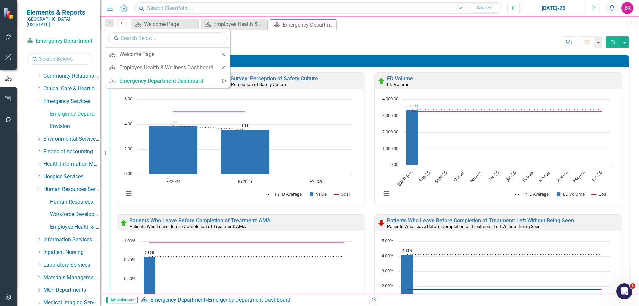
click at [224, 69] on icon "Close" at bounding box center [223, 67] width 6 height 5
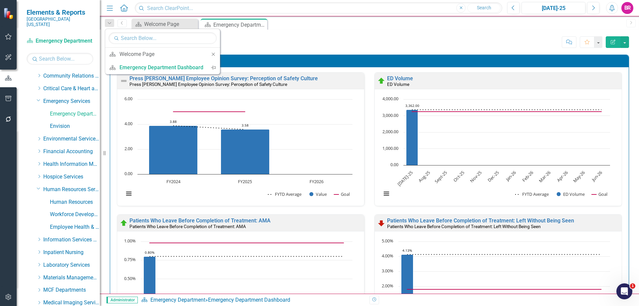
click at [388, 40] on div "Score: N/A Jul-25 Completed Comment Favorite Edit Report" at bounding box center [423, 41] width 412 height 11
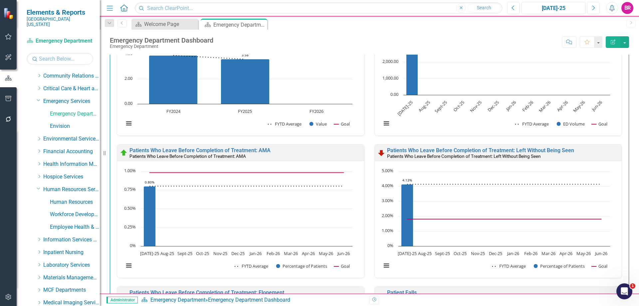
scroll to position [0, 0]
click at [362, 150] on div "Patients Who Leave Before Completion of Treatment: AMA Patients Who Leave Befor…" at bounding box center [240, 215] width 257 height 142
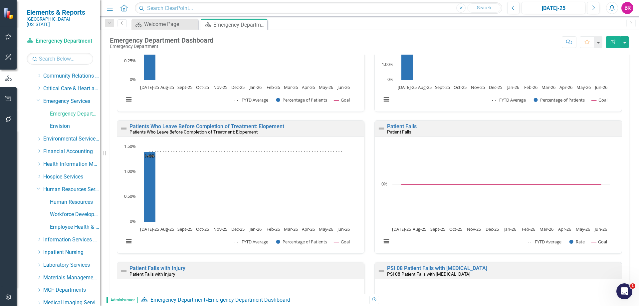
scroll to position [270, 0]
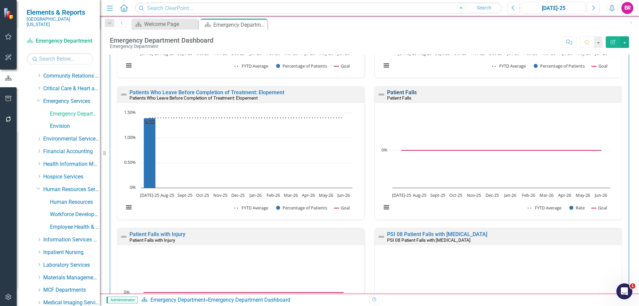
click at [399, 90] on link "Patient Falls" at bounding box center [402, 92] width 30 height 6
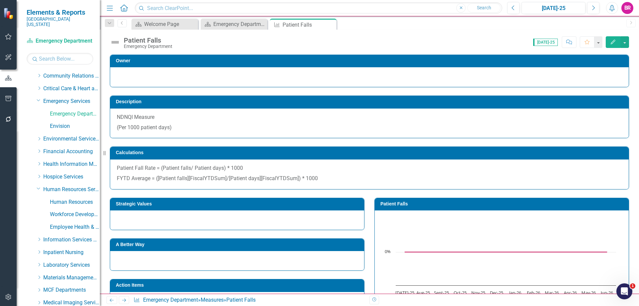
click at [369, 227] on div "Patient Falls Chart Combination chart with 3 data series. Patient Falls (Chart …" at bounding box center [501, 255] width 264 height 133
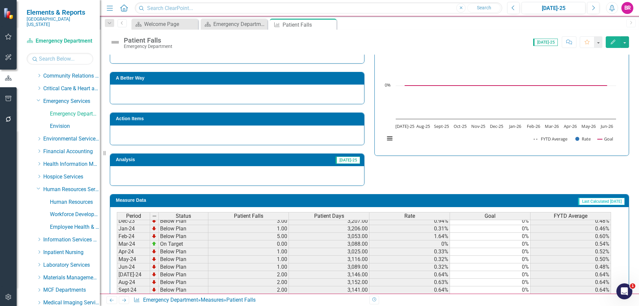
scroll to position [233, 0]
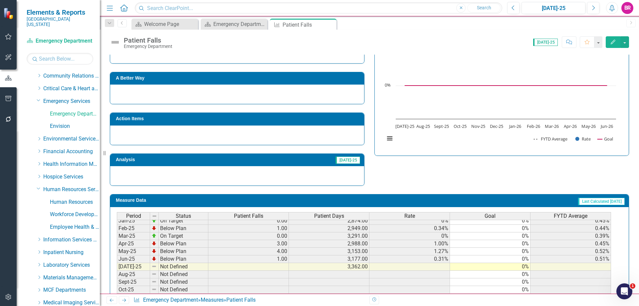
click at [259, 217] on span "Patient Falls" at bounding box center [248, 216] width 29 height 6
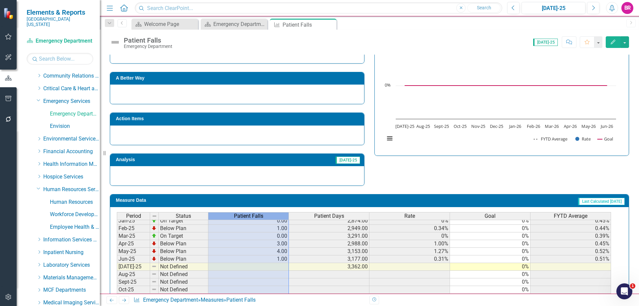
click at [259, 217] on span "Patient Falls" at bounding box center [248, 216] width 29 height 6
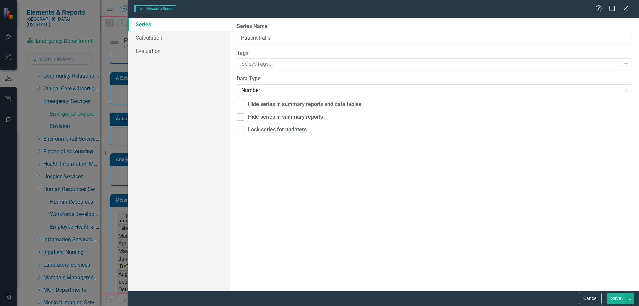
type input "Patient Falls"
click at [154, 50] on link "Calculation Map" at bounding box center [179, 50] width 102 height 13
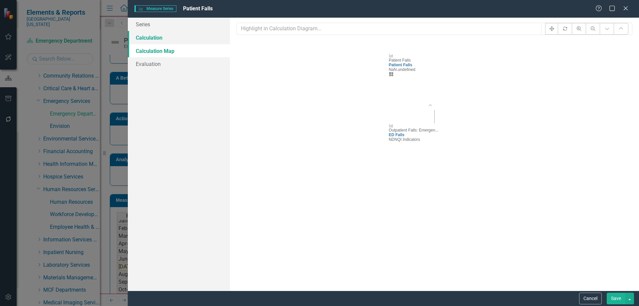
click at [161, 34] on link "Calculation" at bounding box center [179, 37] width 102 height 13
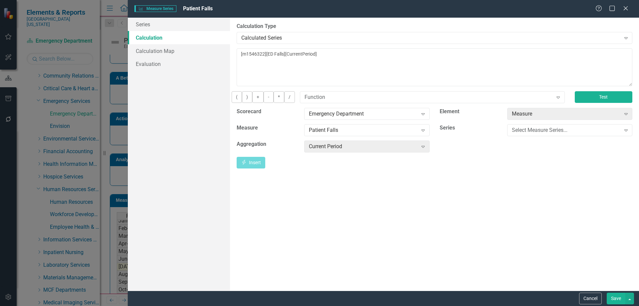
click at [602, 103] on button "Test" at bounding box center [603, 97] width 58 height 12
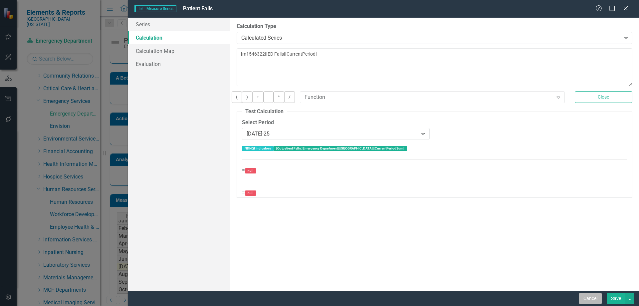
click at [592, 297] on button "Cancel" at bounding box center [590, 298] width 23 height 12
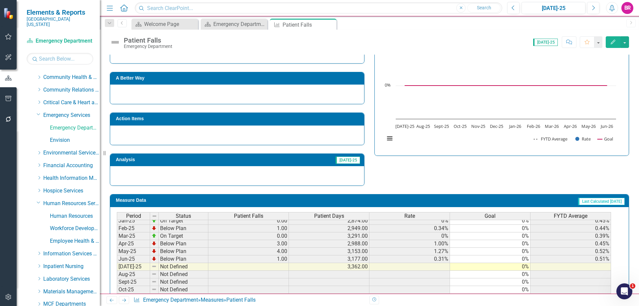
scroll to position [133, 0]
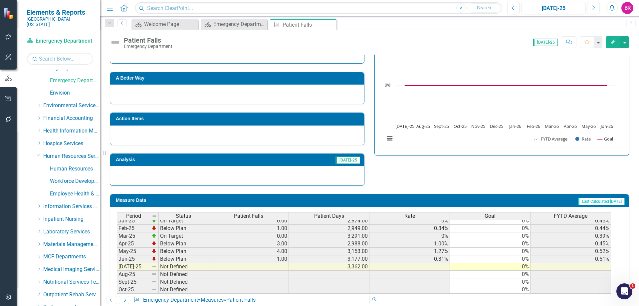
drag, startPoint x: 37, startPoint y: 215, endPoint x: 48, endPoint y: 220, distance: 11.8
click at [37, 217] on icon "Dropdown" at bounding box center [39, 219] width 5 height 4
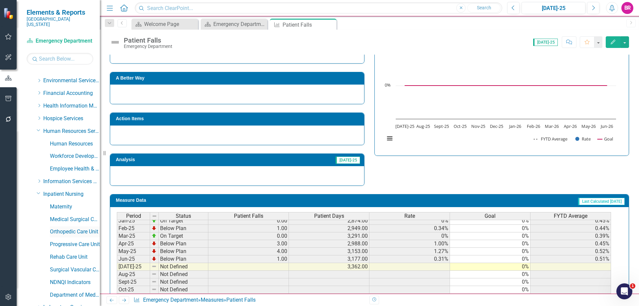
scroll to position [200, 0]
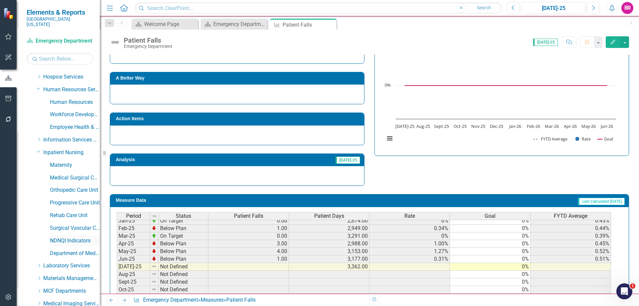
click at [72, 237] on link "NDNQI Indicators" at bounding box center [75, 241] width 50 height 8
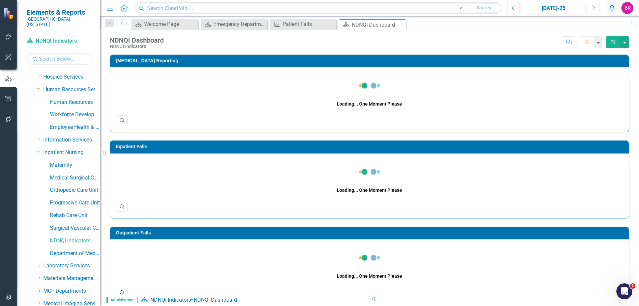
click at [632, 161] on div "Perioperative Reporting Loading... One Moment Please Search Inpatient Falls Loa…" at bounding box center [369, 264] width 539 height 436
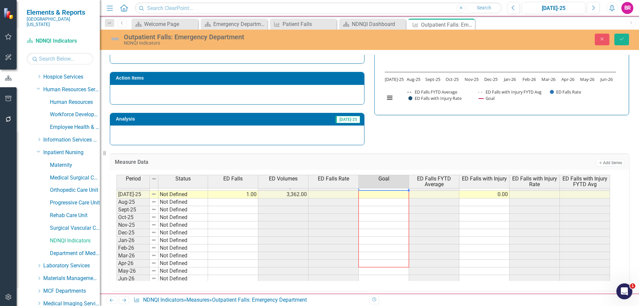
scroll to position [275, 0]
drag, startPoint x: 0, startPoint y: 0, endPoint x: 390, endPoint y: 278, distance: 478.9
click at [116, 278] on div "Period Status ED Falls ED Volumes ED Falls Rate Goal ED Falls FYTD Average [GEO…" at bounding box center [116, 182] width 0 height 213
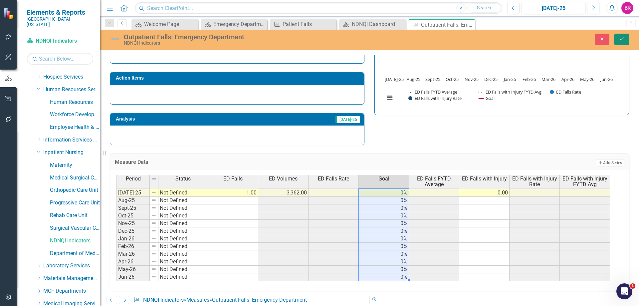
click at [625, 43] on button "Save" at bounding box center [621, 40] width 15 height 12
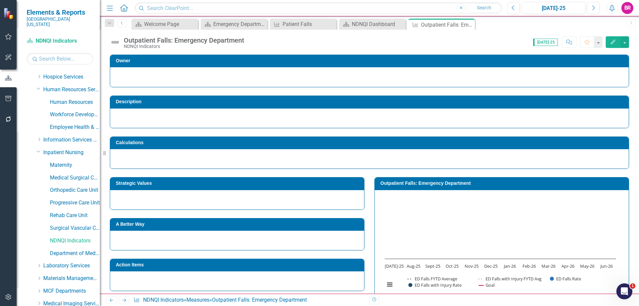
click at [365, 207] on div "Strategic Values" at bounding box center [237, 189] width 264 height 41
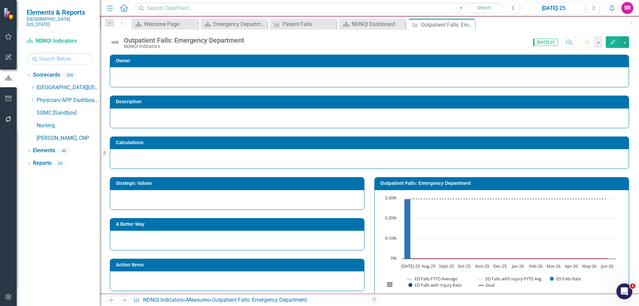
scroll to position [0, 0]
click at [471, 25] on icon "Close" at bounding box center [468, 24] width 7 height 5
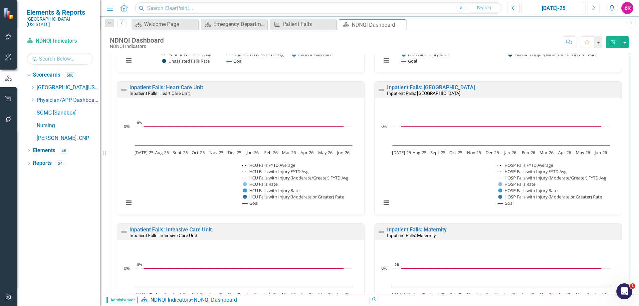
scroll to position [675, 0]
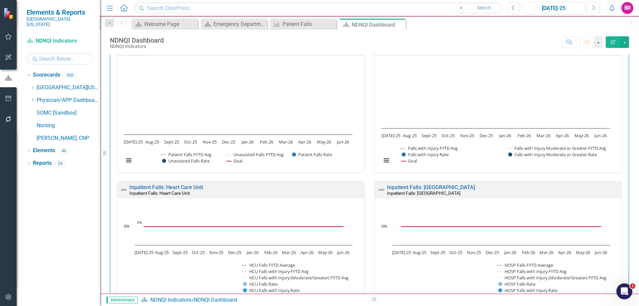
scroll to position [541, 0]
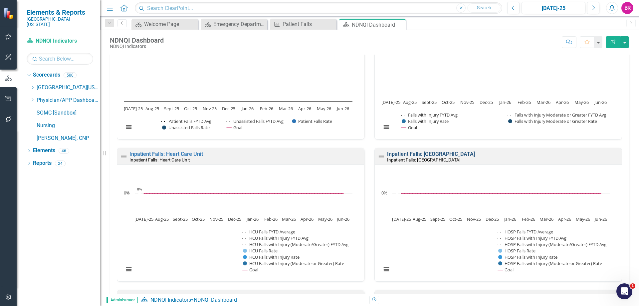
click at [404, 155] on link "Inpatient Falls: [GEOGRAPHIC_DATA]" at bounding box center [431, 154] width 88 height 6
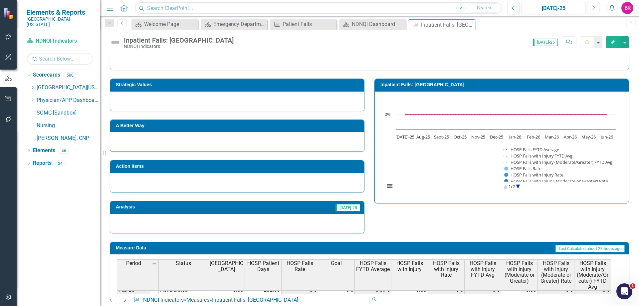
scroll to position [72, 0]
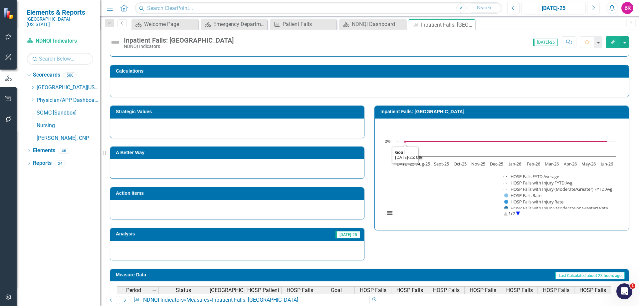
click at [412, 110] on h3 "Inpatient Falls: [GEOGRAPHIC_DATA]" at bounding box center [502, 111] width 245 height 5
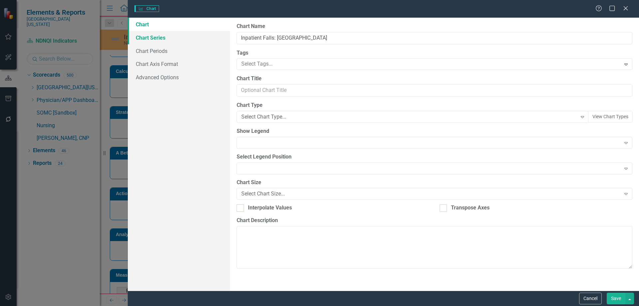
click at [158, 37] on link "Chart Series" at bounding box center [179, 37] width 102 height 13
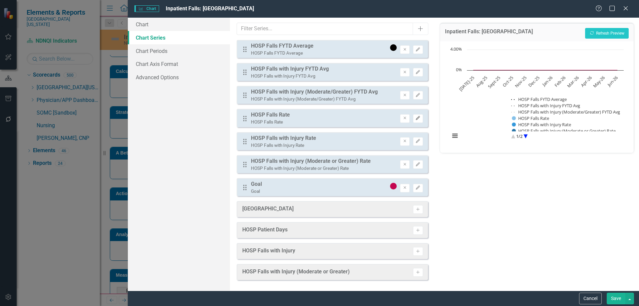
click at [421, 118] on button "Edit" at bounding box center [418, 118] width 10 height 9
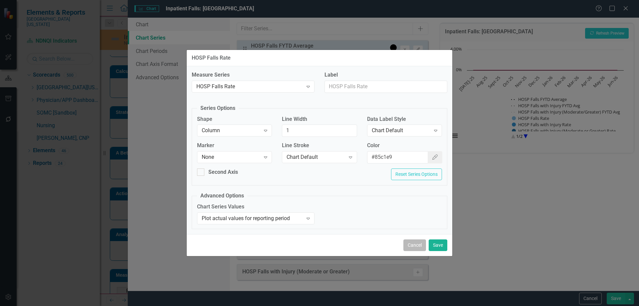
click at [411, 242] on button "Cancel" at bounding box center [414, 245] width 23 height 12
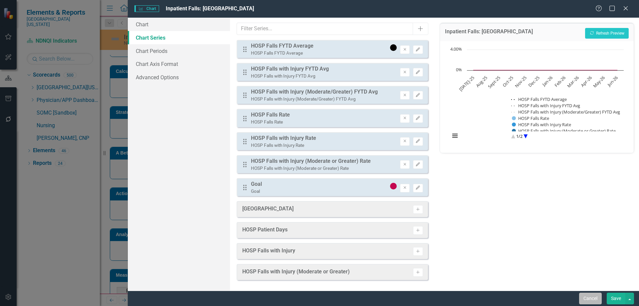
click at [594, 300] on button "Cancel" at bounding box center [590, 298] width 23 height 12
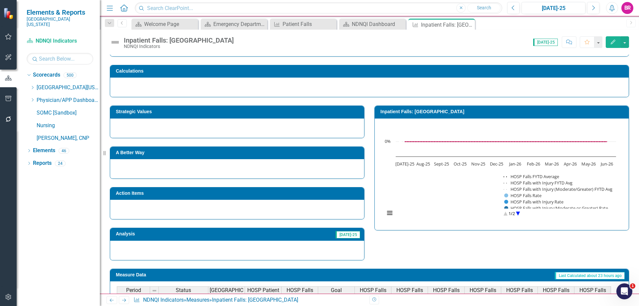
click at [0, 0] on icon "Close" at bounding box center [0, 0] width 0 height 0
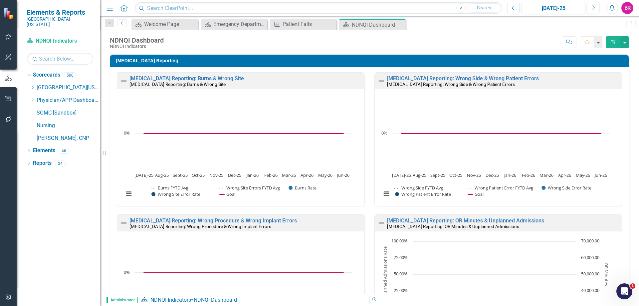
click at [628, 99] on div "[MEDICAL_DATA] Reporting [MEDICAL_DATA] Reporting: Burns & Wrong Site [MEDICAL_…" at bounding box center [369, 283] width 529 height 475
click at [628, 151] on div "Perioperative Reporting Perioperative Reporting: Burns & Wrong Site Perioperati…" at bounding box center [369, 283] width 529 height 475
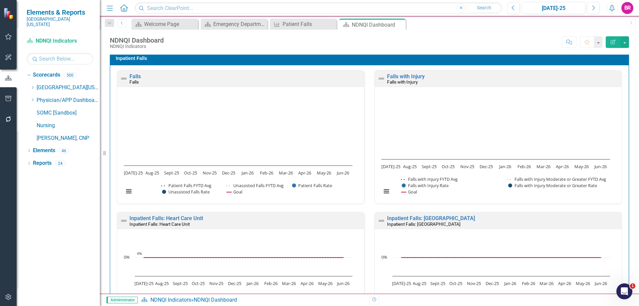
scroll to position [466, 0]
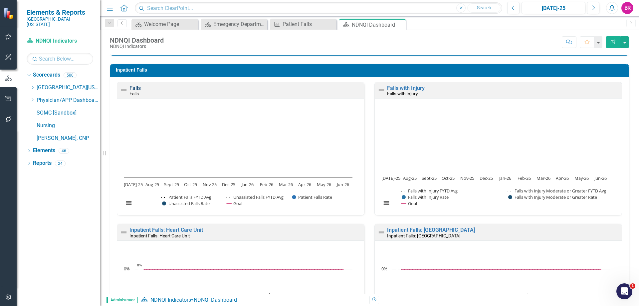
click at [136, 87] on link "Falls" at bounding box center [134, 88] width 11 height 6
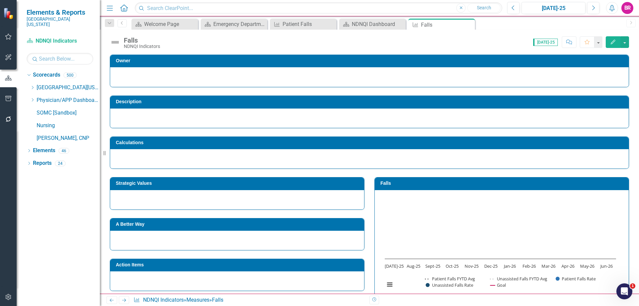
click at [369, 206] on div "Falls Chart Combination chart with 5 data series. The chart has 1 X axis displa…" at bounding box center [501, 235] width 264 height 133
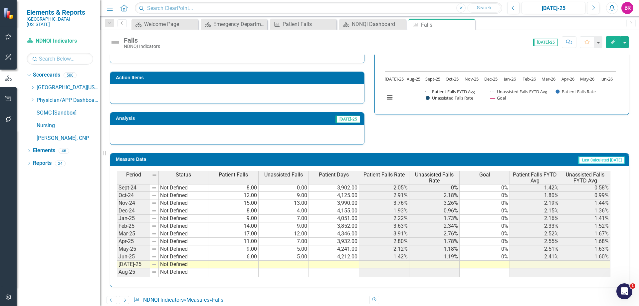
scroll to position [233, 0]
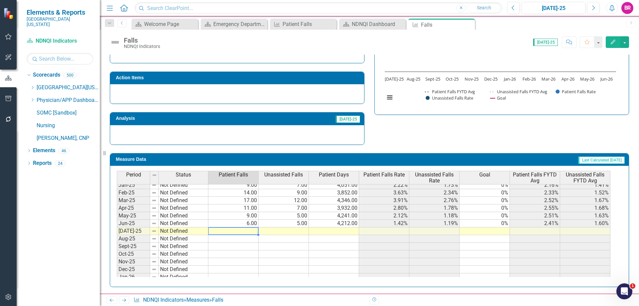
click at [254, 232] on tbody "Jan-24 Not Defined 10.00 6.00 4,499.00 2.22% 1.33% 0% 2.37% 1.83% Feb-24 Not De…" at bounding box center [363, 196] width 493 height 215
type textarea "8"
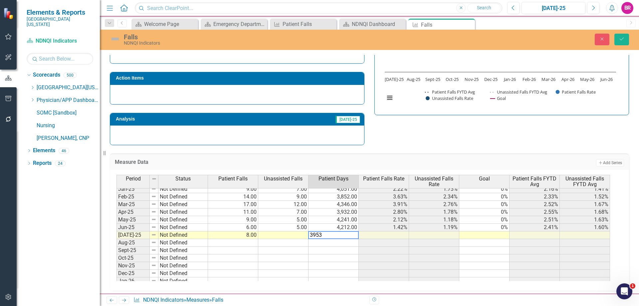
type textarea "3953"
click at [292, 235] on td at bounding box center [283, 235] width 50 height 8
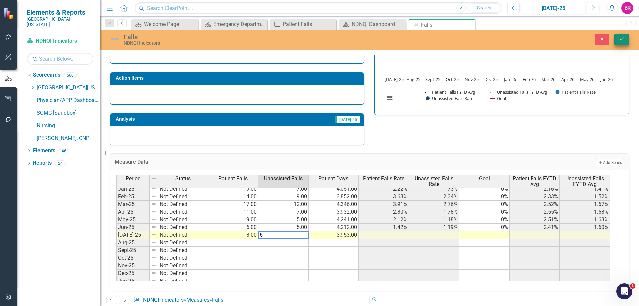
type textarea "6"
click at [621, 39] on icon "Save" at bounding box center [621, 39] width 6 height 5
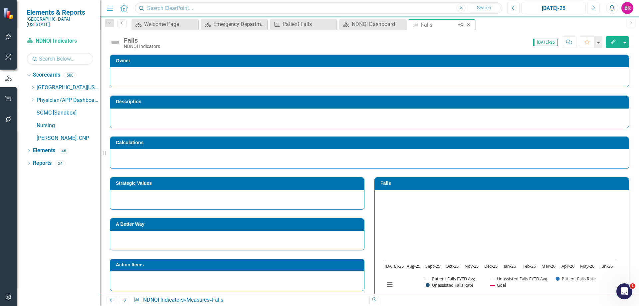
click at [468, 24] on icon "Close" at bounding box center [468, 24] width 7 height 5
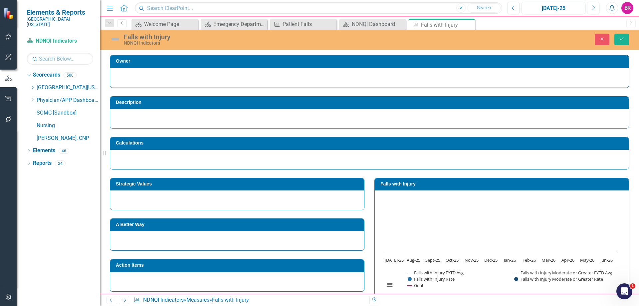
scroll to position [266, 0]
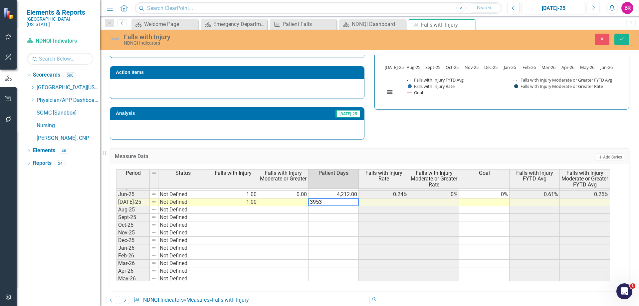
type textarea "3953"
drag, startPoint x: 277, startPoint y: 204, endPoint x: 287, endPoint y: 210, distance: 11.5
click at [277, 204] on td at bounding box center [283, 202] width 50 height 8
click at [292, 205] on td at bounding box center [283, 202] width 50 height 8
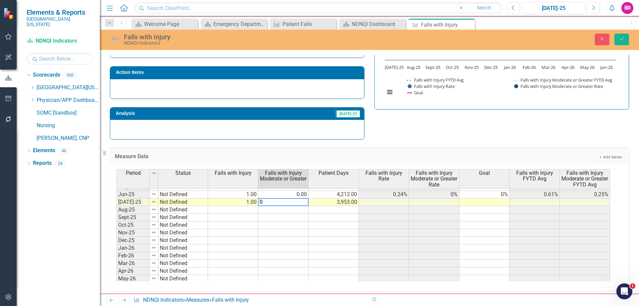
type textarea "0"
click at [622, 43] on button "Save" at bounding box center [621, 40] width 15 height 12
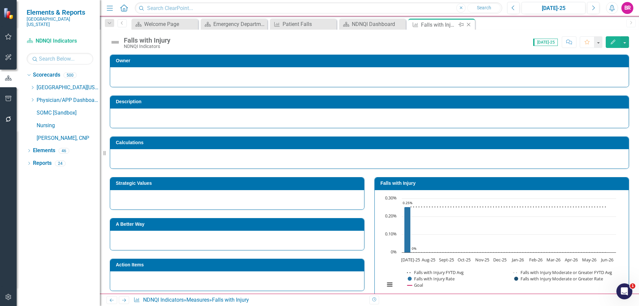
click at [467, 25] on icon "Close" at bounding box center [468, 24] width 7 height 5
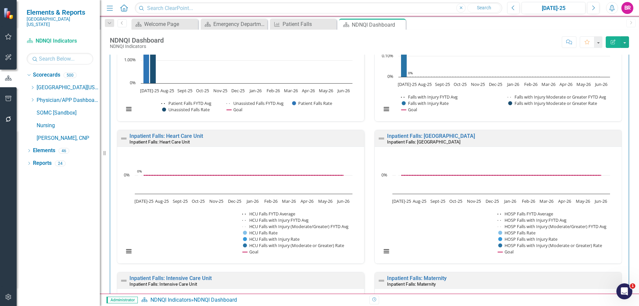
scroll to position [632, 0]
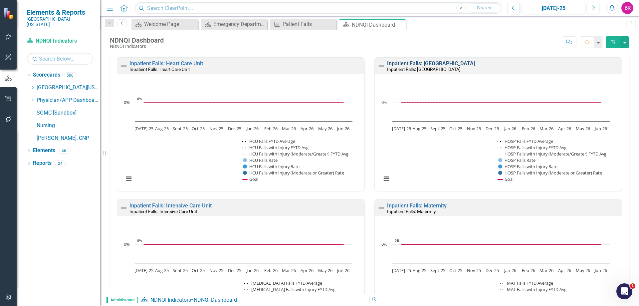
click at [415, 62] on link "Inpatient Falls: [GEOGRAPHIC_DATA]" at bounding box center [431, 63] width 88 height 6
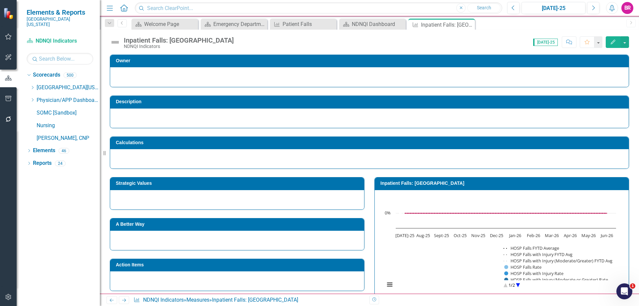
click at [432, 184] on h3 "Inpatient Falls: [GEOGRAPHIC_DATA]" at bounding box center [502, 183] width 245 height 5
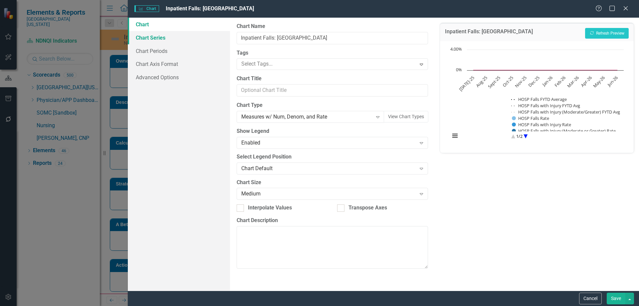
click at [153, 35] on link "Chart Series" at bounding box center [179, 37] width 102 height 13
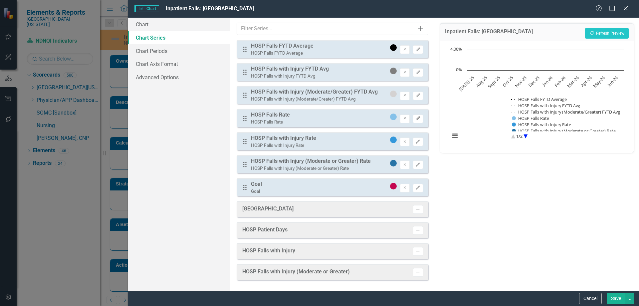
click at [421, 119] on button "Edit" at bounding box center [418, 118] width 10 height 9
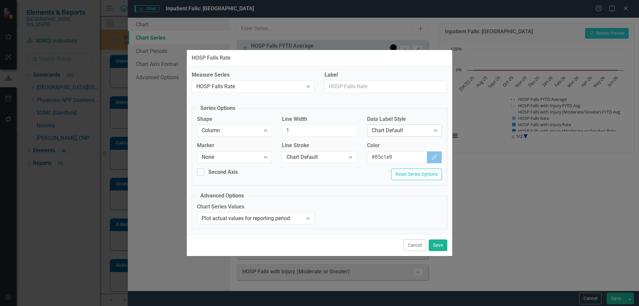
click at [396, 126] on div "Chart Default Expand" at bounding box center [404, 130] width 75 height 12
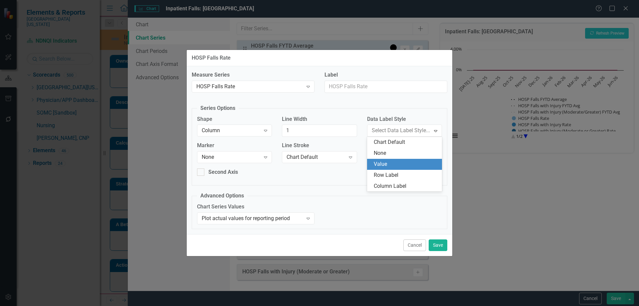
click at [392, 162] on div "Value" at bounding box center [406, 164] width 64 height 8
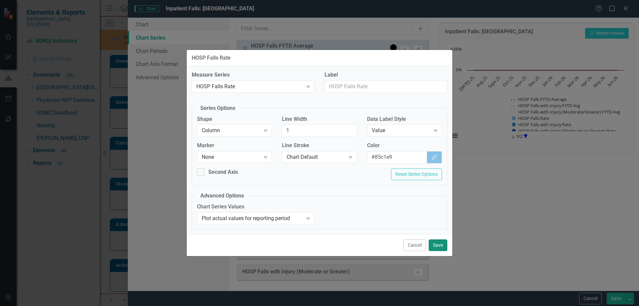
click at [432, 247] on button "Save" at bounding box center [437, 245] width 19 height 12
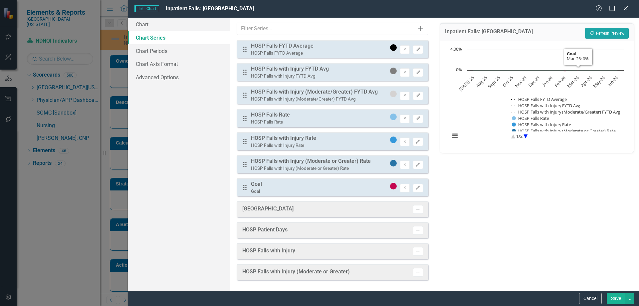
click at [590, 28] on button "Recalculate Refresh Preview" at bounding box center [607, 33] width 44 height 11
click at [609, 298] on button "Save" at bounding box center [615, 298] width 19 height 12
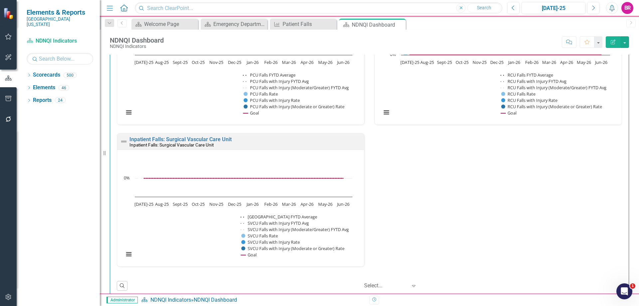
scroll to position [1131, 0]
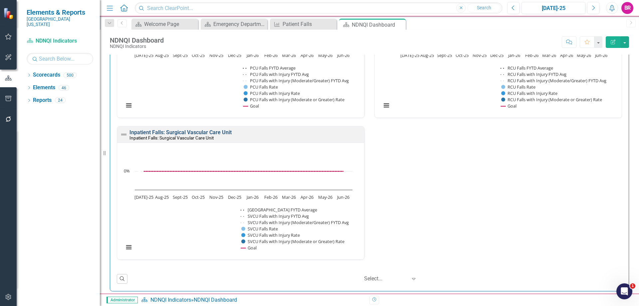
click at [173, 133] on link "Inpatient Falls: Surgical Vascular Care Unit" at bounding box center [180, 132] width 102 height 6
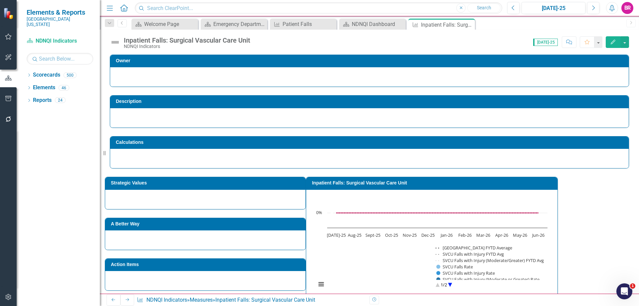
click at [311, 202] on div "Strategic Values" at bounding box center [205, 188] width 211 height 41
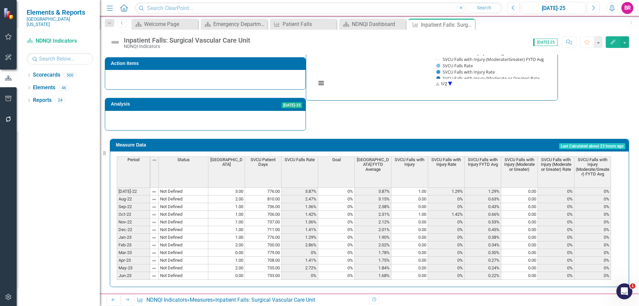
scroll to position [71, 0]
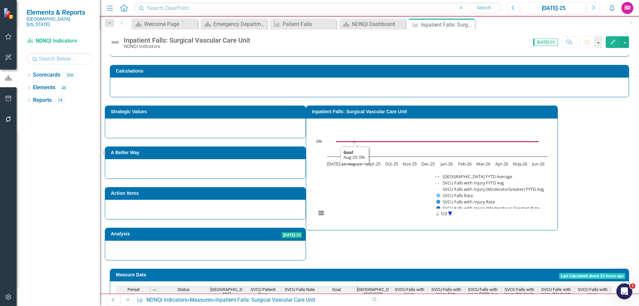
click at [420, 113] on h3 "Inpatient Falls: Surgical Vascular Care Unit" at bounding box center [433, 111] width 242 height 5
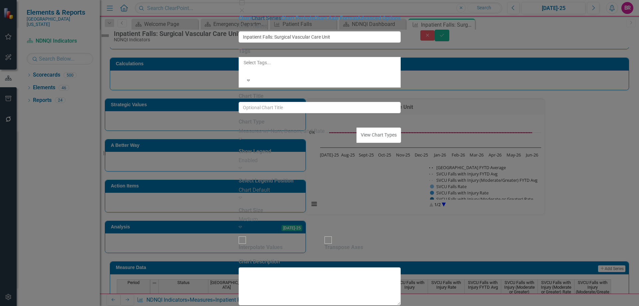
click at [251, 21] on link "Chart Series" at bounding box center [266, 18] width 30 height 6
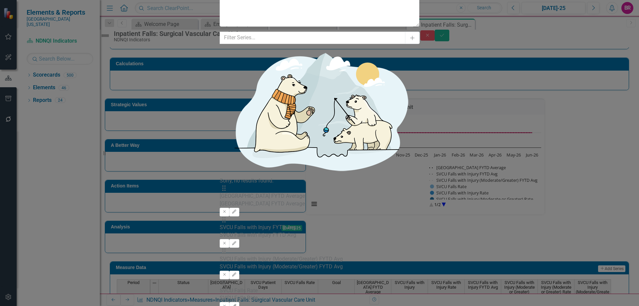
click at [239, 302] on button "Edit" at bounding box center [234, 306] width 10 height 9
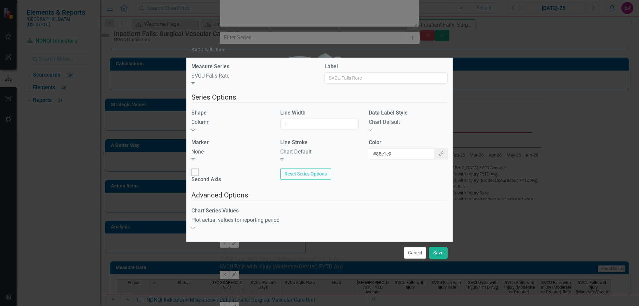
click at [425, 126] on div "Chart Default" at bounding box center [408, 122] width 79 height 8
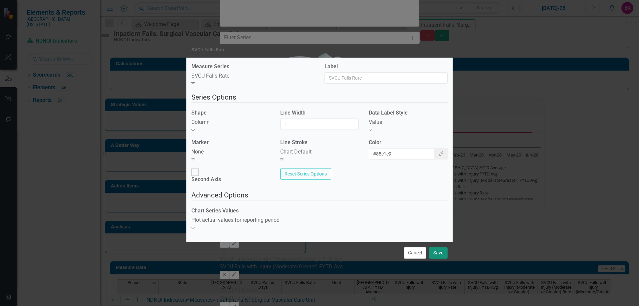
click at [433, 247] on button "Save" at bounding box center [438, 253] width 19 height 12
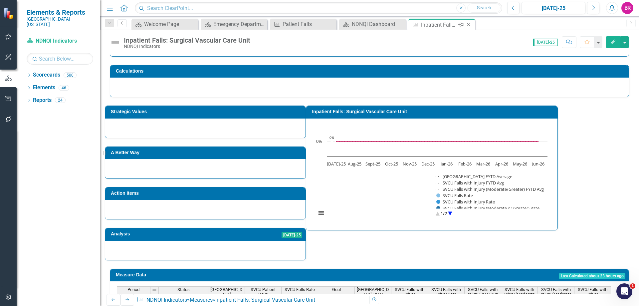
click at [466, 22] on icon "Close" at bounding box center [468, 24] width 7 height 5
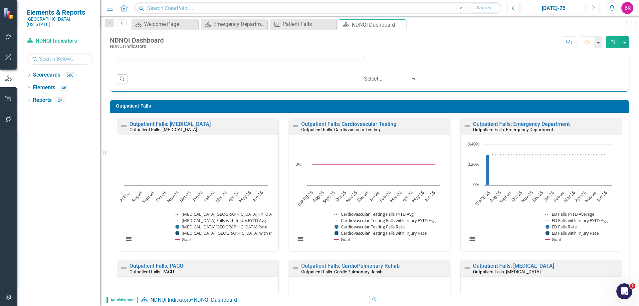
scroll to position [1364, 0]
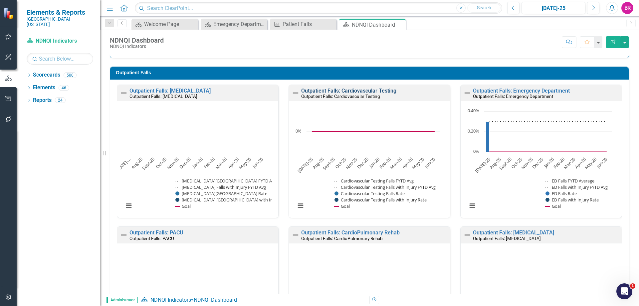
click at [354, 89] on link "Outpatient Falls: Cardiovascular Testing" at bounding box center [348, 90] width 95 height 6
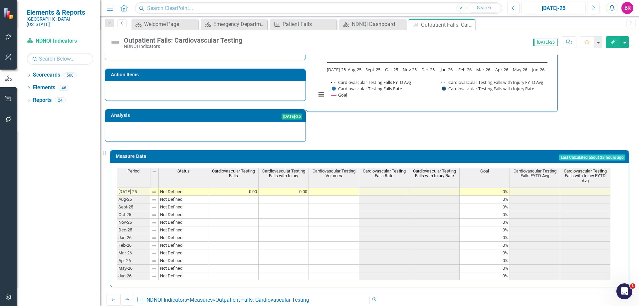
scroll to position [242, 0]
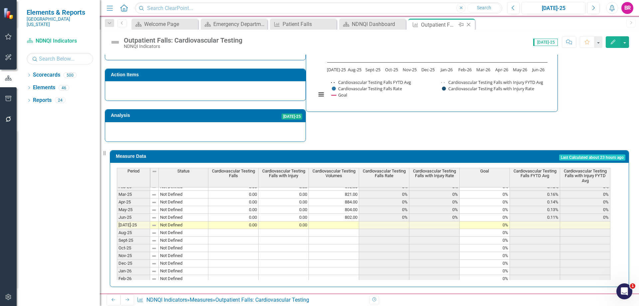
click at [469, 25] on icon "Close" at bounding box center [468, 24] width 7 height 5
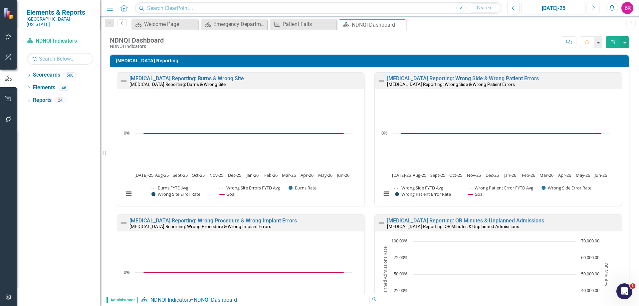
click at [626, 161] on div "Perioperative Reporting Perioperative Reporting: Burns & Wrong Site Perioperati…" at bounding box center [369, 283] width 529 height 475
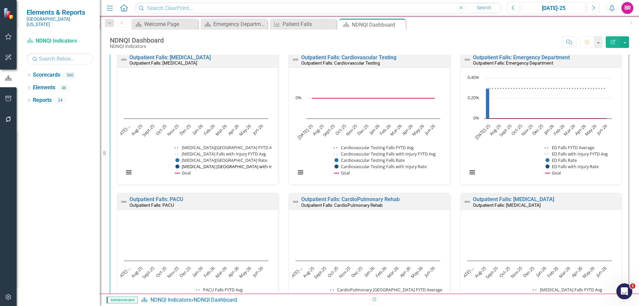
scroll to position [0, 0]
click at [164, 199] on link "Outpatient Falls: PACU" at bounding box center [156, 199] width 54 height 6
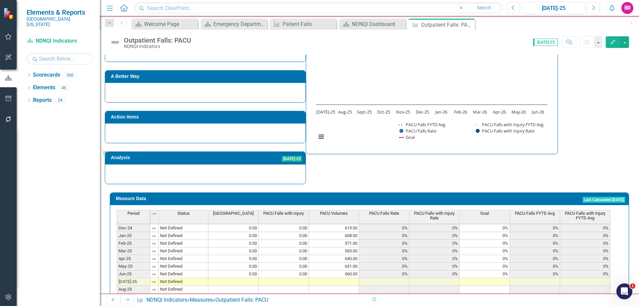
scroll to position [233, 0]
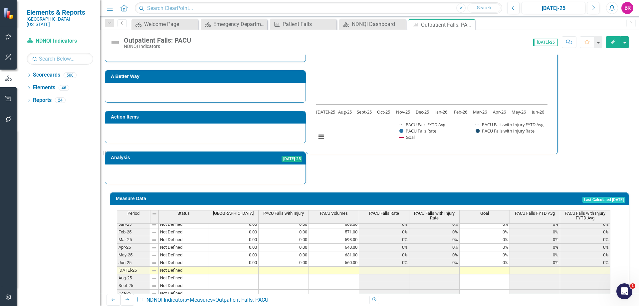
click at [240, 270] on tbody "Aug-23 Not Defined 0.00 0.00 632.00 0% 0% 0% 0% 0% Sep-23 Not Defined 0.00 0.00…" at bounding box center [363, 208] width 493 height 237
type textarea "0"
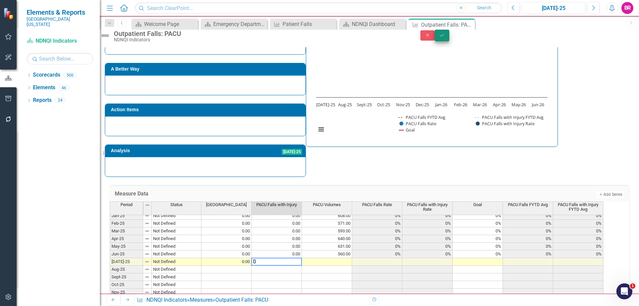
type textarea "0"
drag, startPoint x: 620, startPoint y: 40, endPoint x: 467, endPoint y: 163, distance: 196.4
click at [444, 36] on icon "submit" at bounding box center [442, 35] width 4 height 3
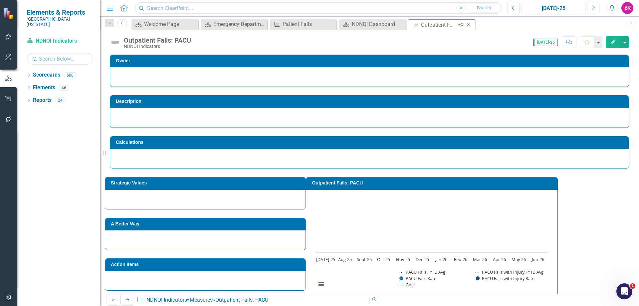
click at [469, 24] on icon "Close" at bounding box center [468, 24] width 7 height 5
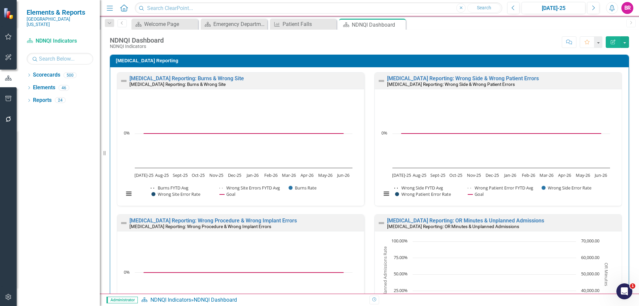
scroll to position [632, 0]
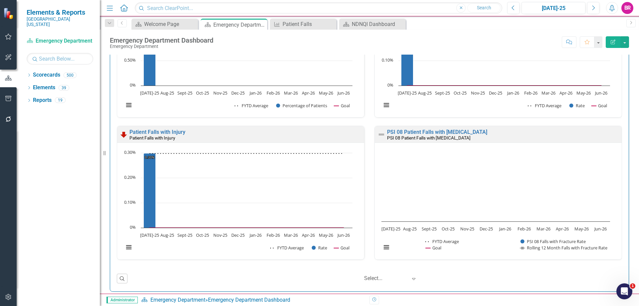
scroll to position [399, 0]
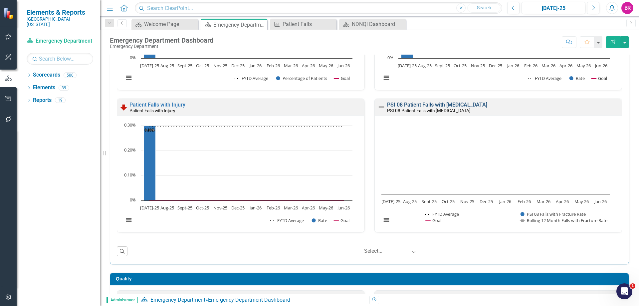
click at [441, 103] on link "PSI 08 Patient Falls with [MEDICAL_DATA]" at bounding box center [437, 104] width 100 height 6
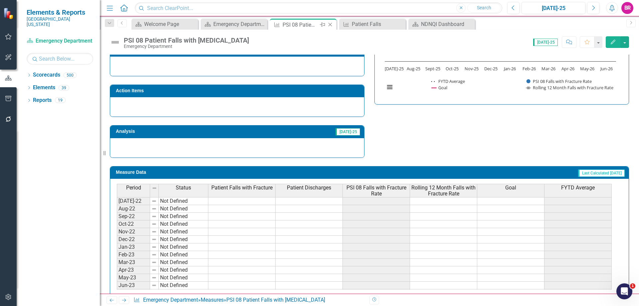
click at [330, 24] on icon "Close" at bounding box center [330, 24] width 7 height 5
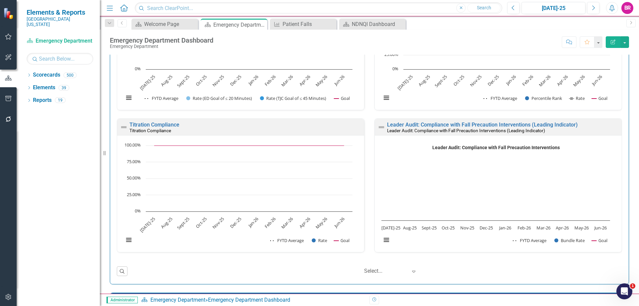
scroll to position [998, 0]
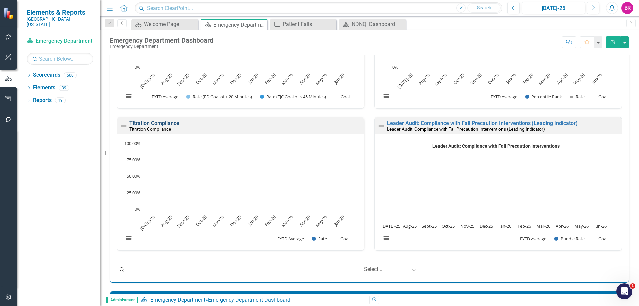
click at [146, 125] on link "Titration Compliance" at bounding box center [154, 123] width 50 height 6
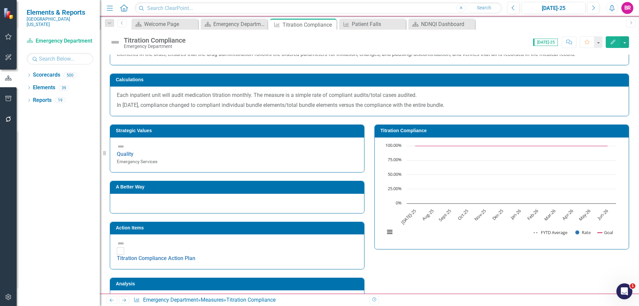
scroll to position [141, 0]
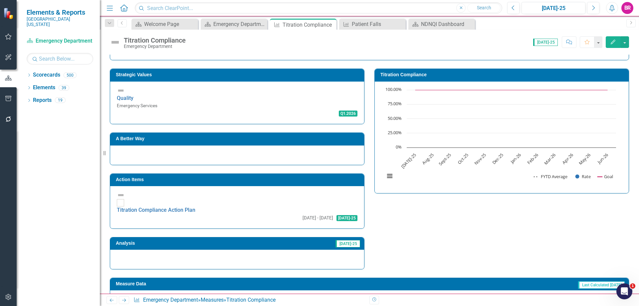
click at [275, 186] on div "Titration Compliance Action Plan 7/1/24 - 6/30/25 Jul-25" at bounding box center [237, 207] width 254 height 42
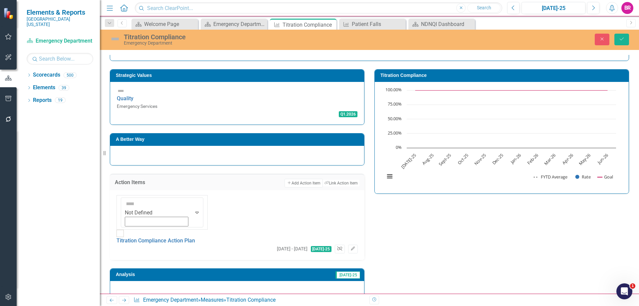
click at [337, 244] on button "Unlink" at bounding box center [340, 248] width 10 height 9
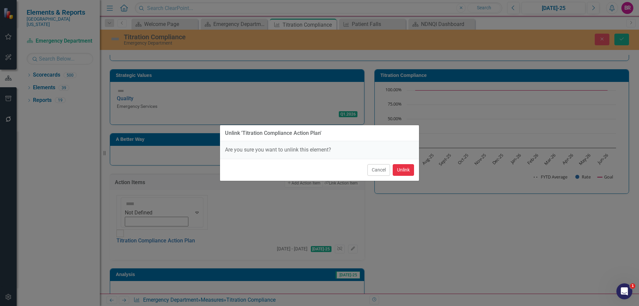
click at [404, 169] on button "Unlink" at bounding box center [402, 170] width 21 height 12
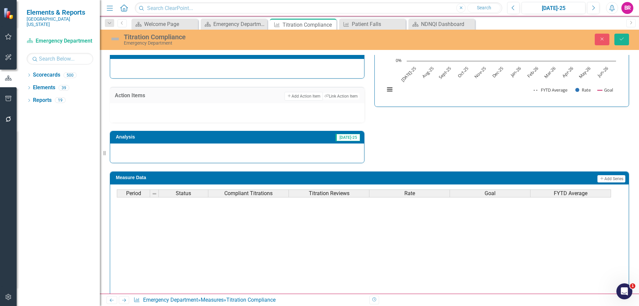
scroll to position [233, 0]
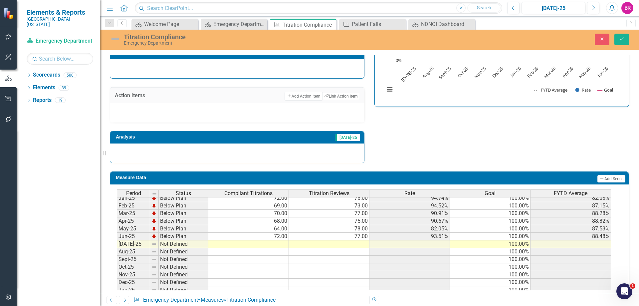
click at [283, 229] on tbody "Dec-23 Not Defined Jan-24 Not Defined Feb-24 Not Defined Mar-24 Not Defined Apr…" at bounding box center [364, 212] width 494 height 237
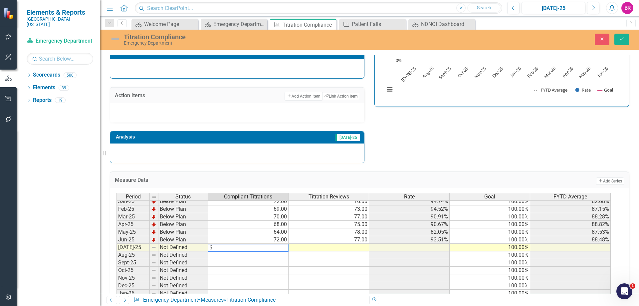
type textarea "63"
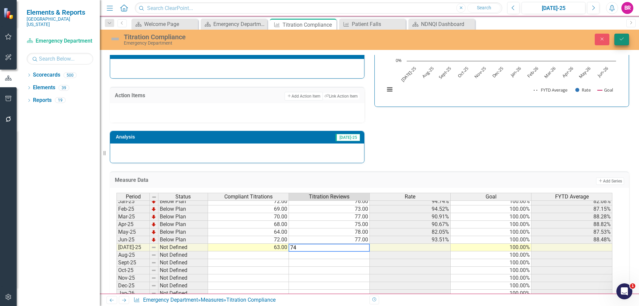
type textarea "74"
click at [617, 38] on button "Save" at bounding box center [621, 40] width 15 height 12
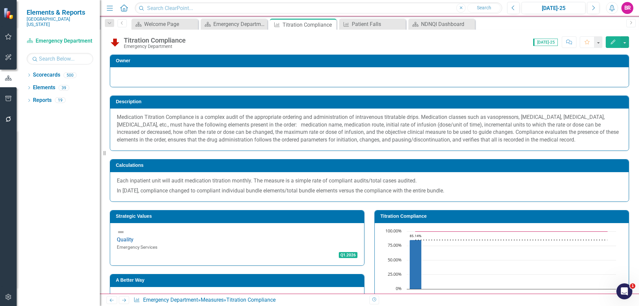
click at [130, 299] on div "Previous Next Measure Emergency Department » Measures » Titration Compliance" at bounding box center [235, 300] width 258 height 8
click at [125, 302] on icon "Next" at bounding box center [124, 300] width 6 height 4
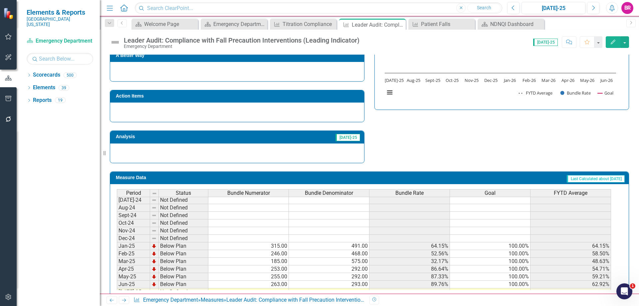
scroll to position [228, 0]
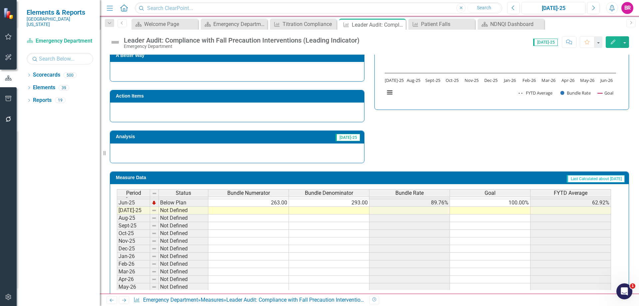
click at [278, 199] on tbody "Jan-24 Not Defined Feb-24 Not Defined Mar-24 Not Defined Apr-24 Not Defined May…" at bounding box center [364, 184] width 494 height 230
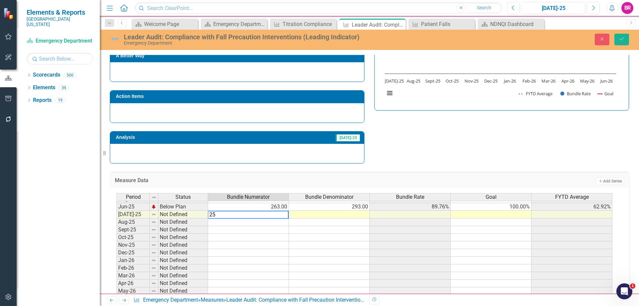
type textarea "250"
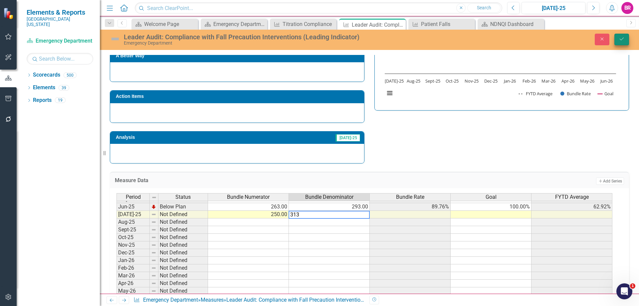
type textarea "313"
click at [628, 37] on button "Save" at bounding box center [621, 40] width 15 height 12
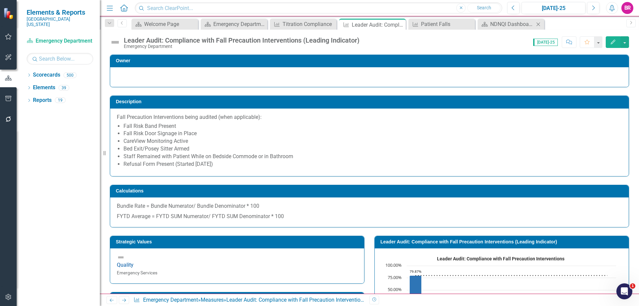
click at [540, 22] on icon "Close" at bounding box center [537, 24] width 7 height 5
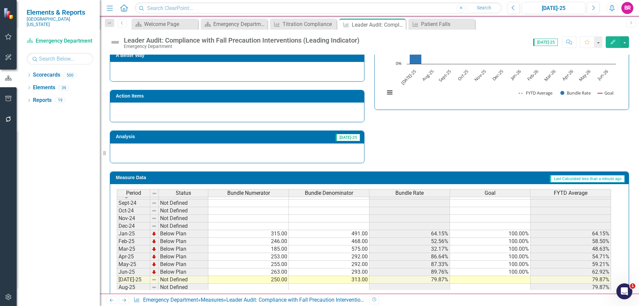
scroll to position [275, 0]
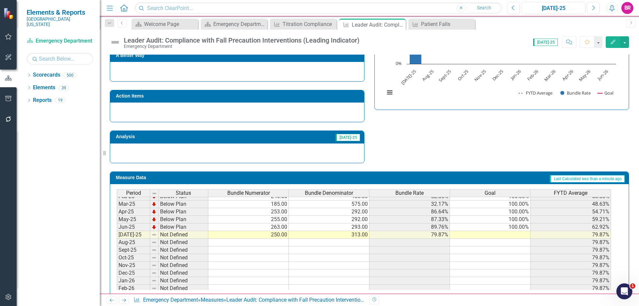
click at [516, 223] on td "100.00%" at bounding box center [490, 227] width 80 height 8
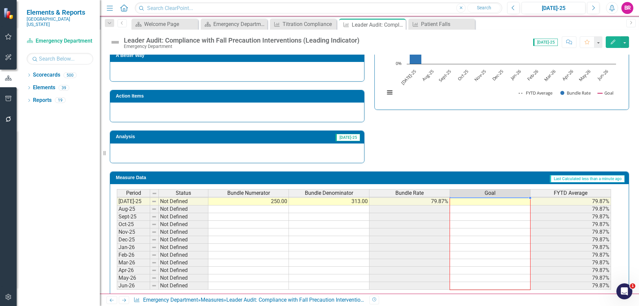
drag, startPoint x: 530, startPoint y: 218, endPoint x: 512, endPoint y: 273, distance: 57.8
click at [117, 273] on div "Period Status Bundle Numerator Bundle Denominator Bundle Rate Goal FYTD Average…" at bounding box center [117, 178] width 0 height 223
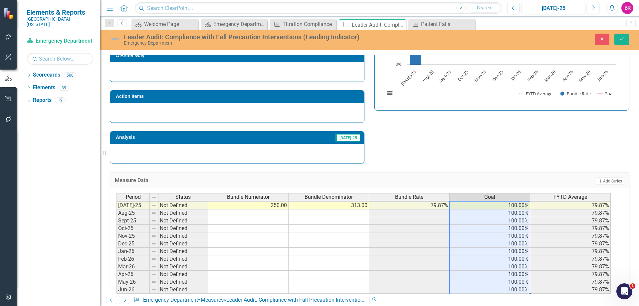
type textarea "100"
click at [623, 46] on div "Leader Audit: Compliance with Fall Precaution Interventions (Leading Indicator)…" at bounding box center [369, 40] width 539 height 20
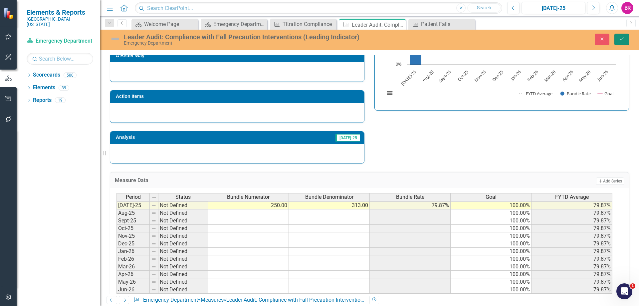
click at [623, 44] on button "Save" at bounding box center [621, 40] width 15 height 12
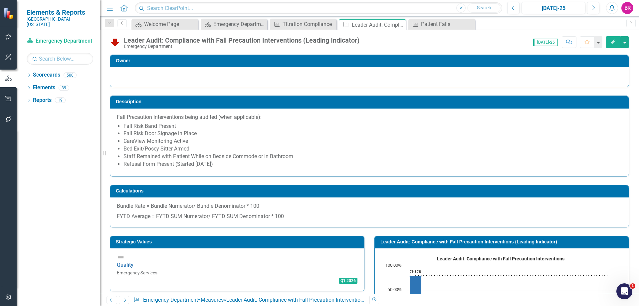
drag, startPoint x: 400, startPoint y: 27, endPoint x: 419, endPoint y: 22, distance: 20.1
click at [0, 0] on div "Close" at bounding box center [0, 0] width 0 height 0
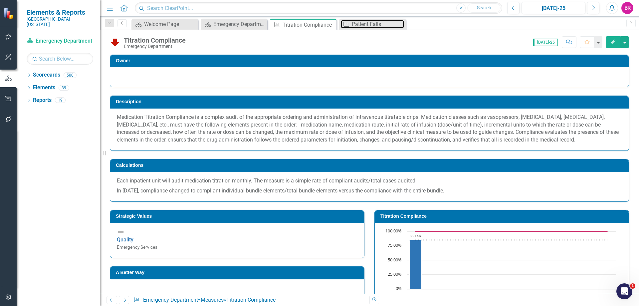
click at [355, 24] on div "Patient Falls" at bounding box center [378, 24] width 52 height 8
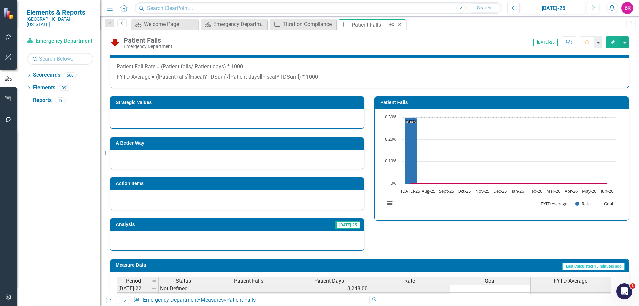
click at [400, 25] on icon "Close" at bounding box center [399, 24] width 7 height 5
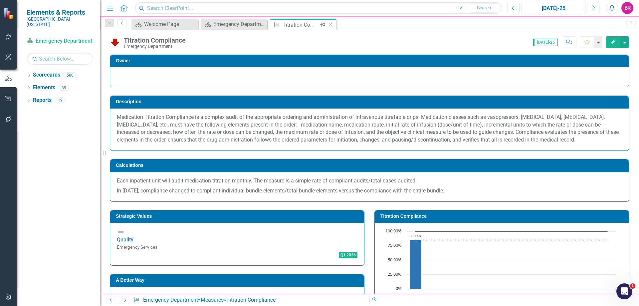
click at [332, 26] on icon "Close" at bounding box center [330, 24] width 7 height 5
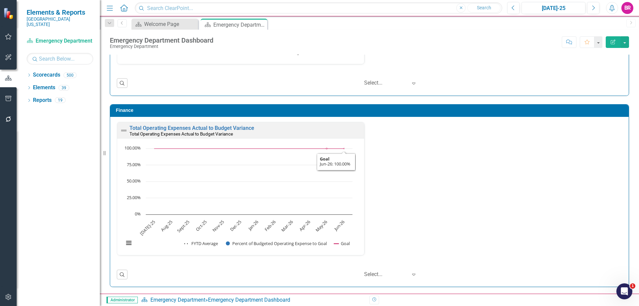
click at [440, 238] on div "Total Operating Expenses Actual to Budget Variance Total Operating Expenses Act…" at bounding box center [369, 193] width 515 height 142
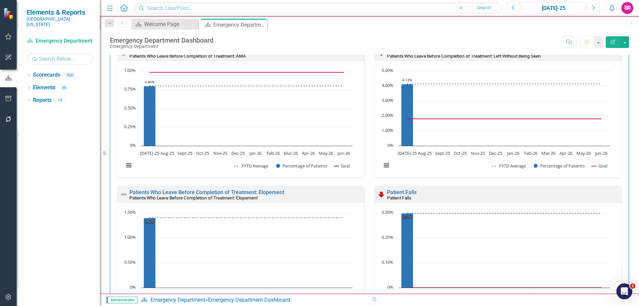
scroll to position [203, 0]
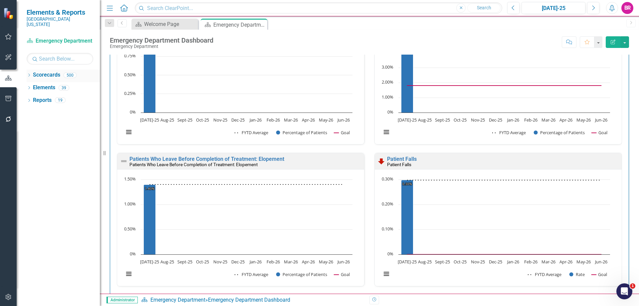
click at [31, 74] on icon "Dropdown" at bounding box center [29, 76] width 5 height 4
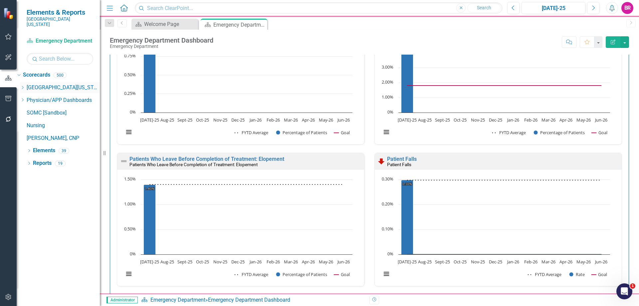
click at [25, 85] on icon "Dropdown" at bounding box center [22, 87] width 5 height 4
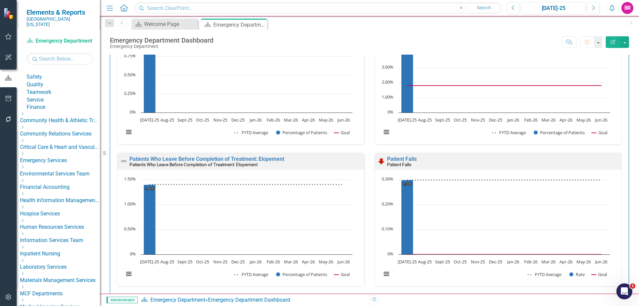
scroll to position [33, 0]
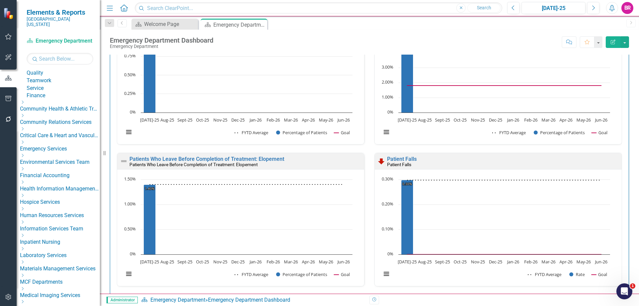
click at [25, 157] on icon "Dropdown" at bounding box center [22, 155] width 5 height 4
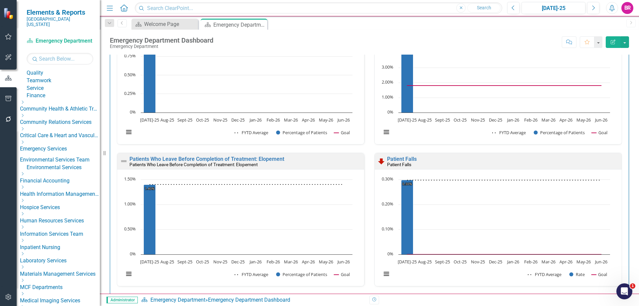
click at [60, 171] on link "Environmental Services" at bounding box center [63, 168] width 73 height 8
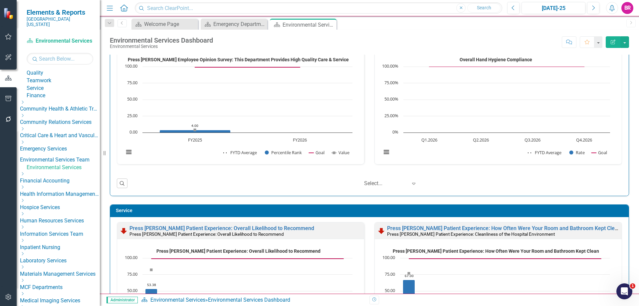
scroll to position [0, 0]
click at [57, 119] on icon "Dropdown" at bounding box center [59, 116] width 4 height 5
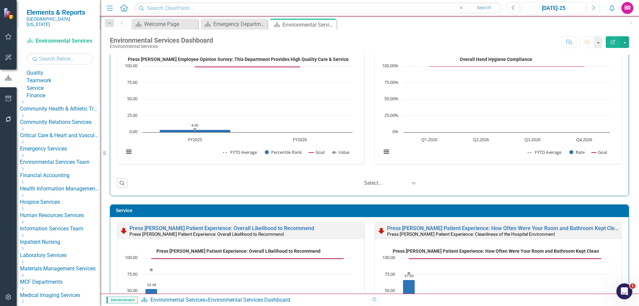
click at [24, 197] on icon at bounding box center [23, 195] width 2 height 3
click at [59, 211] on link "Hospice" at bounding box center [63, 208] width 73 height 8
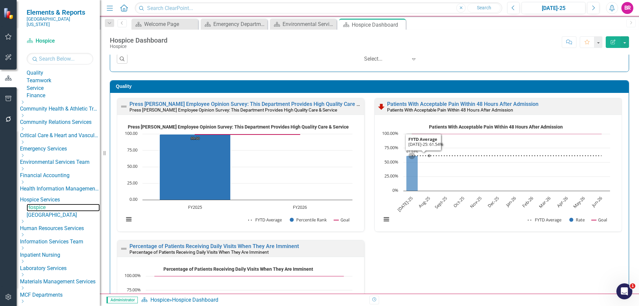
scroll to position [166, 0]
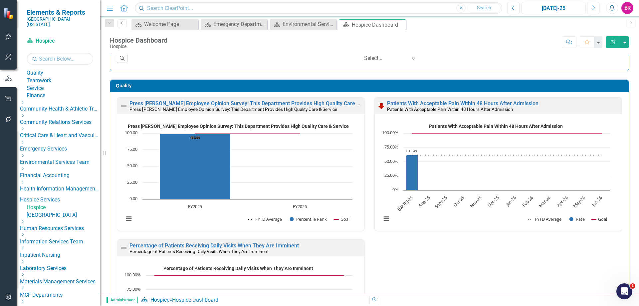
click at [69, 219] on link "[GEOGRAPHIC_DATA]" at bounding box center [63, 215] width 73 height 8
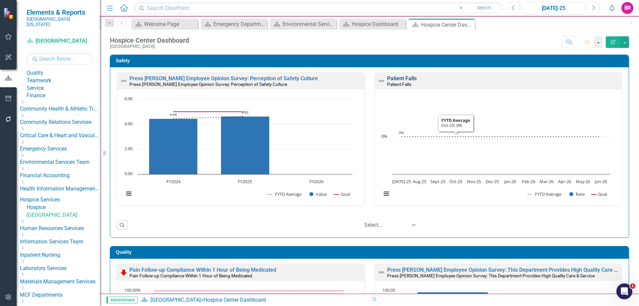
click at [404, 76] on link "Patient Falls" at bounding box center [402, 78] width 30 height 6
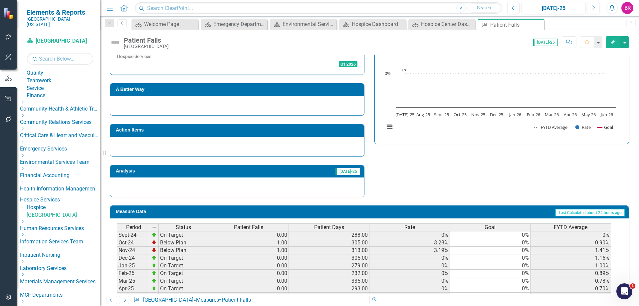
scroll to position [233, 0]
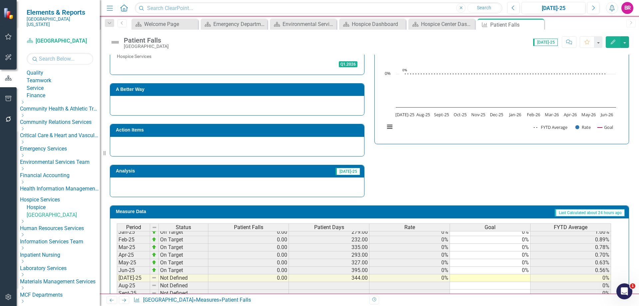
click at [117, 262] on div "Period Status Patient Falls Patient Days Rate Goal FYTD Average Jul-23 On Targe…" at bounding box center [117, 204] width 0 height 245
click at [527, 266] on td "0%" at bounding box center [490, 270] width 80 height 8
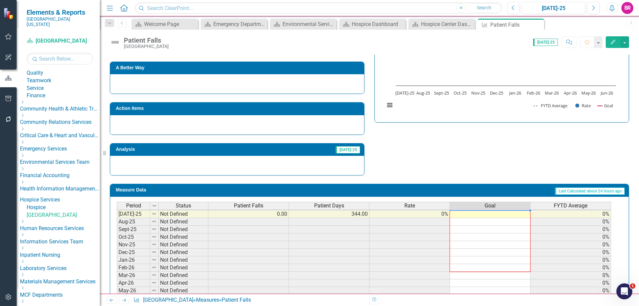
scroll to position [191, 0]
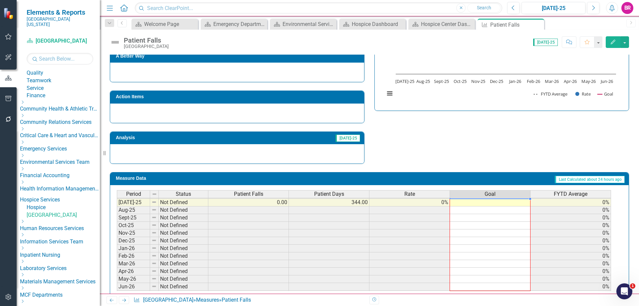
drag, startPoint x: 529, startPoint y: 261, endPoint x: 523, endPoint y: 276, distance: 16.6
click at [117, 276] on div "Period Status Patient Falls Patient Days Rate Goal FYTD Average Jun-24 Below Pl…" at bounding box center [117, 194] width 0 height 207
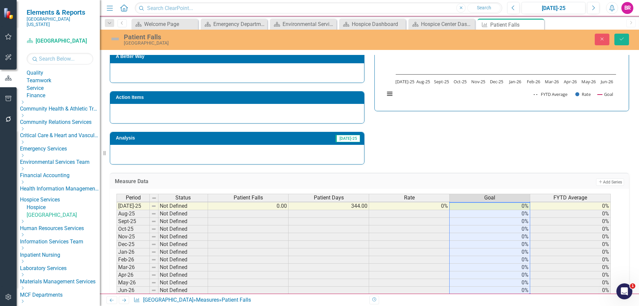
type textarea "0"
click at [617, 40] on button "Save" at bounding box center [621, 40] width 15 height 12
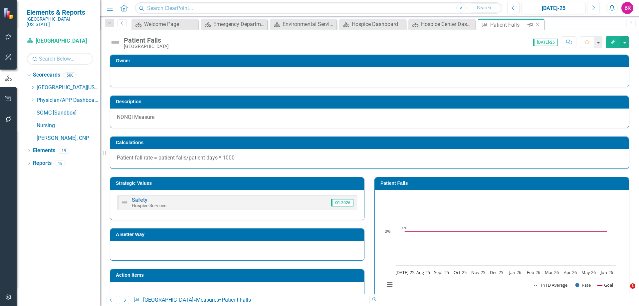
click at [538, 23] on icon "Close" at bounding box center [537, 24] width 7 height 5
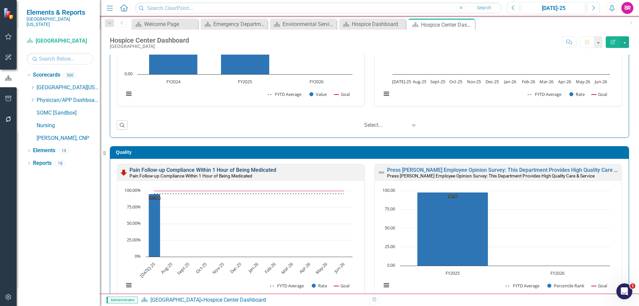
scroll to position [133, 0]
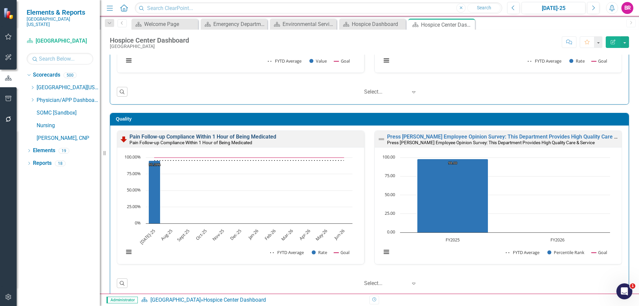
click at [211, 135] on link "Pain Follow-up Compliance Within 1 Hour of Being Medicated" at bounding box center [202, 136] width 147 height 6
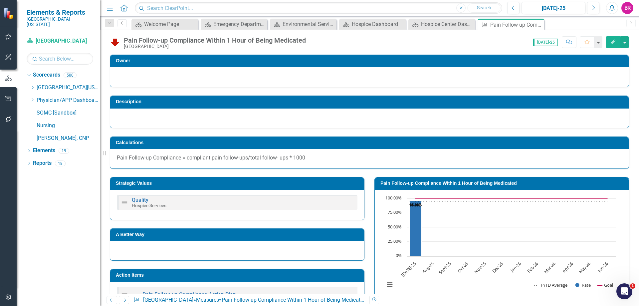
scroll to position [147, 0]
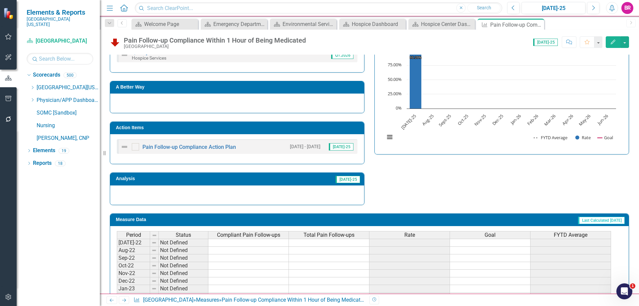
click at [238, 136] on div "Pain Follow-up Compliance Action Plan 7/1/24 - 6/30/25 Jul-25" at bounding box center [237, 149] width 254 height 30
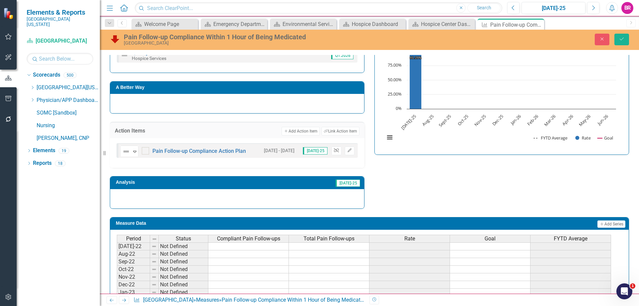
click at [335, 149] on icon "Unlink" at bounding box center [336, 150] width 5 height 4
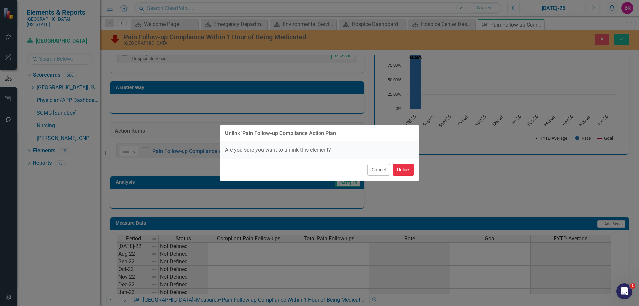
click at [409, 174] on button "Unlink" at bounding box center [402, 170] width 21 height 12
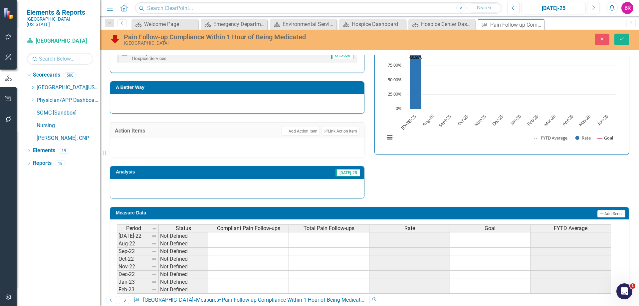
click at [425, 176] on div "Strategic Values Quality Hospice Services Q1.2026 A Better Way Action Items Add…" at bounding box center [369, 110] width 529 height 176
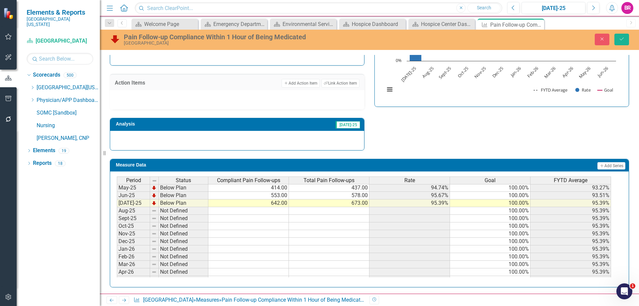
scroll to position [266, 0]
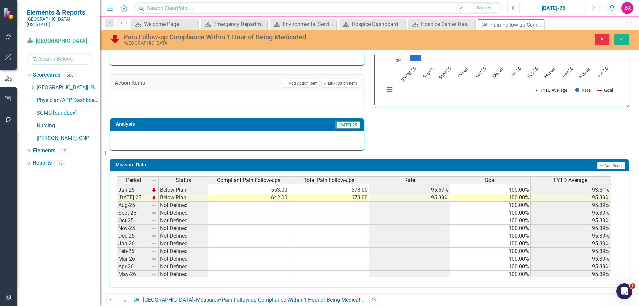
click at [601, 39] on icon "Close" at bounding box center [602, 39] width 6 height 5
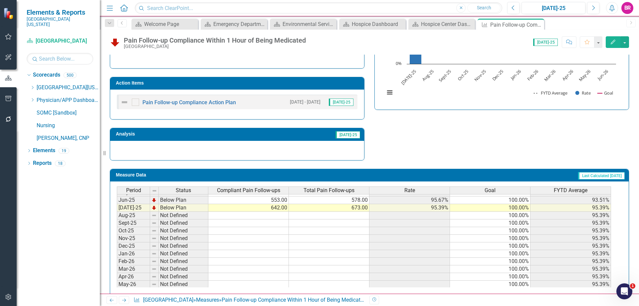
scroll to position [195, 0]
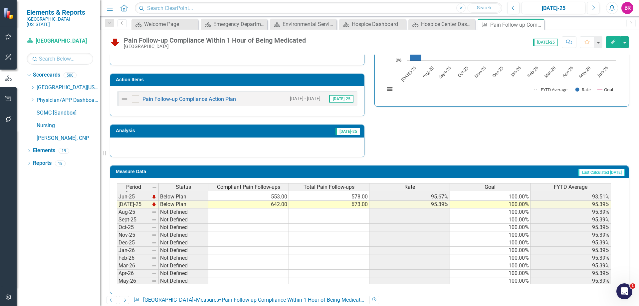
click at [321, 79] on h3 "Action Items" at bounding box center [238, 79] width 245 height 5
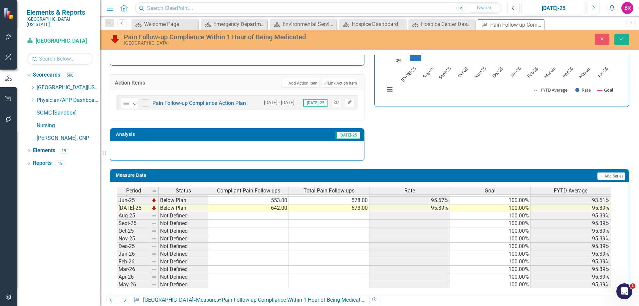
click at [347, 104] on icon "Edit" at bounding box center [349, 102] width 5 height 4
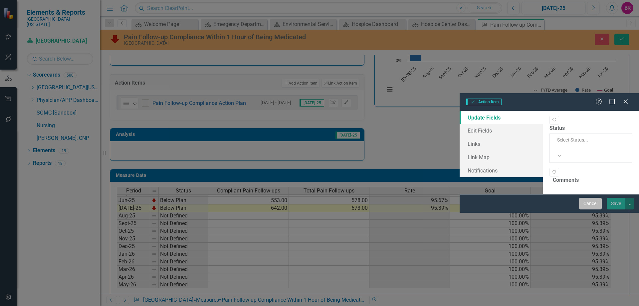
click at [585, 209] on button "Cancel" at bounding box center [590, 204] width 23 height 12
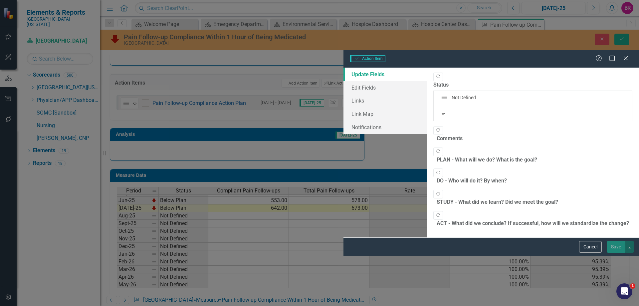
click at [433, 142] on div at bounding box center [532, 142] width 199 height 0
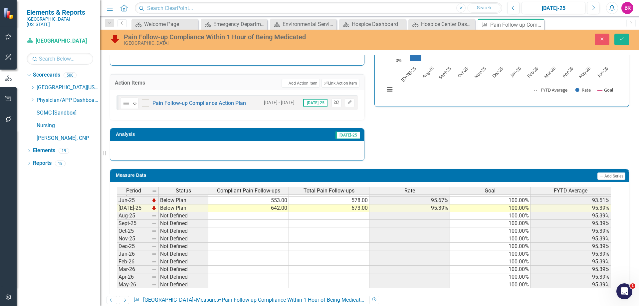
click at [331, 104] on button "Unlink" at bounding box center [336, 102] width 10 height 9
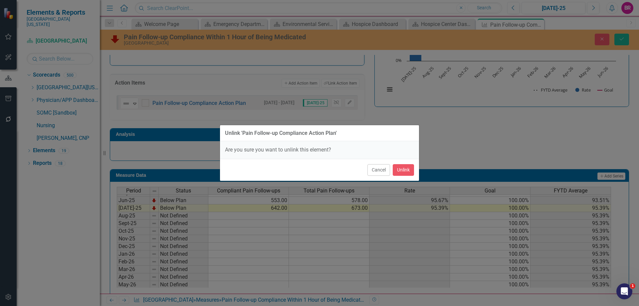
click at [409, 173] on div "Unlink 'Pain Follow-up Compliance Action Plan' Are you sure you want to unlink …" at bounding box center [320, 153] width 200 height 306
click at [407, 174] on button "Unlink" at bounding box center [402, 170] width 21 height 12
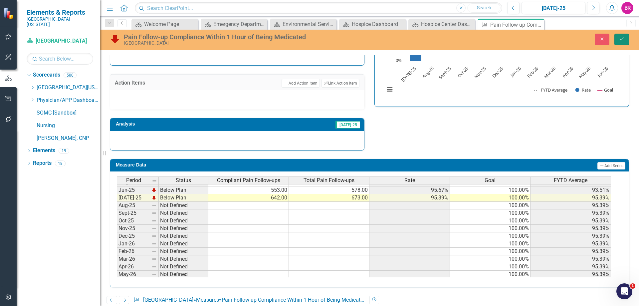
click at [620, 39] on icon "submit" at bounding box center [621, 39] width 4 height 3
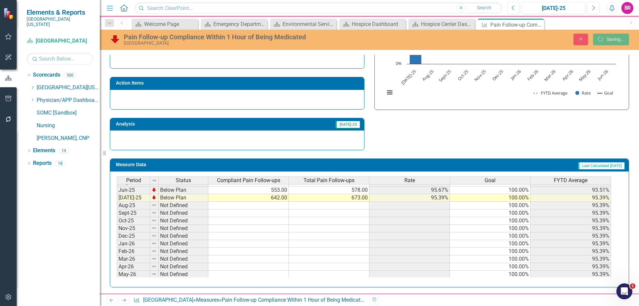
scroll to position [0, 0]
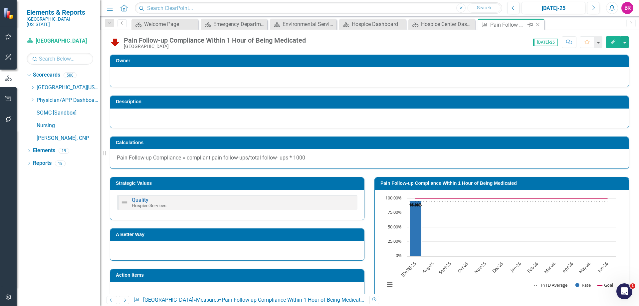
click at [538, 27] on icon "Close" at bounding box center [537, 24] width 7 height 5
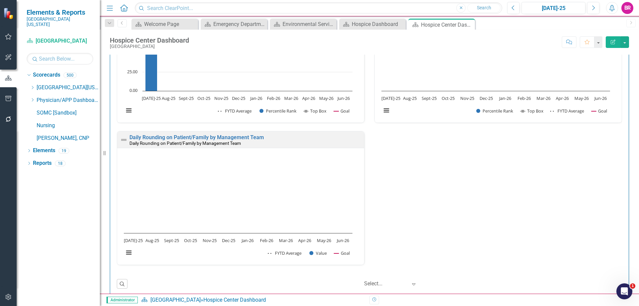
scroll to position [499, 0]
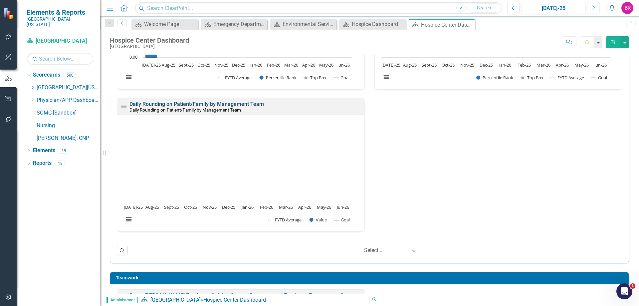
click at [251, 104] on link "Daily Rounding on Patient/Family by Management Team" at bounding box center [196, 104] width 134 height 6
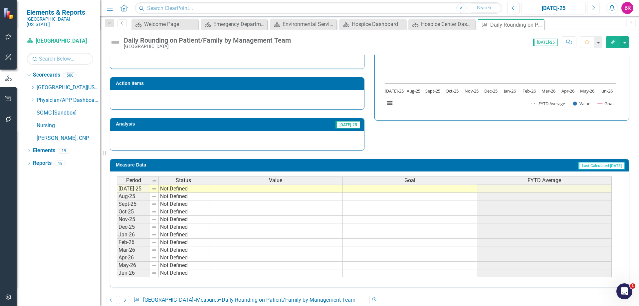
click at [610, 41] on icon "Edit" at bounding box center [613, 42] width 6 height 5
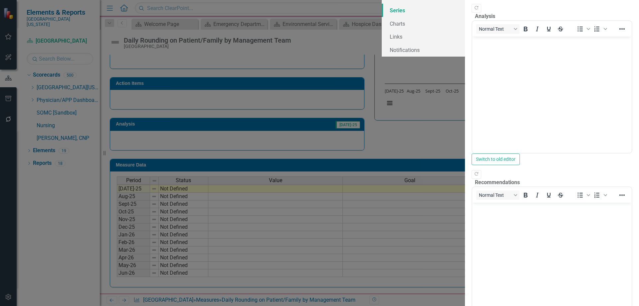
click at [381, 17] on link "Series" at bounding box center [422, 10] width 83 height 13
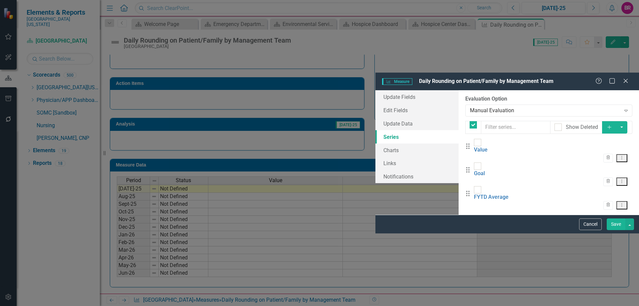
checkbox input "false"
click at [612, 124] on icon "Add" at bounding box center [609, 126] width 6 height 5
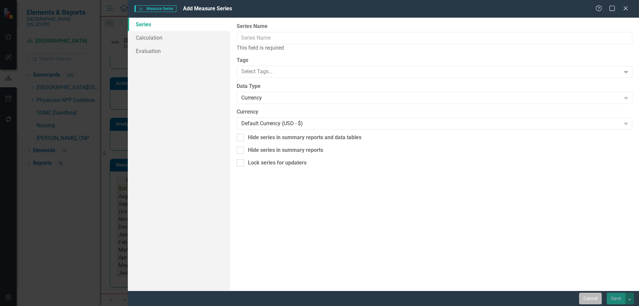
click at [582, 297] on button "Cancel" at bounding box center [590, 298] width 23 height 12
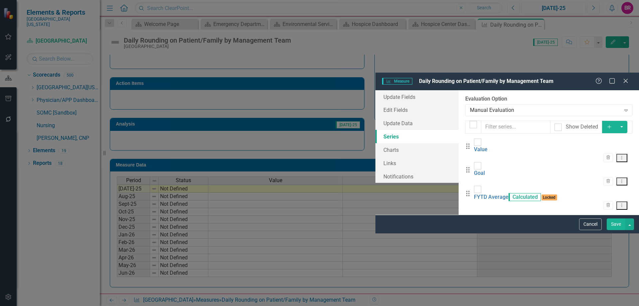
click at [558, 123] on input "Show Deleted" at bounding box center [556, 125] width 4 height 4
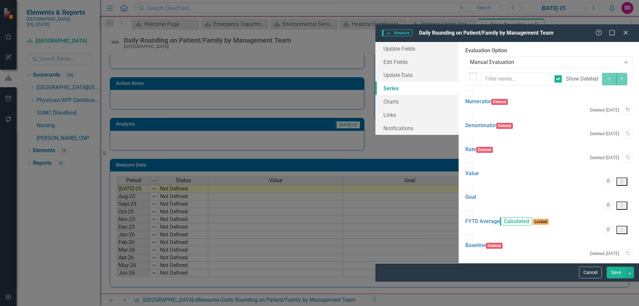
click at [625, 108] on icon "Undelete" at bounding box center [627, 110] width 5 height 4
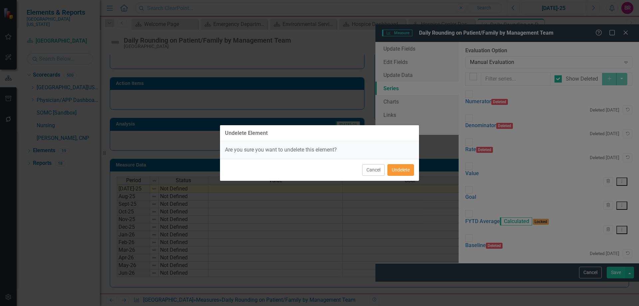
click at [399, 166] on button "Undelete" at bounding box center [400, 170] width 27 height 12
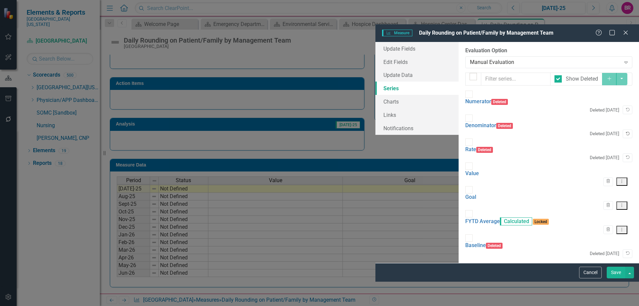
click at [625, 132] on icon "Undelete" at bounding box center [627, 134] width 5 height 4
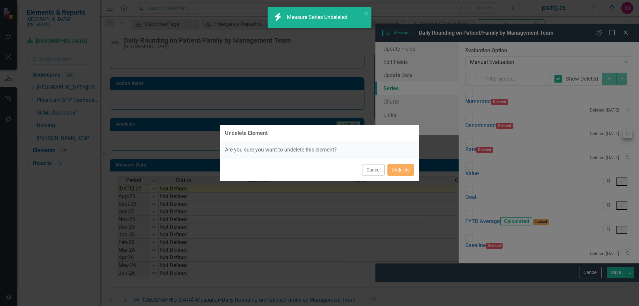
click at [408, 175] on div "Undelete Element Are you sure you want to undelete this element? Cancel Undelete" at bounding box center [320, 153] width 200 height 306
click at [410, 169] on button "Undelete" at bounding box center [400, 170] width 27 height 12
click at [626, 155] on icon "button" at bounding box center [628, 157] width 4 height 4
click at [397, 171] on div "Undelete Element Are you sure you want to undelete this element? Cancel Undelete" at bounding box center [320, 153] width 200 height 306
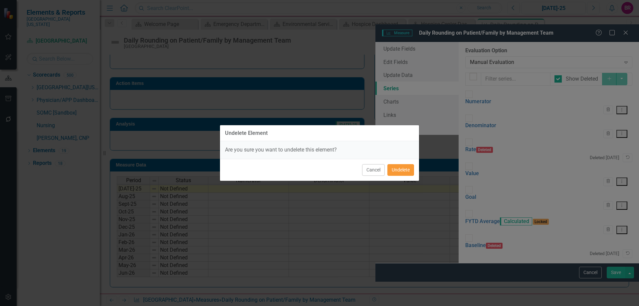
click at [404, 171] on button "Undelete" at bounding box center [400, 170] width 27 height 12
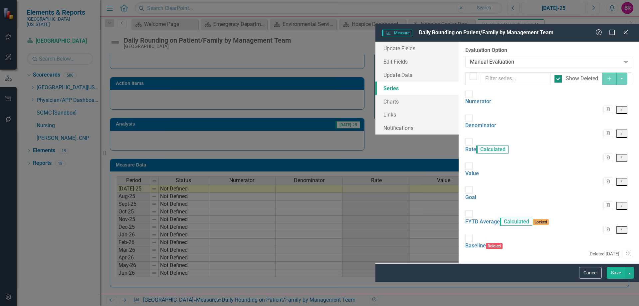
click at [558, 75] on input "Show Deleted" at bounding box center [556, 77] width 4 height 4
checkbox input "false"
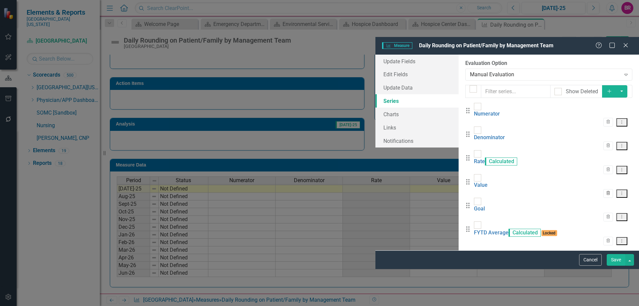
click at [604, 189] on button "Trash" at bounding box center [608, 193] width 10 height 9
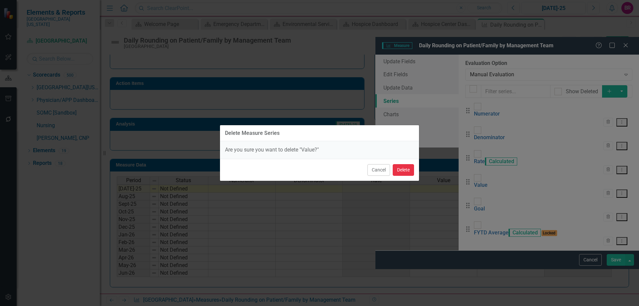
click at [410, 170] on button "Delete" at bounding box center [402, 170] width 21 height 12
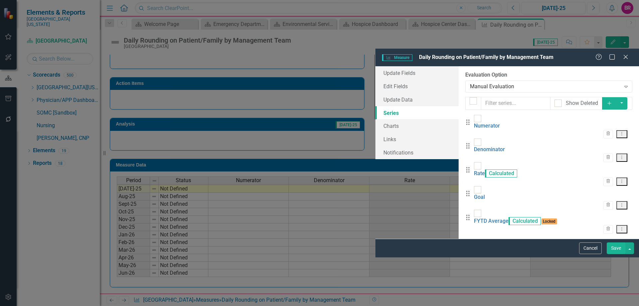
click at [616, 254] on button "Save" at bounding box center [615, 248] width 19 height 12
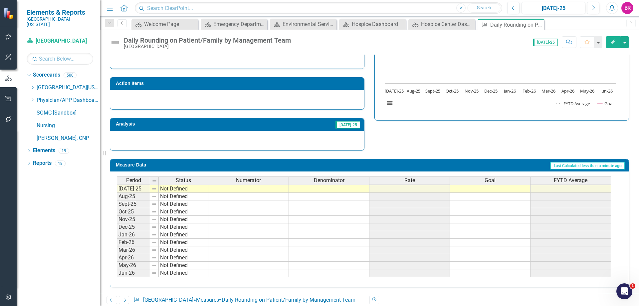
scroll to position [182, 0]
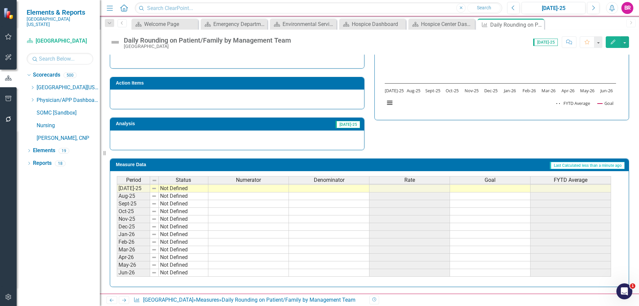
click at [238, 189] on td at bounding box center [248, 189] width 80 height 8
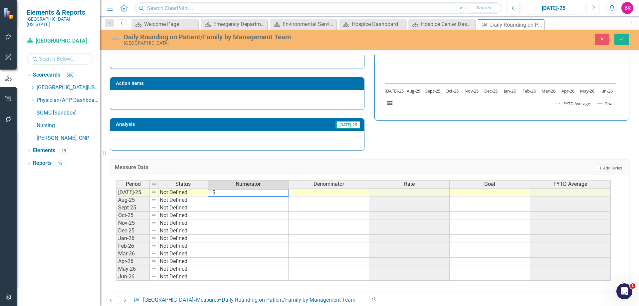
type textarea "151"
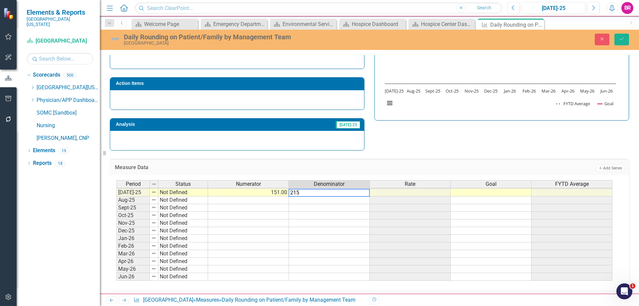
type textarea "215"
drag, startPoint x: 441, startPoint y: 161, endPoint x: 446, endPoint y: 162, distance: 4.4
click at [441, 161] on div "Measure Data Add Add Series" at bounding box center [369, 167] width 519 height 16
drag, startPoint x: 618, startPoint y: 41, endPoint x: 589, endPoint y: 110, distance: 75.2
click at [618, 41] on button "Save" at bounding box center [621, 40] width 15 height 12
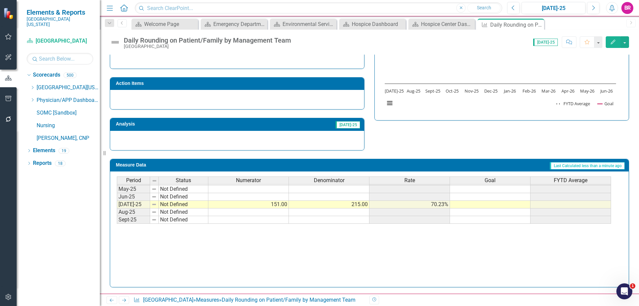
scroll to position [275, 0]
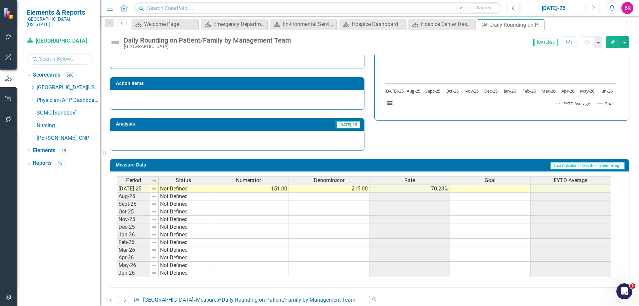
click at [483, 187] on tbody "Dec-23 Not Defined Jan-24 Not Defined Feb-24 Not Defined Mar-24 Not Defined Apr…" at bounding box center [364, 157] width 494 height 237
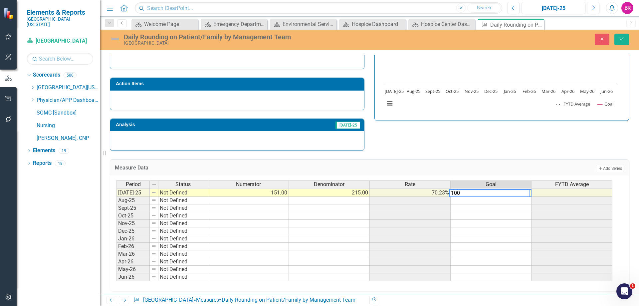
type textarea "100"
click at [469, 135] on div "Strategic Values A Better Way Action Items Analysis Jul-25 Daily Rounding on Pa…" at bounding box center [369, 69] width 529 height 163
click at [516, 194] on td "100.00" at bounding box center [490, 193] width 81 height 8
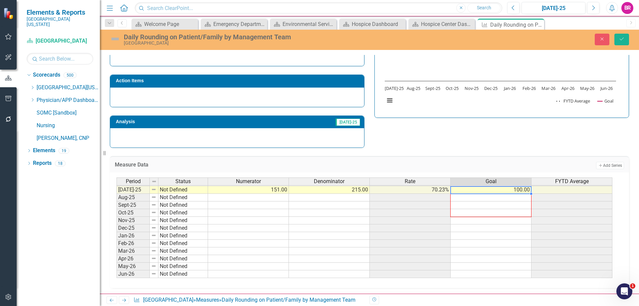
scroll to position [185, 0]
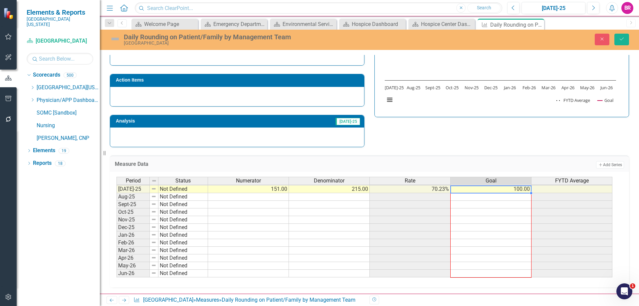
drag, startPoint x: 531, startPoint y: 196, endPoint x: 512, endPoint y: 273, distance: 79.5
click at [116, 273] on div "Period Status Numerator Denominator Rate Goal FYTD Average Jun-24 Not Defined J…" at bounding box center [116, 177] width 0 height 200
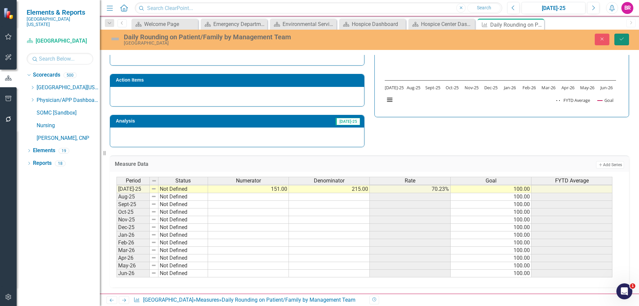
drag, startPoint x: 617, startPoint y: 42, endPoint x: 570, endPoint y: 99, distance: 73.7
click at [617, 42] on button "Save" at bounding box center [621, 40] width 15 height 12
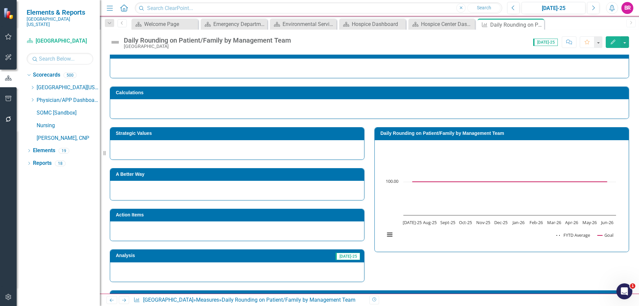
scroll to position [48, 0]
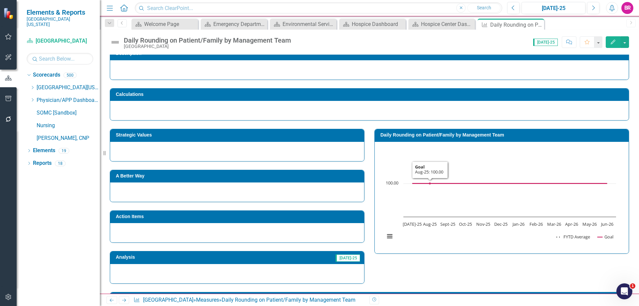
click at [430, 130] on div "Daily Rounding on Patient/Family by Management Team" at bounding box center [502, 135] width 254 height 12
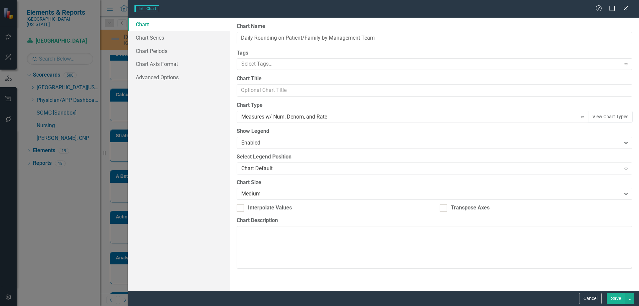
type input "Daily Rounding on Patient/Family by Management Team"
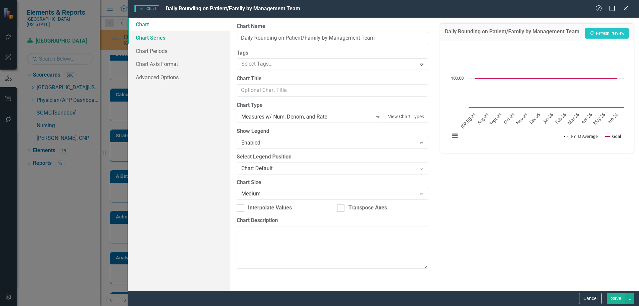
click at [157, 37] on link "Chart Series" at bounding box center [179, 37] width 102 height 13
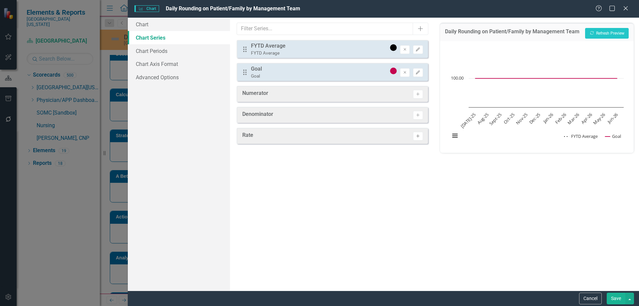
click at [420, 136] on icon "Activate" at bounding box center [417, 136] width 5 height 4
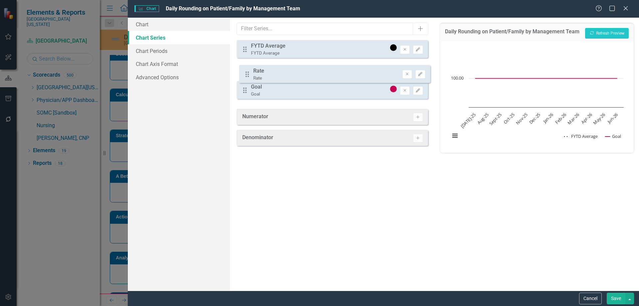
drag, startPoint x: 243, startPoint y: 95, endPoint x: 245, endPoint y: 74, distance: 21.1
click at [245, 74] on div "Drag FYTD Average FYTD Average Remove Edit Drag Goal Goal Remove Edit Drag Rate…" at bounding box center [331, 72] width 191 height 64
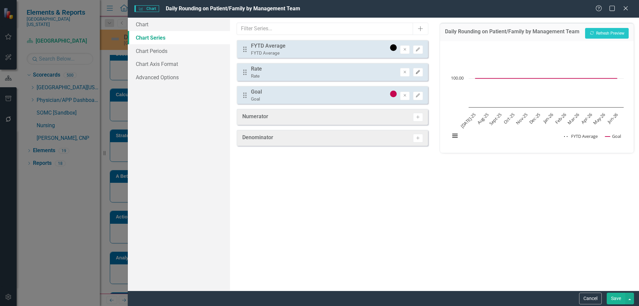
click at [417, 71] on icon "Edit" at bounding box center [417, 72] width 5 height 4
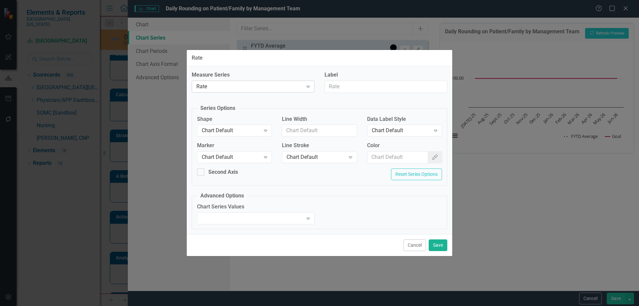
click at [245, 91] on div "Rate Expand" at bounding box center [253, 86] width 123 height 12
click at [356, 214] on div "Chart Series Values Expand" at bounding box center [319, 216] width 255 height 26
click at [243, 131] on div "Chart Default" at bounding box center [231, 131] width 59 height 8
click at [238, 157] on div "Chart Default" at bounding box center [231, 157] width 59 height 8
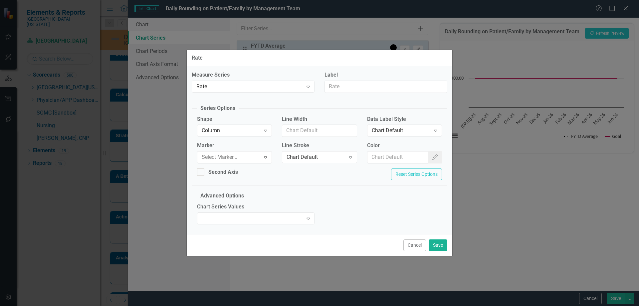
click at [392, 132] on div "Chart Default" at bounding box center [401, 131] width 59 height 8
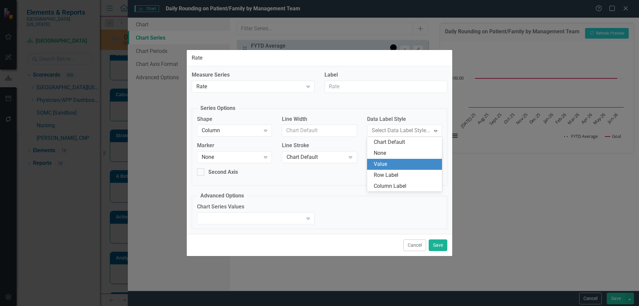
click at [381, 163] on div "Value" at bounding box center [406, 164] width 64 height 8
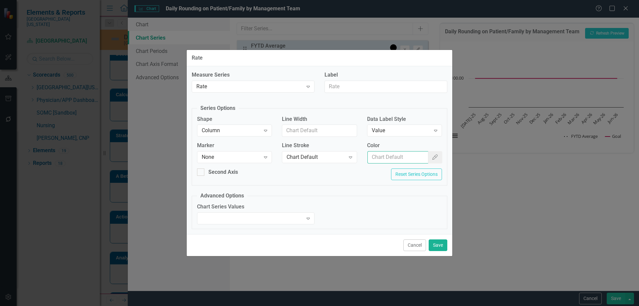
drag, startPoint x: 382, startPoint y: 157, endPoint x: 387, endPoint y: 157, distance: 5.3
click at [382, 157] on input "Color" at bounding box center [397, 157] width 61 height 12
type input "#2e75b6"
click at [438, 242] on button "Save" at bounding box center [437, 245] width 19 height 12
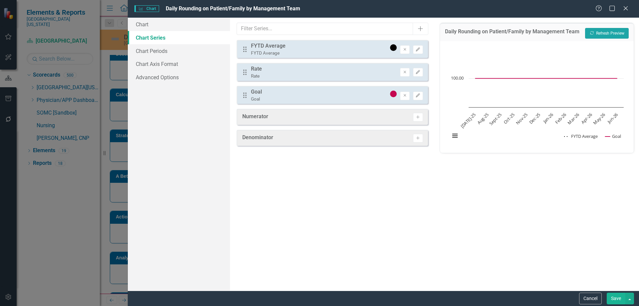
click at [613, 30] on button "Recalculate Refresh Preview" at bounding box center [607, 33] width 44 height 11
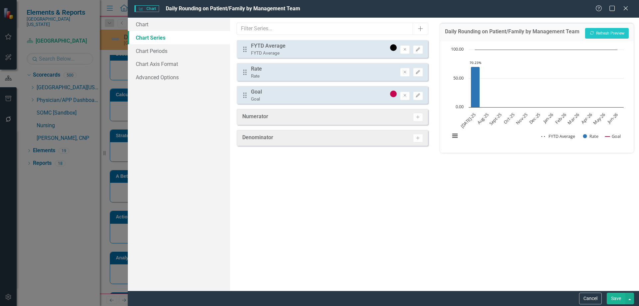
click at [608, 297] on button "Save" at bounding box center [615, 298] width 19 height 12
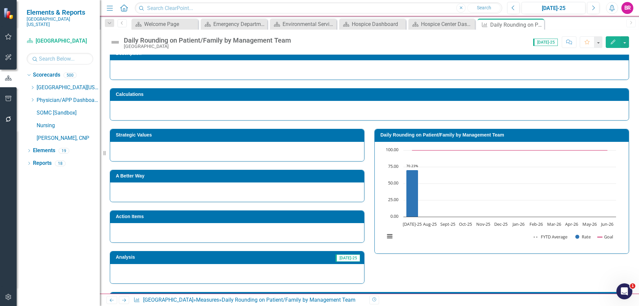
drag, startPoint x: 537, startPoint y: 25, endPoint x: 541, endPoint y: 26, distance: 4.4
click at [0, 0] on icon "Close" at bounding box center [0, 0] width 0 height 0
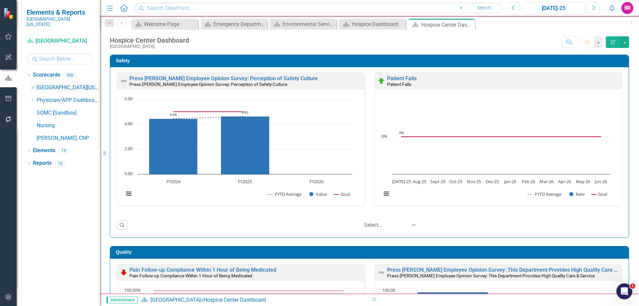
click at [33, 86] on icon at bounding box center [33, 87] width 2 height 3
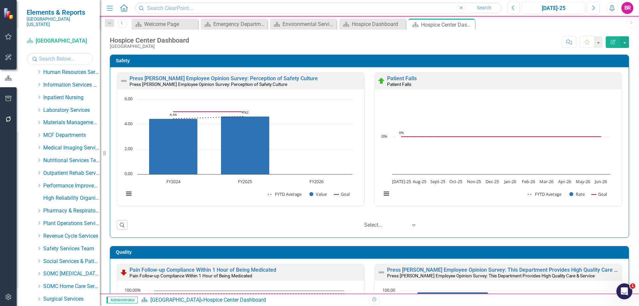
scroll to position [133, 0]
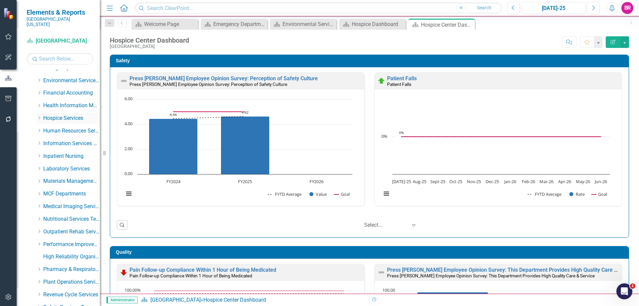
click at [40, 116] on icon at bounding box center [40, 117] width 2 height 3
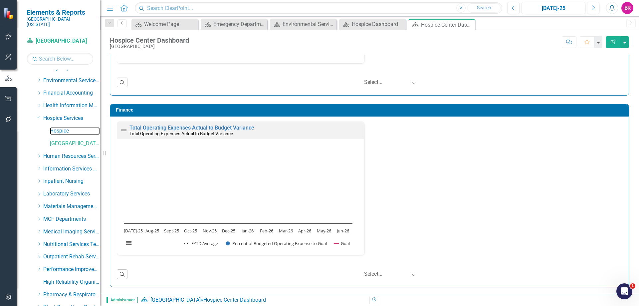
click at [64, 127] on link "Hospice" at bounding box center [75, 131] width 50 height 8
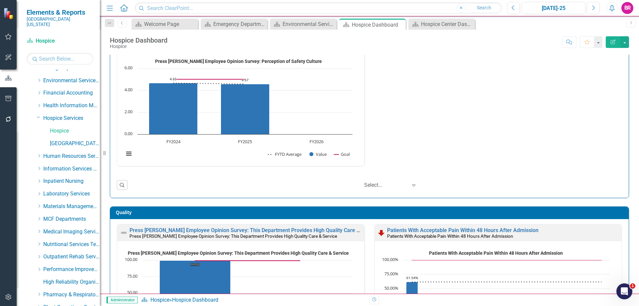
scroll to position [266, 0]
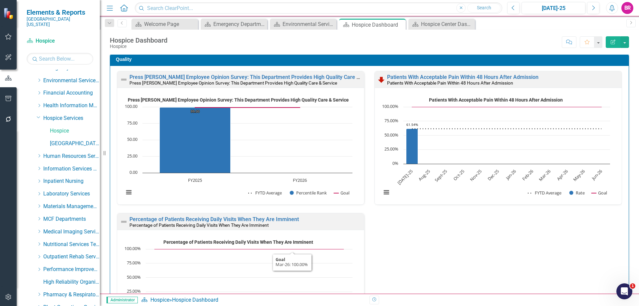
scroll to position [0, 0]
drag, startPoint x: 37, startPoint y: 111, endPoint x: 58, endPoint y: 114, distance: 21.2
click at [37, 114] on icon "Dropdown" at bounding box center [39, 116] width 4 height 5
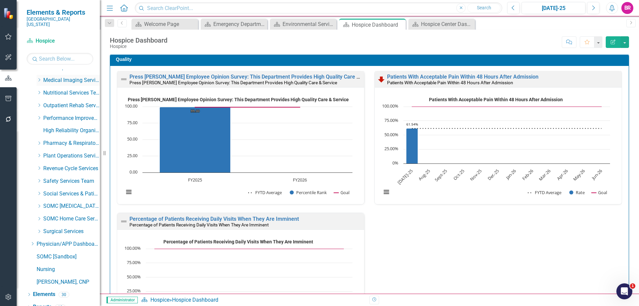
scroll to position [262, 0]
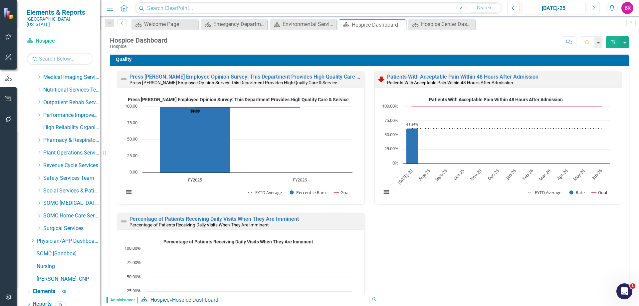
click at [40, 214] on icon at bounding box center [40, 215] width 2 height 3
click at [60, 225] on link "Home Care Group" at bounding box center [75, 229] width 50 height 8
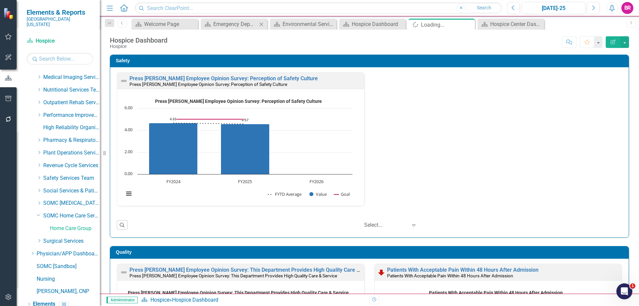
click at [260, 25] on icon at bounding box center [261, 24] width 4 height 4
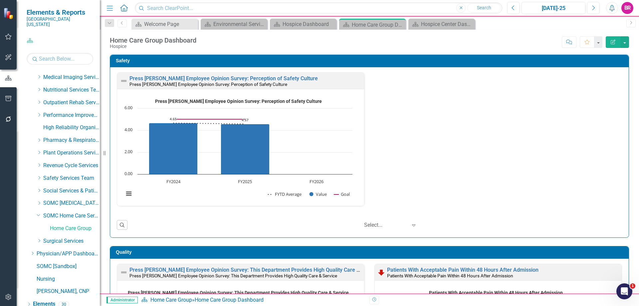
click at [0, 0] on icon at bounding box center [0, 0] width 0 height 0
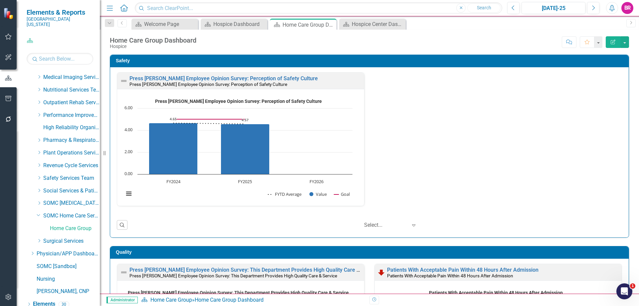
click at [0, 0] on icon at bounding box center [0, 0] width 0 height 0
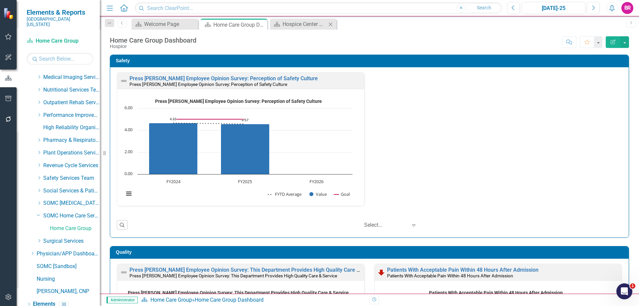
click at [331, 24] on icon "Close" at bounding box center [330, 24] width 7 height 5
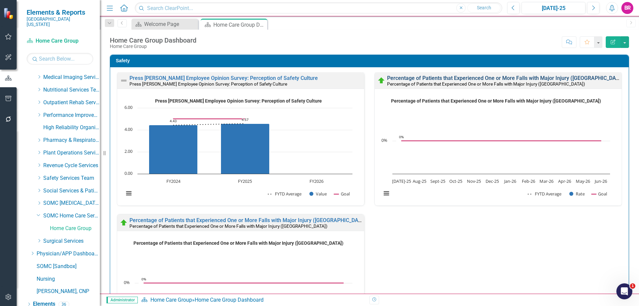
click at [423, 79] on link "Percentage of Patients that Experienced One or More Falls with Major Injury (OH)" at bounding box center [506, 78] width 238 height 6
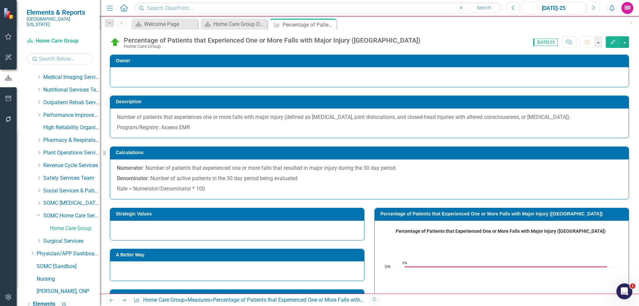
drag, startPoint x: 330, startPoint y: 24, endPoint x: 2, endPoint y: 70, distance: 331.1
click at [0, 0] on icon at bounding box center [0, 0] width 0 height 0
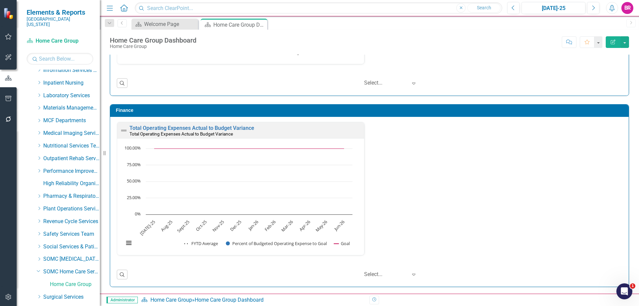
scroll to position [196, 0]
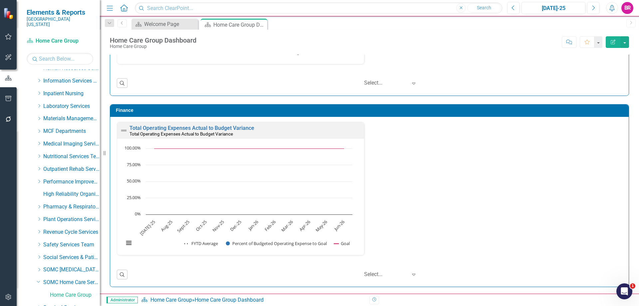
drag, startPoint x: 38, startPoint y: 151, endPoint x: 63, endPoint y: 157, distance: 25.7
click at [38, 154] on icon "Dropdown" at bounding box center [39, 156] width 5 height 4
click at [68, 165] on link "Nutritional Services" at bounding box center [75, 169] width 50 height 8
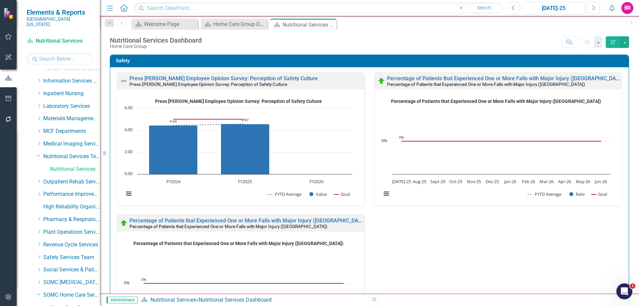
drag, startPoint x: 447, startPoint y: 253, endPoint x: 218, endPoint y: 250, distance: 229.2
click at [447, 253] on div "Press Ganey Employee Opinion Survey: Perception of Safety Culture Press Ganey E…" at bounding box center [369, 214] width 515 height 284
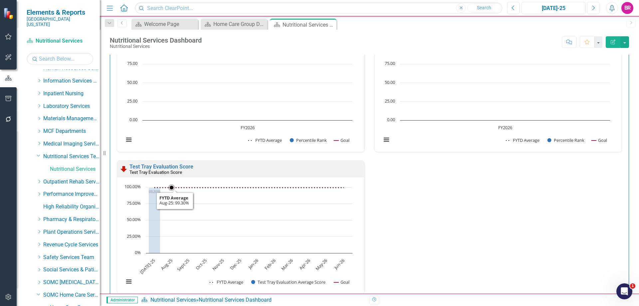
scroll to position [243, 0]
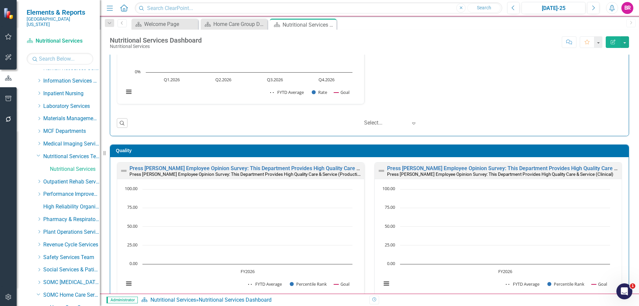
drag, startPoint x: 40, startPoint y: 153, endPoint x: 37, endPoint y: 161, distance: 8.7
click at [40, 153] on div "Dropdown Nutritional Services Team" at bounding box center [68, 156] width 63 height 11
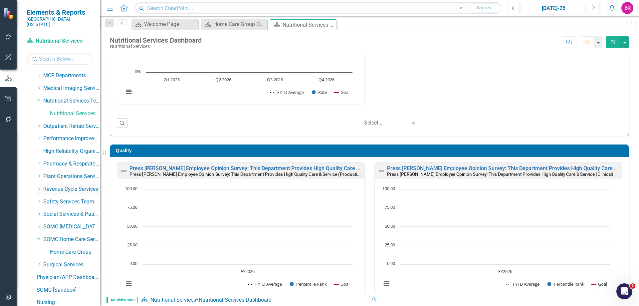
scroll to position [262, 0]
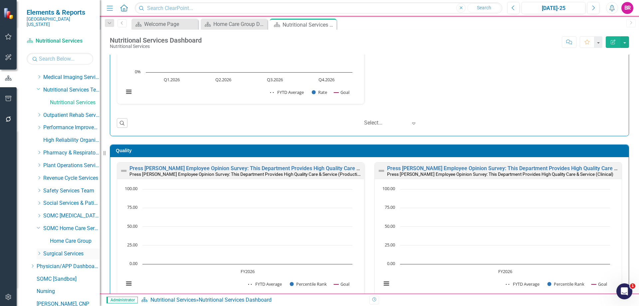
click at [37, 251] on icon "Dropdown" at bounding box center [39, 253] width 5 height 4
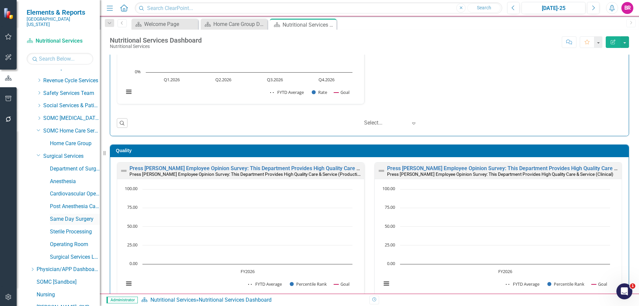
scroll to position [388, 0]
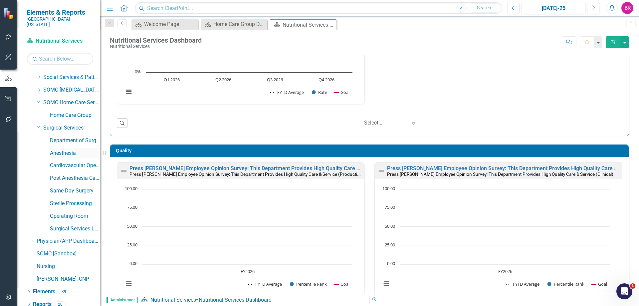
click at [58, 151] on link "Anesthesia" at bounding box center [75, 153] width 50 height 8
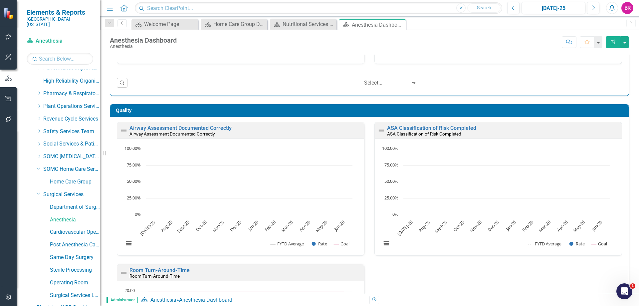
scroll to position [188, 0]
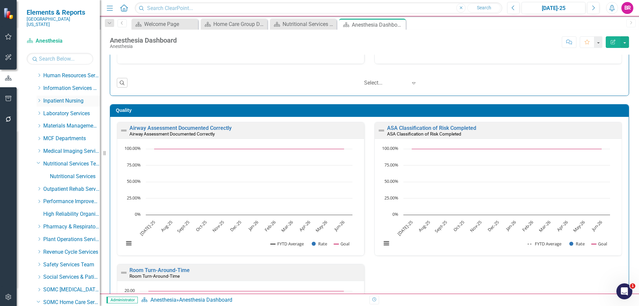
click at [39, 98] on icon "Dropdown" at bounding box center [39, 100] width 5 height 4
click at [58, 122] on link "Medical Surgical Care Unit" at bounding box center [75, 126] width 50 height 8
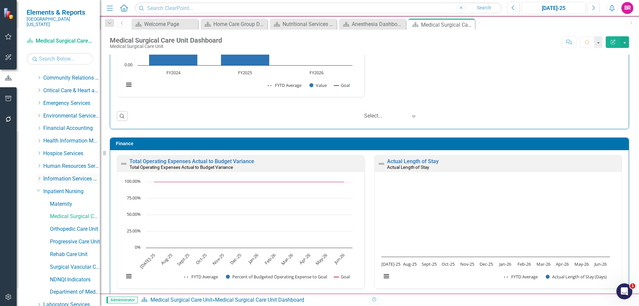
scroll to position [166, 0]
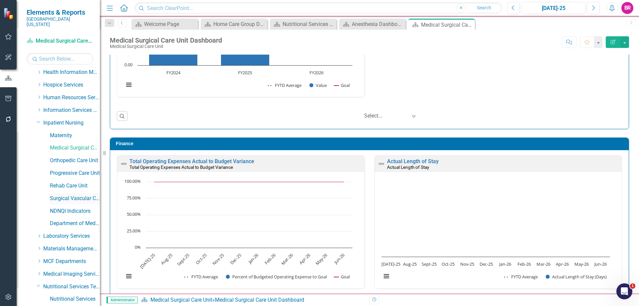
click at [66, 195] on link "Surgical Vascular Care Unit" at bounding box center [75, 199] width 50 height 8
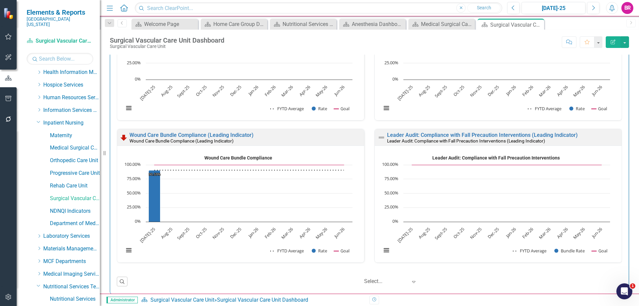
scroll to position [998, 0]
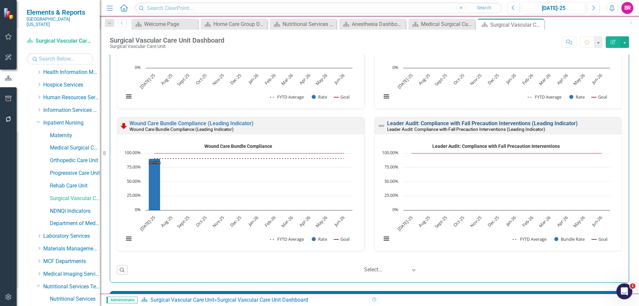
click at [423, 122] on link "Leader Audit: Compliance with Fall Precaution Interventions (Leading Indicator)" at bounding box center [482, 123] width 191 height 6
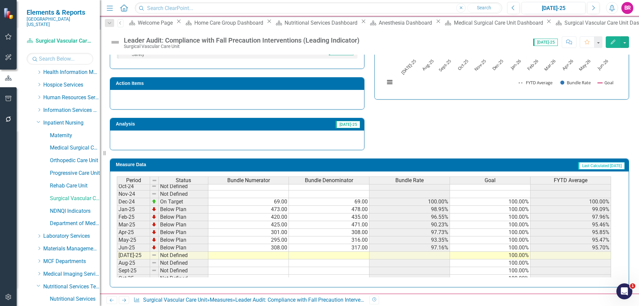
click at [276, 255] on tbody "Apr-24 Not Defined May-24 Not Defined Jun-24 Not Defined Jul-24 Not Defined Aug…" at bounding box center [364, 239] width 494 height 207
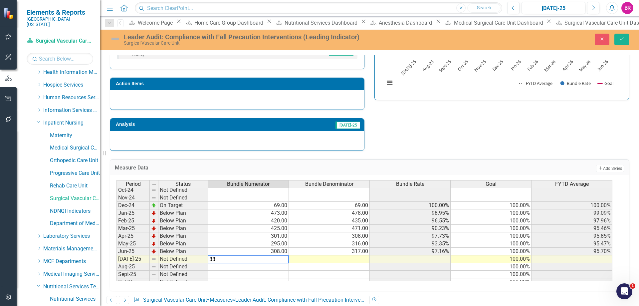
type textarea "339"
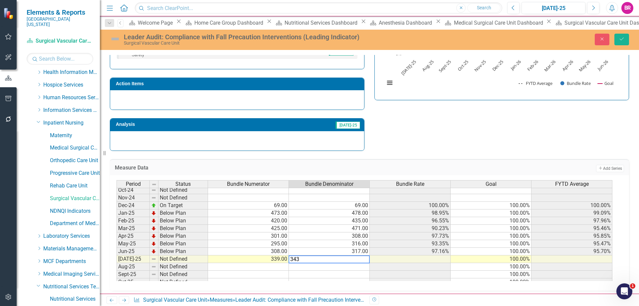
type textarea "343"
click at [441, 124] on div "Strategic Values Quality Inpatient Nursing Q1.2026 A Better Way Improving Patie…" at bounding box center [369, 59] width 529 height 184
click at [623, 32] on div "Leader Audit: Compliance with Fall Precaution Interventions (Leading Indicator)…" at bounding box center [369, 40] width 539 height 20
click at [621, 38] on icon "Save" at bounding box center [621, 39] width 6 height 5
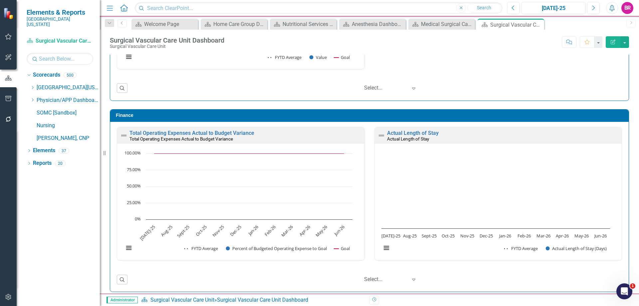
scroll to position [1567, 0]
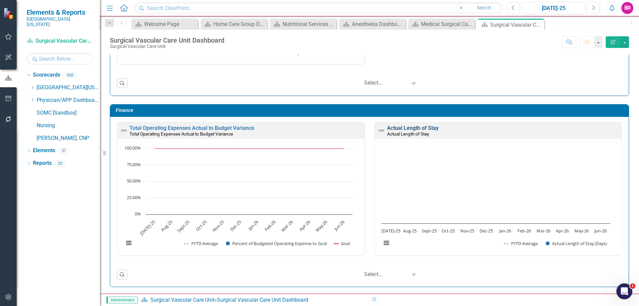
click at [409, 129] on link "Actual Length of Stay" at bounding box center [413, 128] width 52 height 6
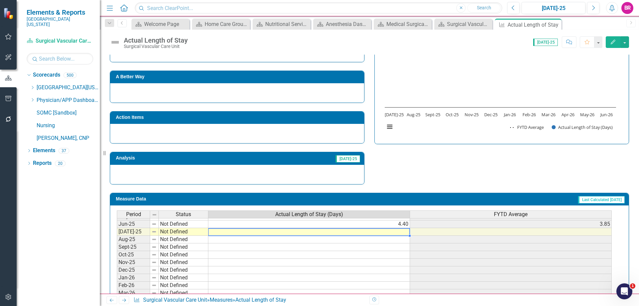
click at [399, 230] on tbody "Mar-24 Not Defined 4.10 4.06 Apr-24 Not Defined 3.60 4.01 May-24 Not Defined 3.…" at bounding box center [364, 212] width 495 height 215
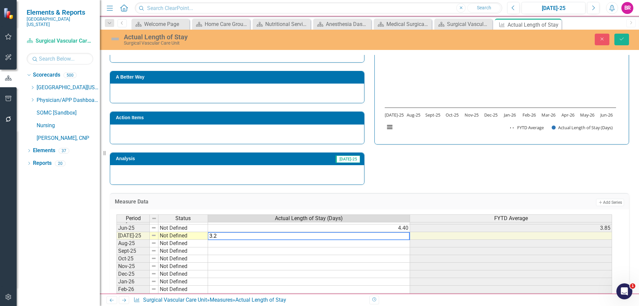
type textarea "3.2"
click at [609, 38] on div "Close Save" at bounding box center [526, 40] width 215 height 12
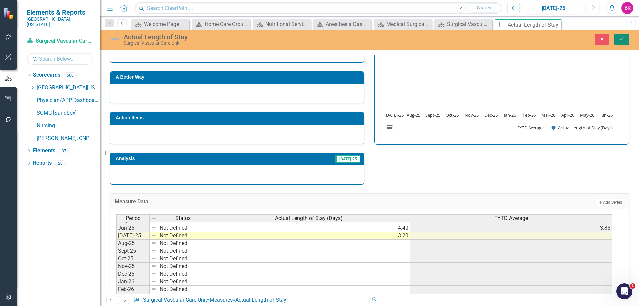
click at [621, 39] on icon "Save" at bounding box center [621, 39] width 6 height 5
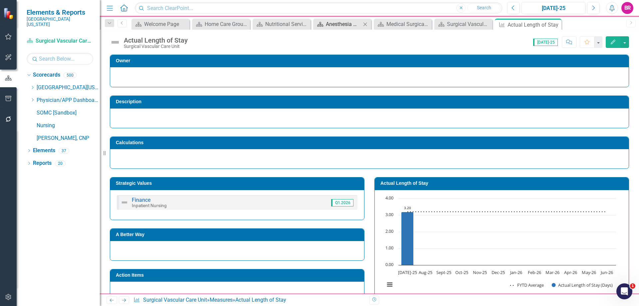
click at [349, 22] on div "Anesthesia Dashboard" at bounding box center [343, 24] width 35 height 8
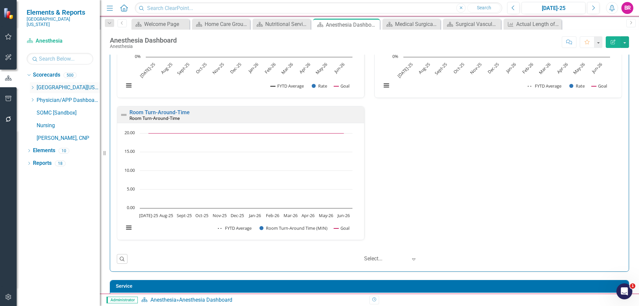
click at [33, 85] on icon "Dropdown" at bounding box center [32, 87] width 5 height 4
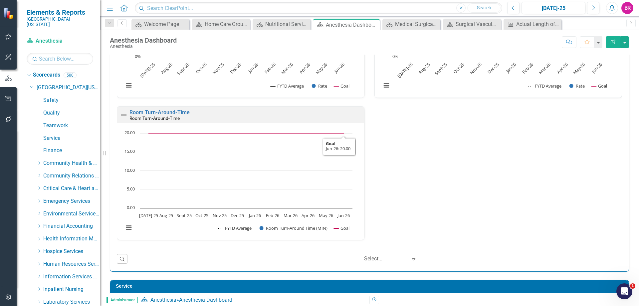
scroll to position [0, 0]
click at [427, 214] on div "Airway Assessment Documented Correctly Airway Assessment Documented Correctly L…" at bounding box center [369, 106] width 515 height 284
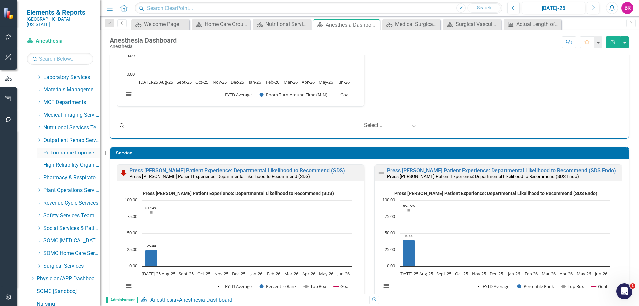
scroll to position [262, 0]
click at [38, 226] on icon "Dropdown" at bounding box center [39, 228] width 5 height 4
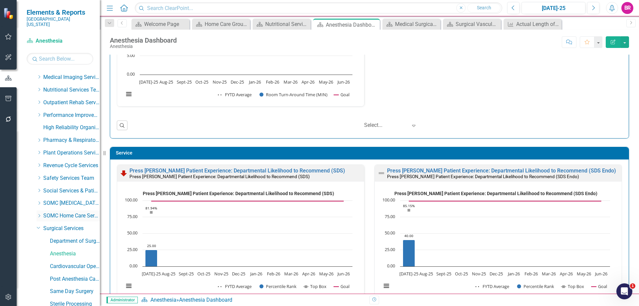
scroll to position [329, 0]
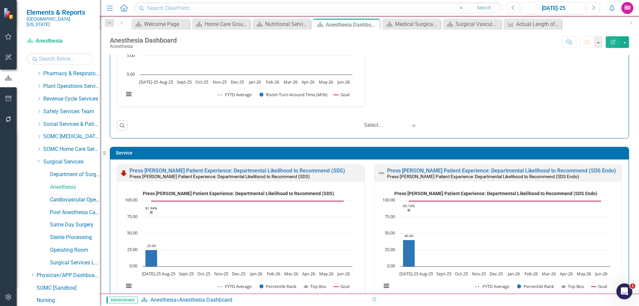
click at [62, 196] on link "Cardiovascular Operating Room" at bounding box center [75, 200] width 50 height 8
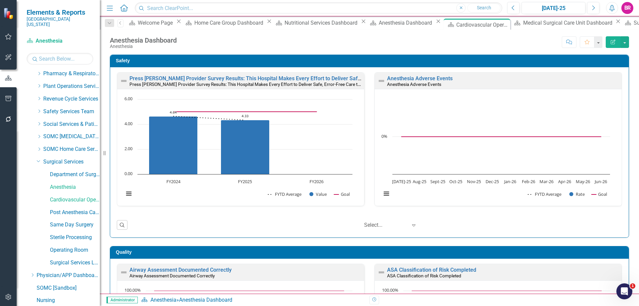
click at [109, 23] on icon "Dropdown" at bounding box center [109, 23] width 6 height 5
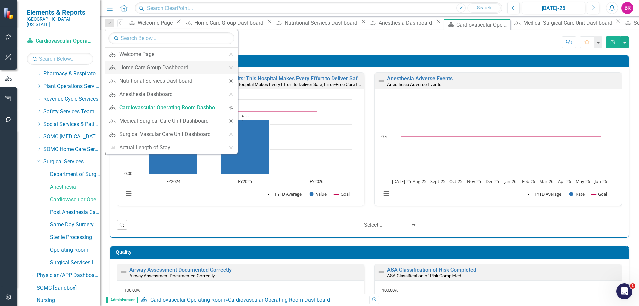
click at [231, 68] on icon at bounding box center [230, 67] width 3 height 3
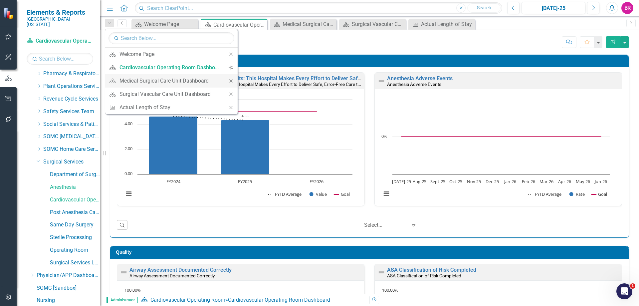
click at [231, 81] on icon "Close" at bounding box center [231, 80] width 6 height 5
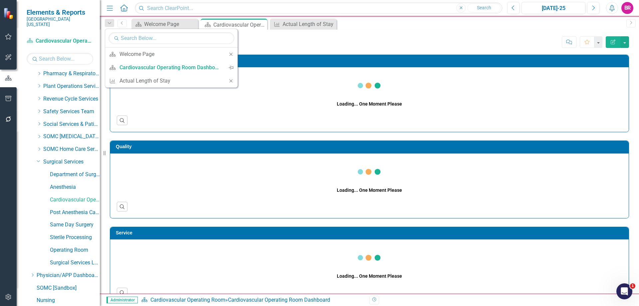
click at [231, 81] on icon "Close" at bounding box center [231, 80] width 6 height 5
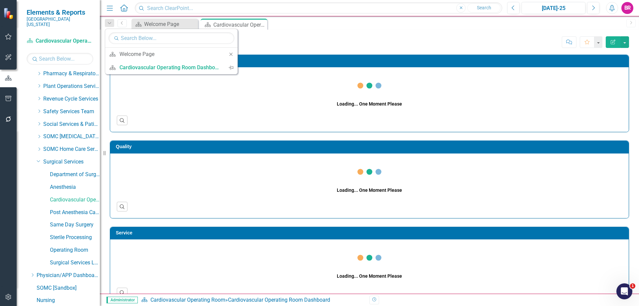
click at [409, 40] on div "Score: N/A [DATE]-25 Completed Comment Favorite Edit Report" at bounding box center [435, 41] width 388 height 11
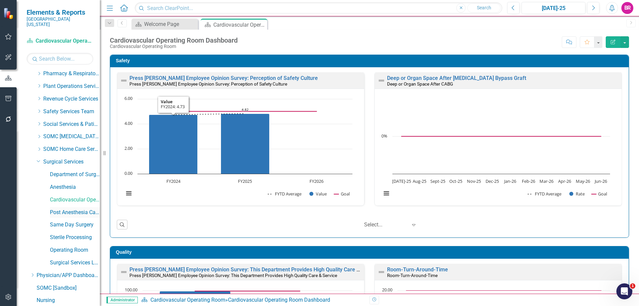
click at [53, 209] on link "Post Anesthesia Care Unit" at bounding box center [75, 213] width 50 height 8
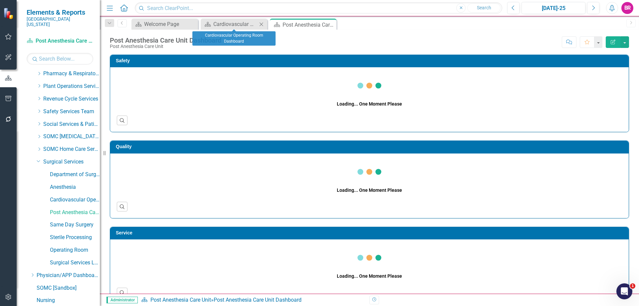
click at [261, 25] on icon "Close" at bounding box center [261, 24] width 7 height 5
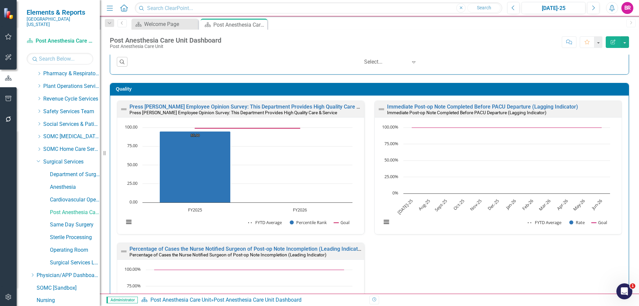
scroll to position [93, 0]
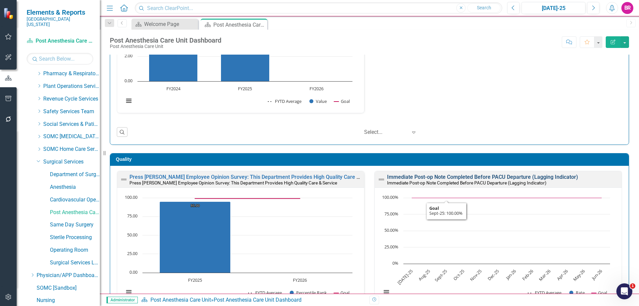
click at [432, 177] on link "Immediate Post-op Note Completed Before PACU Departure (Lagging Indicator)" at bounding box center [482, 177] width 191 height 6
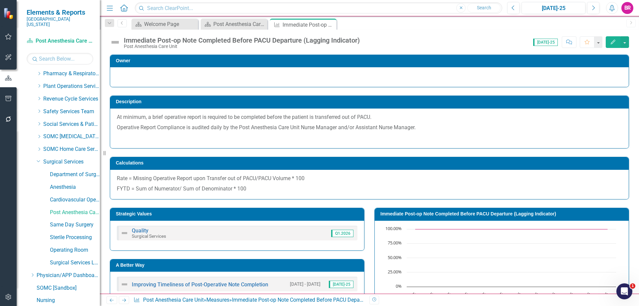
click at [437, 213] on h3 "Immediate Post-op Note Completed Before PACU Departure (Lagging Indicator)" at bounding box center [502, 213] width 245 height 5
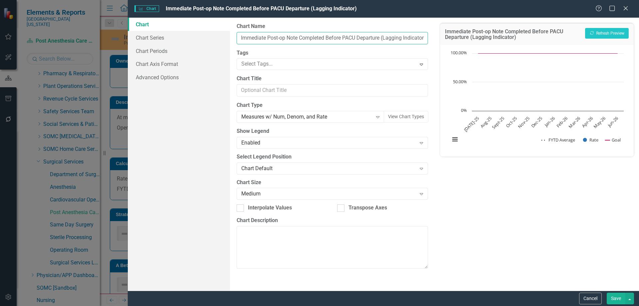
drag, startPoint x: 240, startPoint y: 37, endPoint x: 383, endPoint y: 42, distance: 143.4
click at [383, 42] on input "Immediate Post-op Note Completed Before PACU Departure (Lagging Indicator)" at bounding box center [331, 38] width 191 height 12
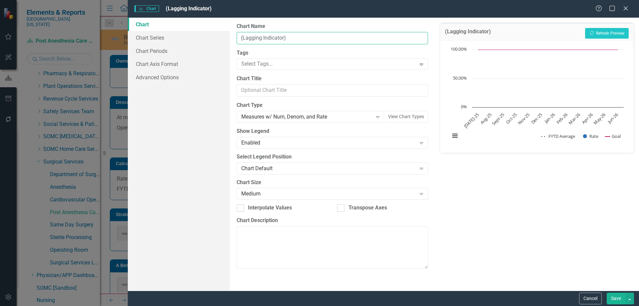
paste input "Provider Post-Operative Report completed before patient's transfer to the next …"
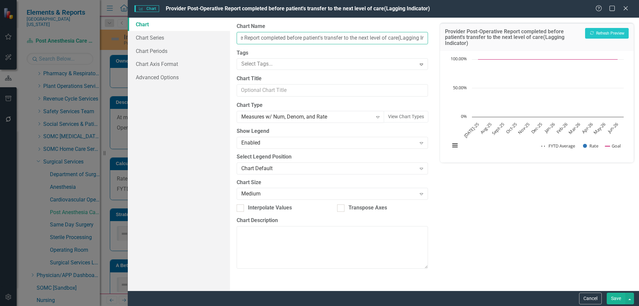
scroll to position [0, 55]
type input "Provider Post-Operative Report completed before patient's transfer to the next …"
click at [617, 300] on button "Save" at bounding box center [615, 298] width 19 height 12
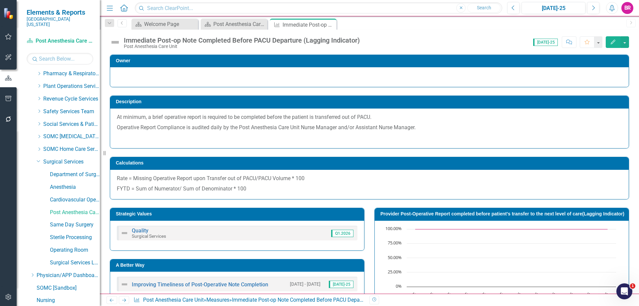
click at [211, 41] on div "Immediate Post-op Note Completed Before PACU Departure (Lagging Indicator)" at bounding box center [242, 40] width 236 height 7
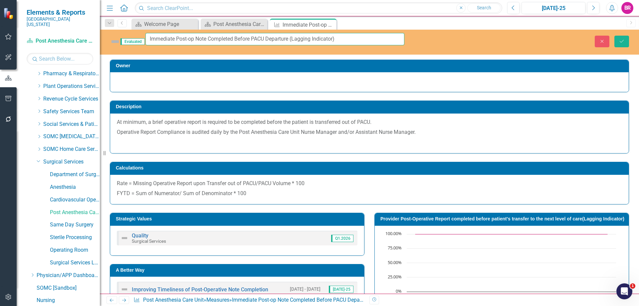
drag, startPoint x: 298, startPoint y: 38, endPoint x: 134, endPoint y: 39, distance: 163.6
click at [134, 39] on div "Evaluated Immediate Post-op Note Completed Before PACU Departure (Lagging Indic…" at bounding box center [257, 41] width 294 height 17
paste input "Provider Post-Operative Report completed before patient's transfer to the next …"
type input "Provider Post-Operative Report completed before patient's transfer to the next …"
click at [622, 39] on icon "Save" at bounding box center [621, 41] width 6 height 5
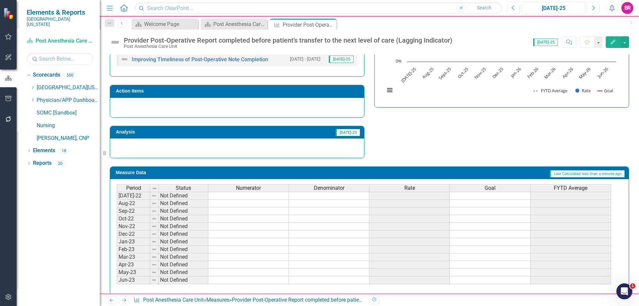
scroll to position [232, 0]
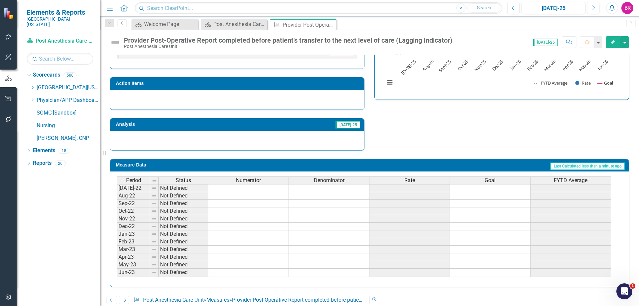
drag, startPoint x: 330, startPoint y: 24, endPoint x: 26, endPoint y: 6, distance: 304.9
click at [0, 0] on icon at bounding box center [0, 0] width 0 height 0
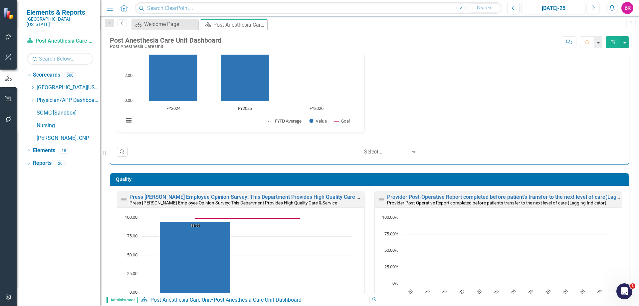
scroll to position [67, 0]
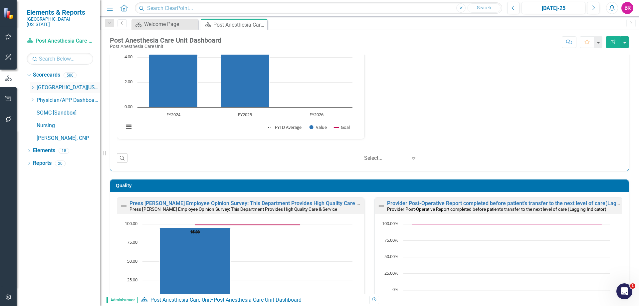
click at [32, 85] on icon "Dropdown" at bounding box center [32, 87] width 5 height 4
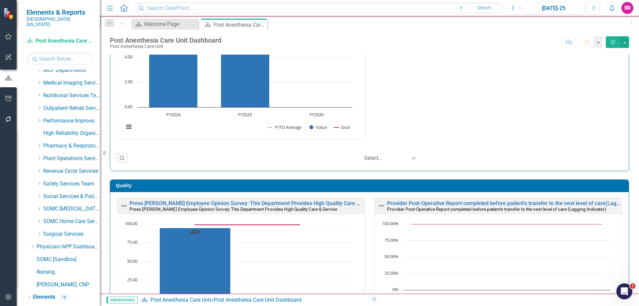
scroll to position [262, 0]
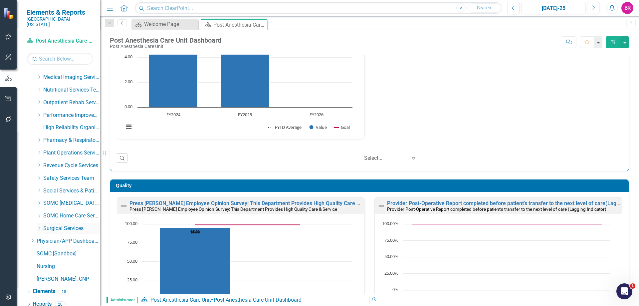
click at [37, 226] on icon "Dropdown" at bounding box center [39, 228] width 5 height 4
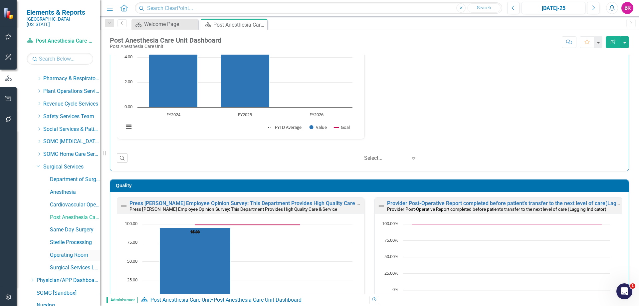
scroll to position [362, 0]
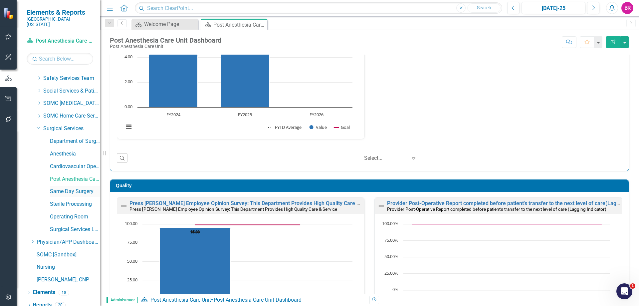
click at [76, 188] on link "Same Day Surgery" at bounding box center [75, 192] width 50 height 8
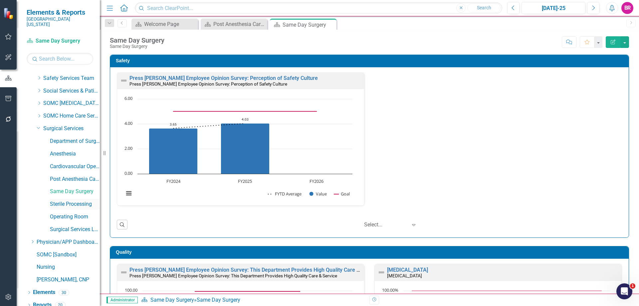
click at [74, 200] on link "Sterile Processing" at bounding box center [75, 204] width 50 height 8
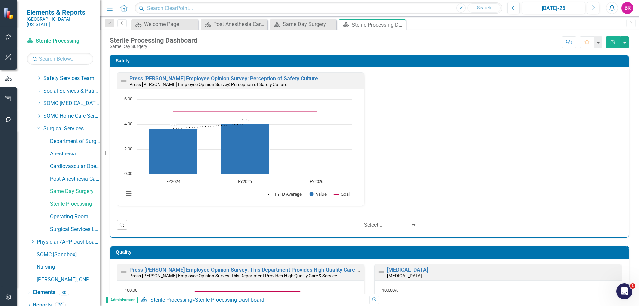
click at [449, 120] on div "Press [PERSON_NAME] Employee Opinion Survey: Perception of Safety Culture Press…" at bounding box center [369, 143] width 515 height 142
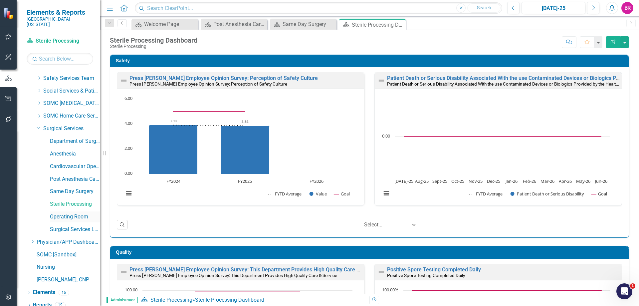
click at [71, 213] on link "Operating Room" at bounding box center [75, 217] width 50 height 8
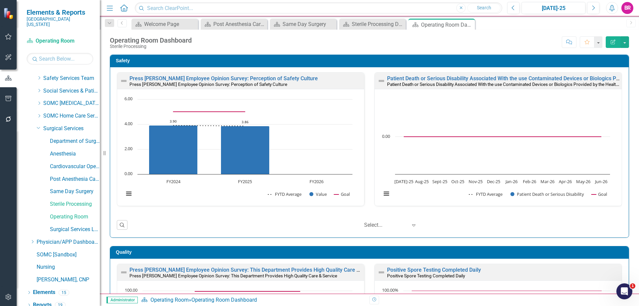
click at [626, 142] on div "Safety Press [PERSON_NAME] Employee Opinion Survey: Perception of Safety Cultur…" at bounding box center [369, 141] width 529 height 191
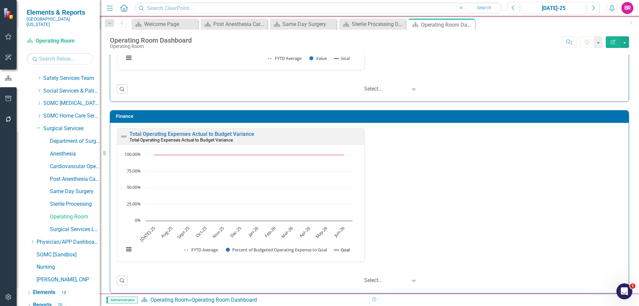
scroll to position [858, 0]
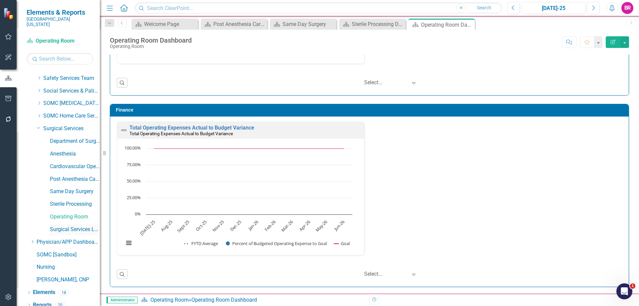
click at [54, 226] on link "Surgical Services Leadership" at bounding box center [75, 230] width 50 height 8
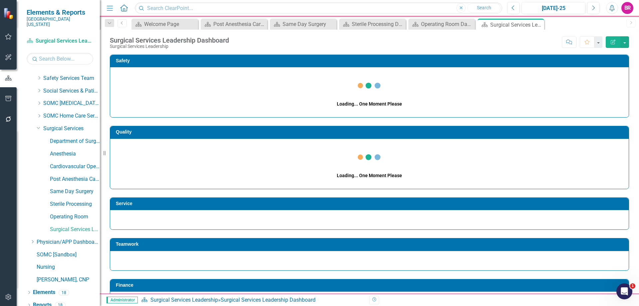
click at [628, 168] on div "Quality Loading... One Moment Please" at bounding box center [369, 152] width 529 height 71
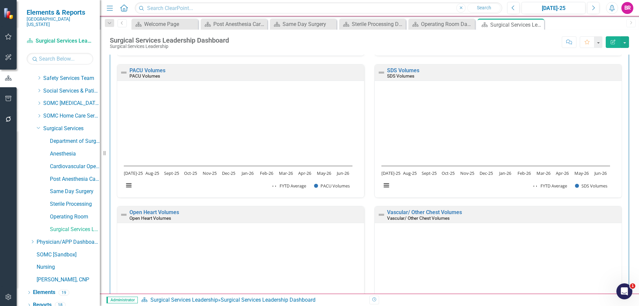
scroll to position [1033, 0]
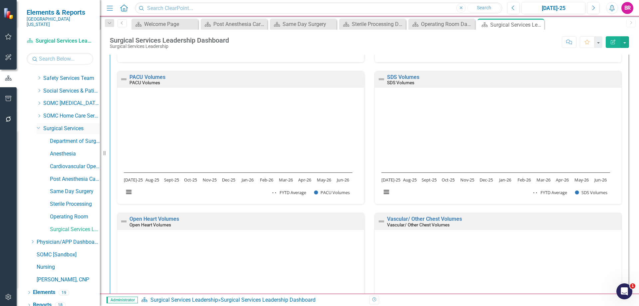
click at [36, 125] on div "Dropdown" at bounding box center [38, 127] width 6 height 5
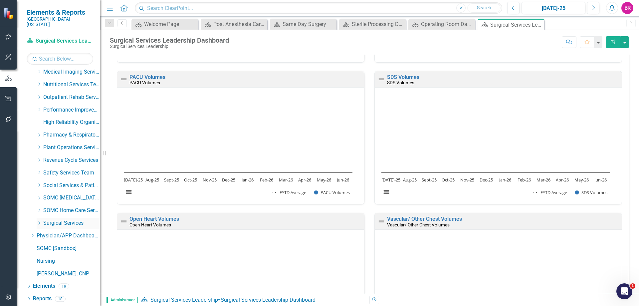
scroll to position [262, 0]
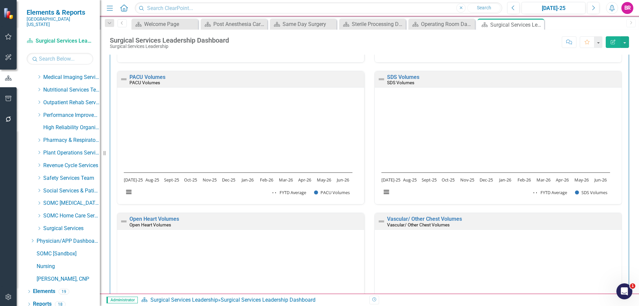
click at [40, 100] on icon "Dropdown" at bounding box center [39, 102] width 5 height 4
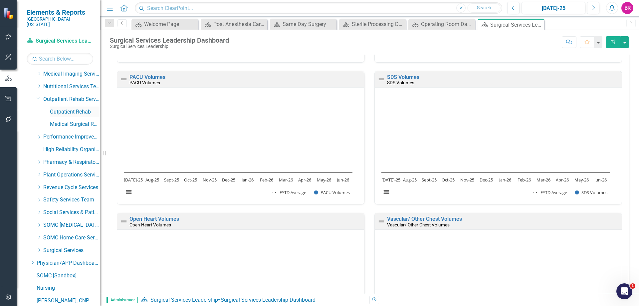
scroll to position [254, 0]
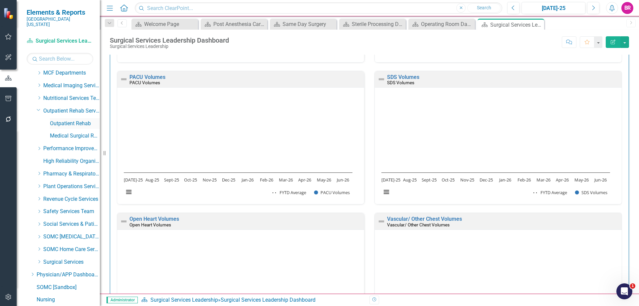
click at [67, 120] on link "Outpatient Rehab" at bounding box center [75, 124] width 50 height 8
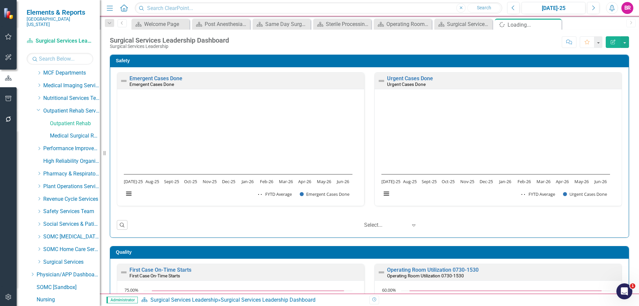
click at [107, 24] on icon "Dropdown" at bounding box center [109, 23] width 6 height 5
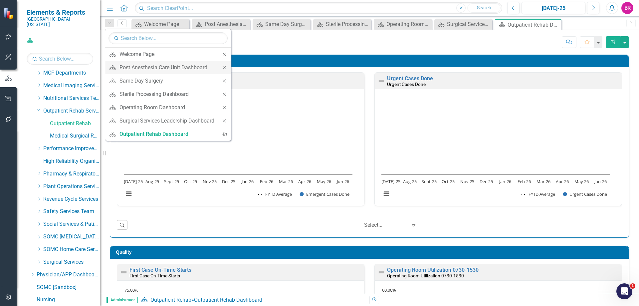
click at [223, 66] on icon at bounding box center [224, 67] width 3 height 3
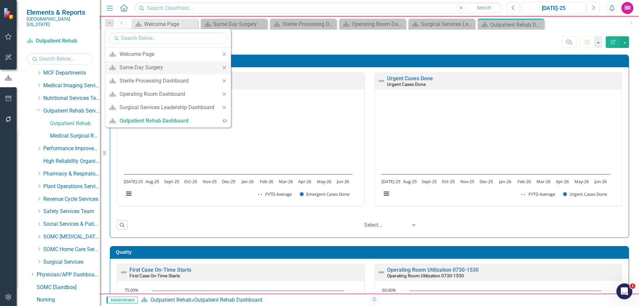
click at [224, 67] on icon "Close" at bounding box center [224, 67] width 6 height 5
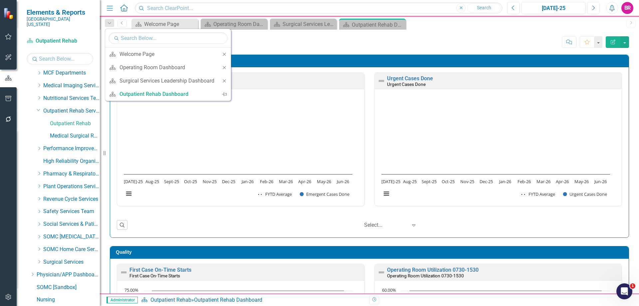
click at [224, 67] on icon "Close" at bounding box center [224, 67] width 6 height 5
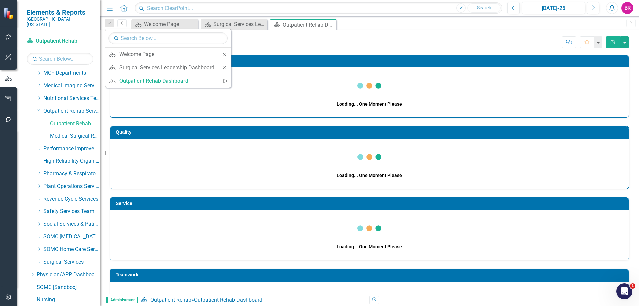
click at [224, 67] on icon "Close" at bounding box center [224, 67] width 6 height 5
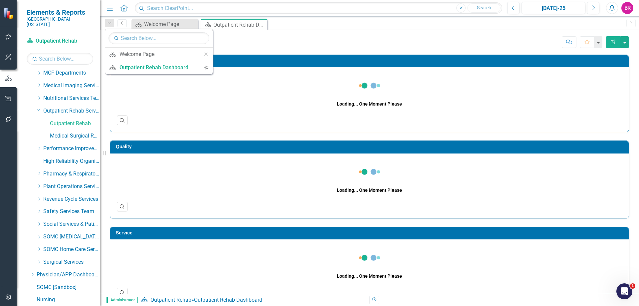
click at [362, 38] on div "Score: N/A [DATE]-25 Completed Comment Favorite Edit Report" at bounding box center [414, 41] width 430 height 11
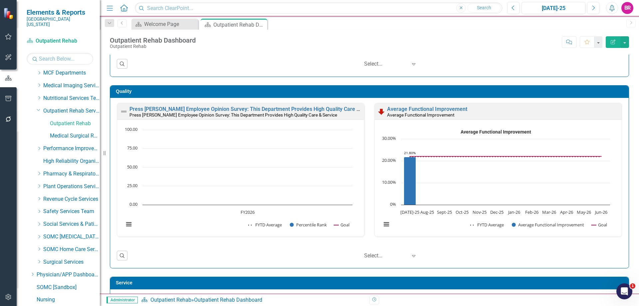
scroll to position [144, 0]
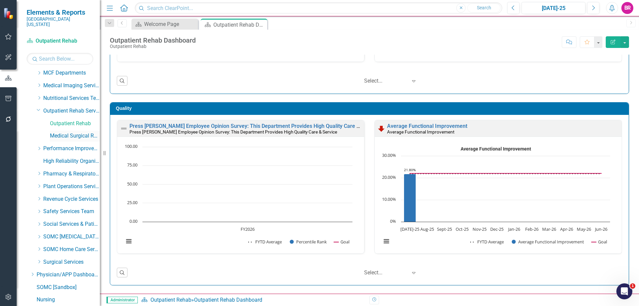
drag, startPoint x: 82, startPoint y: 131, endPoint x: 228, endPoint y: 140, distance: 146.3
click at [82, 132] on link "Medical Surgical Rehab" at bounding box center [75, 136] width 50 height 8
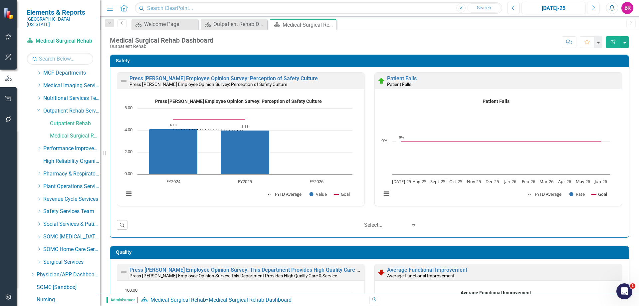
click at [627, 135] on div "Safety Press [PERSON_NAME] Employee Opinion Survey: Perception of Safety Cultur…" at bounding box center [369, 141] width 529 height 191
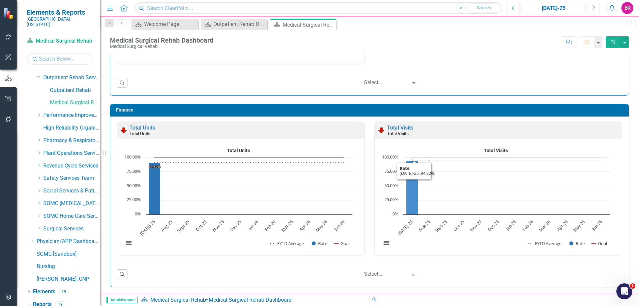
scroll to position [0, 0]
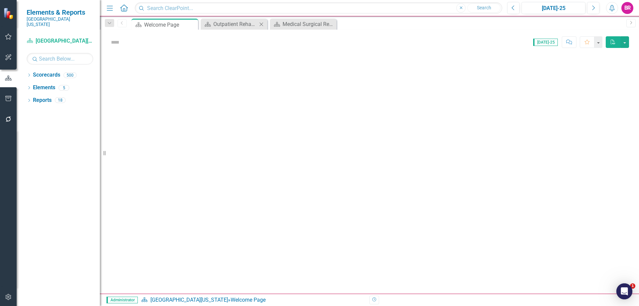
click at [261, 24] on icon at bounding box center [261, 24] width 4 height 4
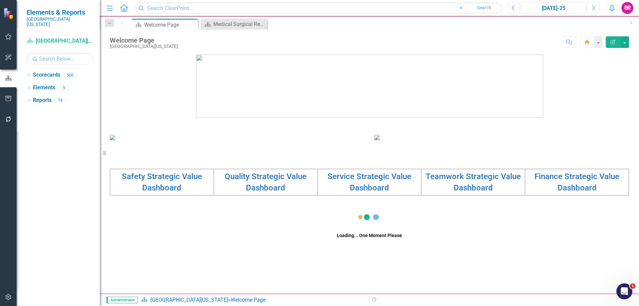
click at [0, 0] on icon at bounding box center [0, 0] width 0 height 0
click at [48, 57] on input "text" at bounding box center [60, 59] width 67 height 12
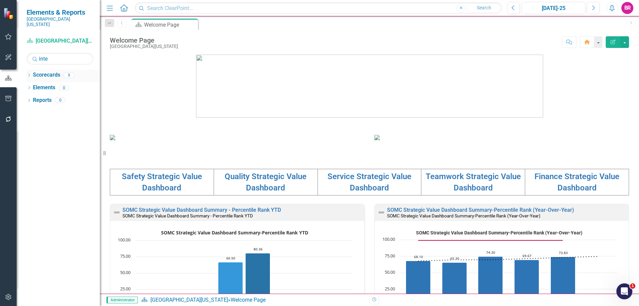
click at [29, 74] on icon "Dropdown" at bounding box center [29, 76] width 5 height 4
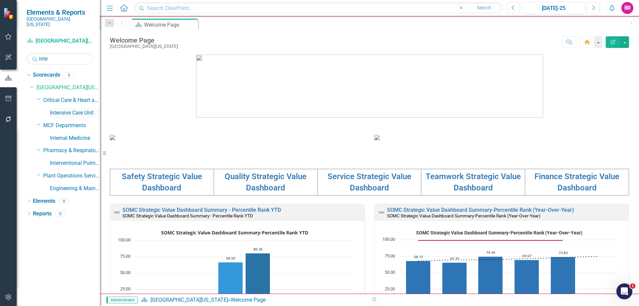
click at [54, 109] on link "Intensive Care Unit" at bounding box center [75, 113] width 50 height 8
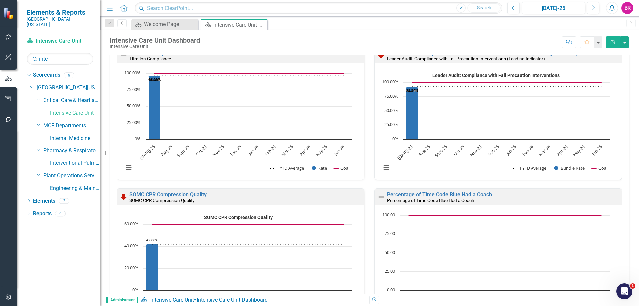
scroll to position [1563, 0]
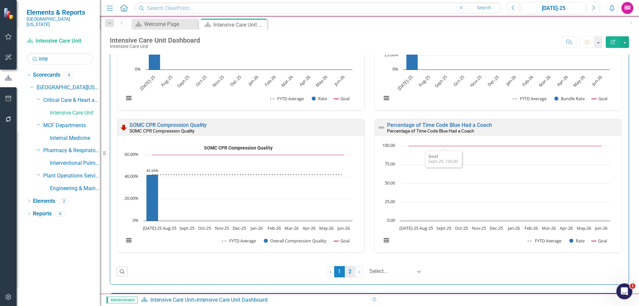
click at [346, 271] on link "2" at bounding box center [350, 271] width 11 height 11
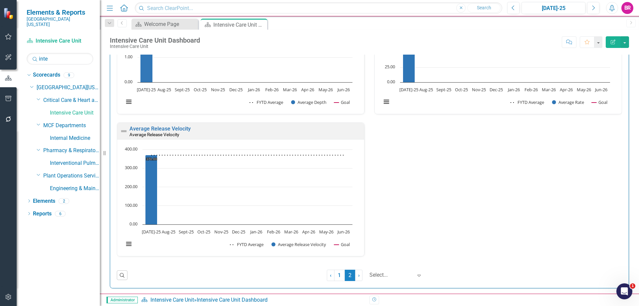
scroll to position [1035, 0]
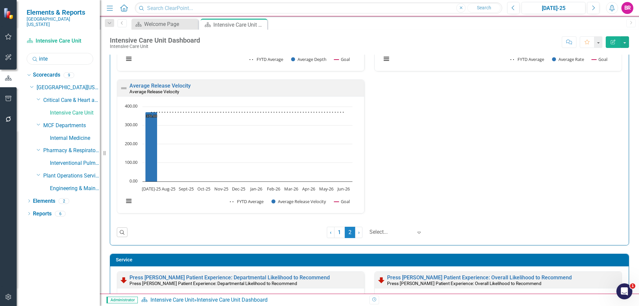
click at [62, 53] on input "inte" at bounding box center [60, 59] width 67 height 12
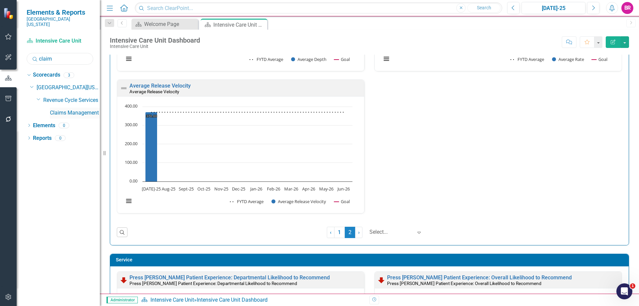
type input "claim"
click at [85, 110] on link "Claims Management" at bounding box center [75, 113] width 50 height 8
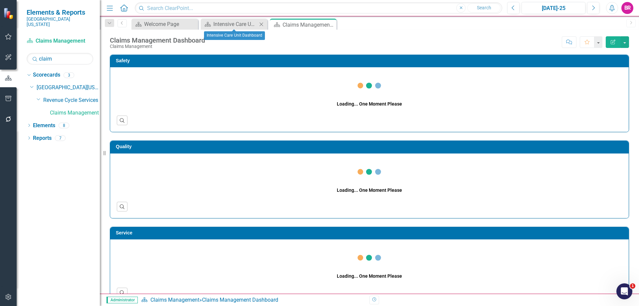
click at [260, 24] on icon "Close" at bounding box center [261, 24] width 7 height 5
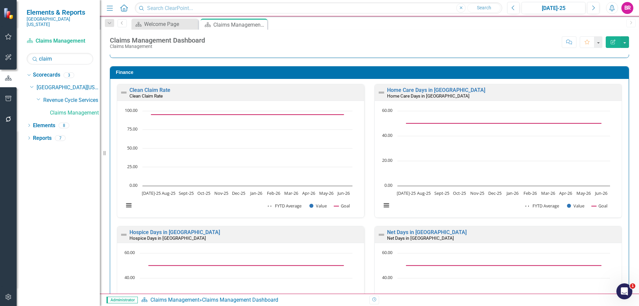
scroll to position [765, 0]
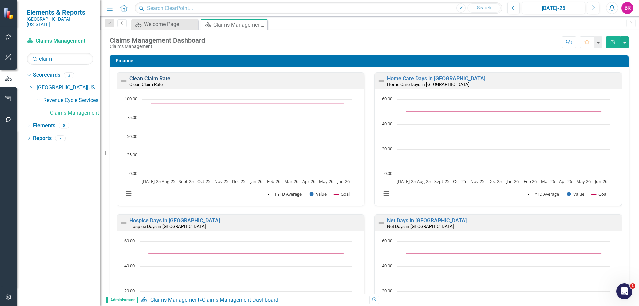
click at [152, 78] on link "Clean Claim Rate" at bounding box center [149, 78] width 41 height 6
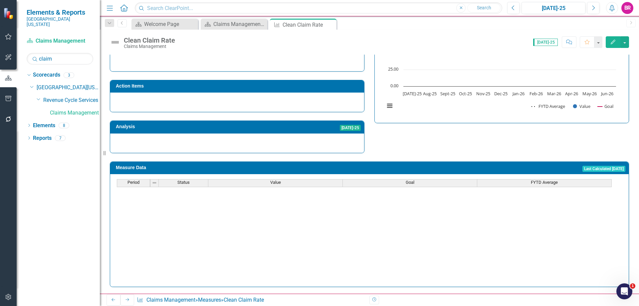
scroll to position [233, 0]
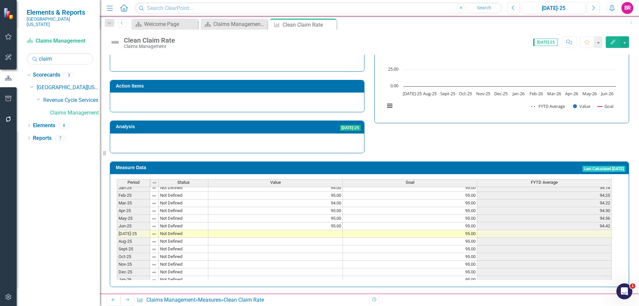
click at [327, 226] on tbody "Dec-23 Not Defined 96.00 95.00 95.17 Jan-24 Not Defined 95.00 95.00 95.14 Feb-2…" at bounding box center [364, 202] width 495 height 237
click at [332, 231] on td at bounding box center [275, 234] width 134 height 8
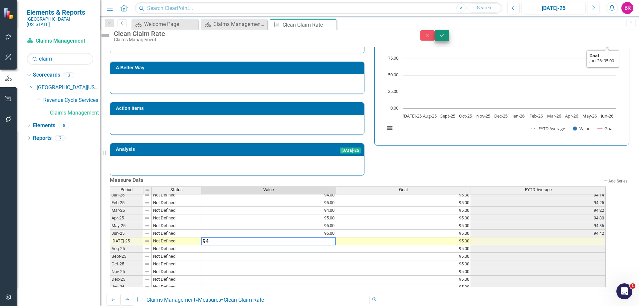
type textarea "94"
click at [445, 38] on icon "Save" at bounding box center [442, 35] width 6 height 5
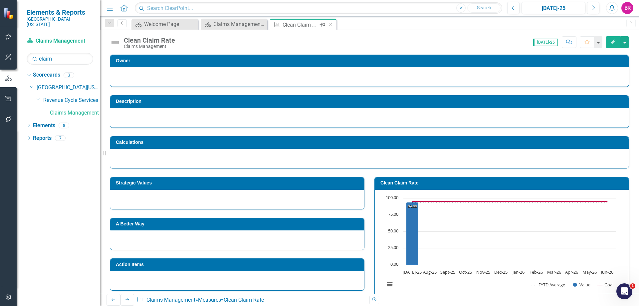
click at [330, 25] on icon "Close" at bounding box center [330, 24] width 7 height 5
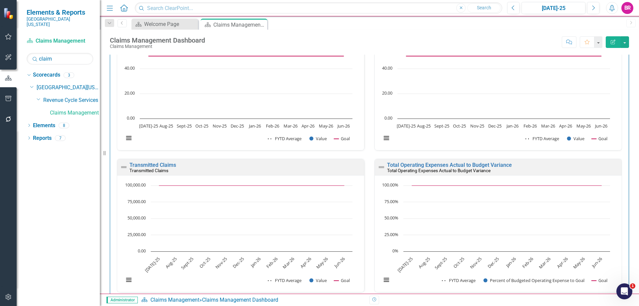
scroll to position [965, 0]
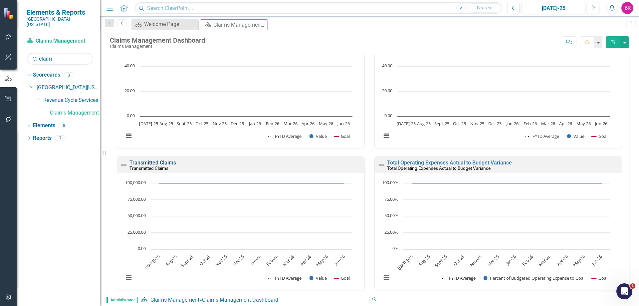
click at [146, 163] on link "Transmitted Claims" at bounding box center [152, 162] width 47 height 6
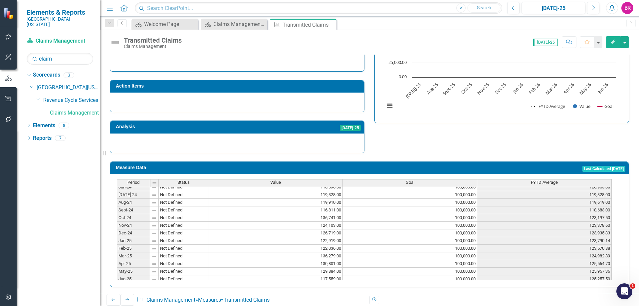
scroll to position [233, 0]
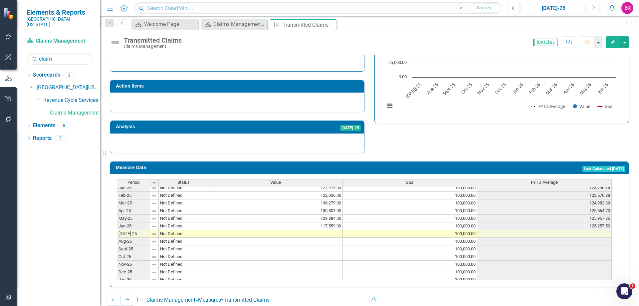
drag, startPoint x: 325, startPoint y: 231, endPoint x: 318, endPoint y: 222, distance: 11.4
click at [325, 231] on tbody "Jan-24 Not Defined 121,437.00 100,000.00 118,041.71 Feb-24 Not Defined 130,204.…" at bounding box center [364, 207] width 495 height 230
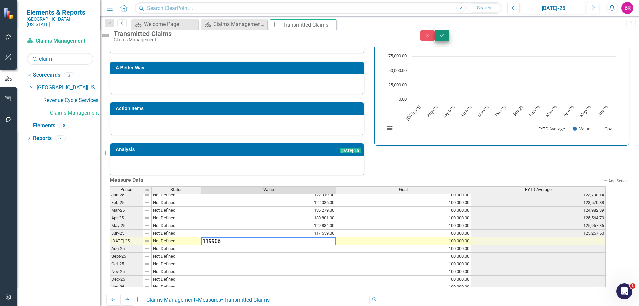
type textarea "119906"
click at [445, 37] on icon "Save" at bounding box center [442, 35] width 6 height 5
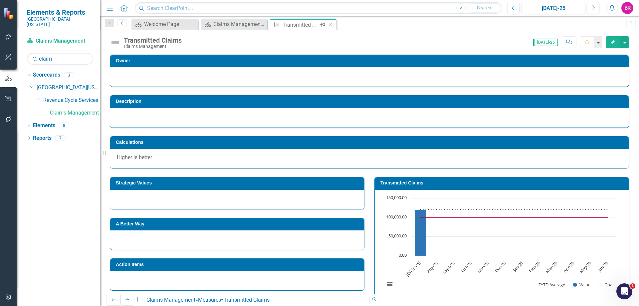
click at [331, 25] on icon "Close" at bounding box center [330, 24] width 7 height 5
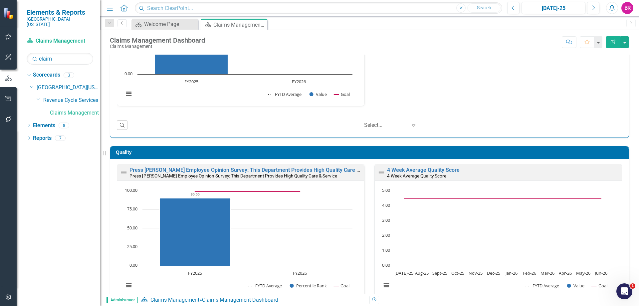
scroll to position [133, 0]
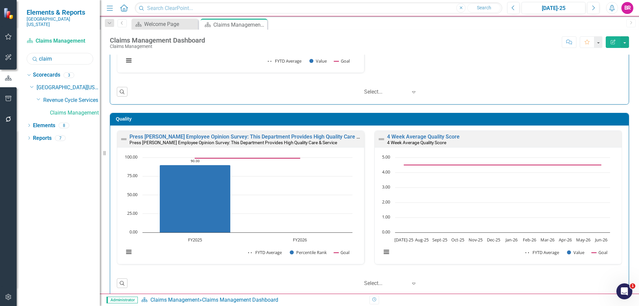
click at [57, 55] on input "claim" at bounding box center [60, 59] width 67 height 12
type input "reg"
click at [76, 109] on link "Registration Central Scheduling" at bounding box center [75, 113] width 50 height 8
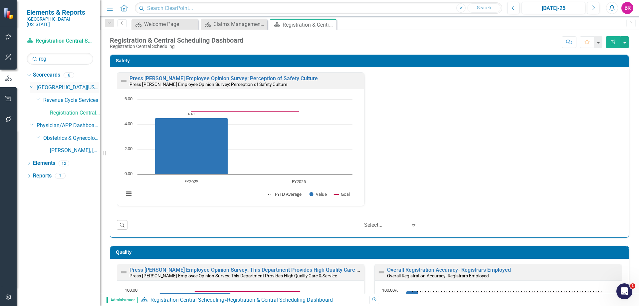
click at [31, 84] on icon "Dropdown" at bounding box center [32, 86] width 4 height 5
click at [34, 85] on icon "Dropdown" at bounding box center [32, 87] width 5 height 4
click at [67, 53] on input "reg" at bounding box center [60, 59] width 67 height 12
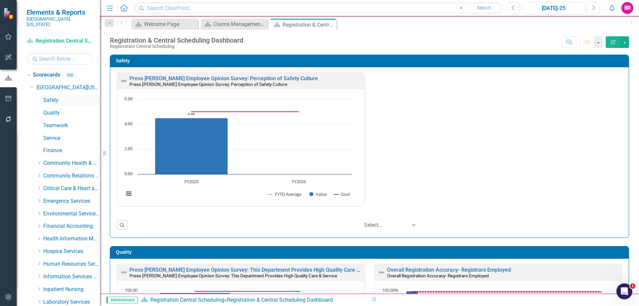
click at [53, 96] on link "Safety" at bounding box center [71, 100] width 57 height 8
click at [261, 24] on icon at bounding box center [261, 24] width 4 height 4
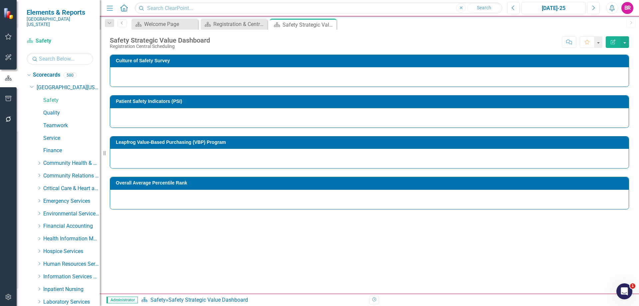
click at [0, 0] on icon at bounding box center [0, 0] width 0 height 0
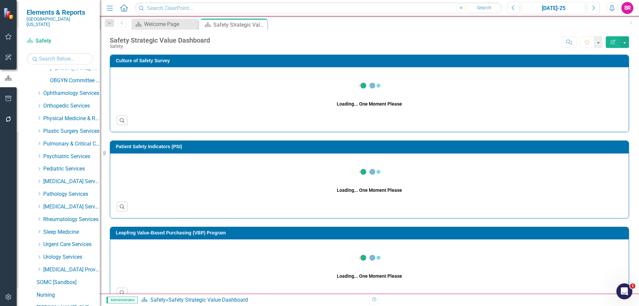
scroll to position [816, 0]
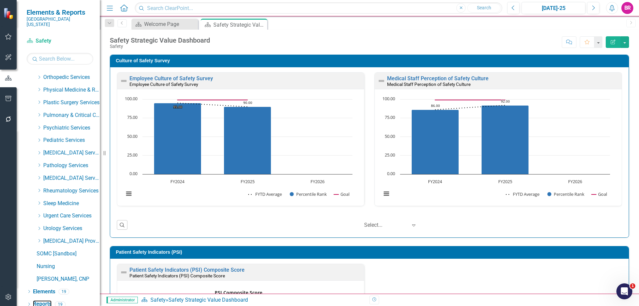
click at [35, 300] on link "Reports" at bounding box center [42, 304] width 19 height 8
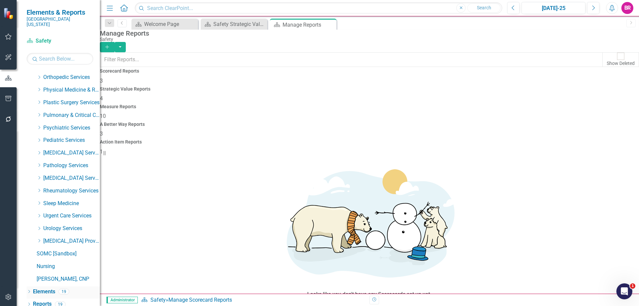
click at [37, 288] on link "Elements" at bounding box center [44, 292] width 22 height 8
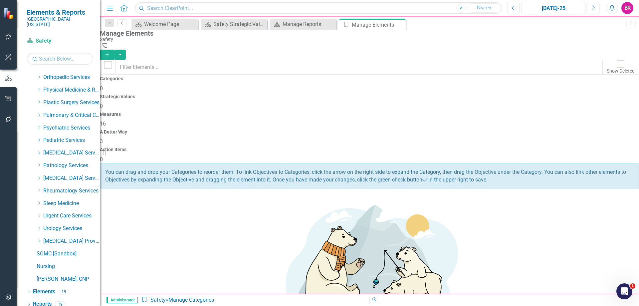
click at [372, 112] on h4 "Measures" at bounding box center [369, 114] width 539 height 5
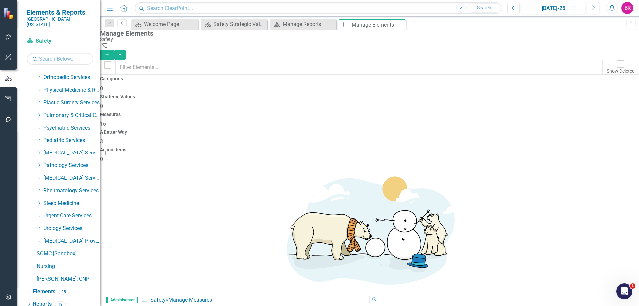
scroll to position [162, 0]
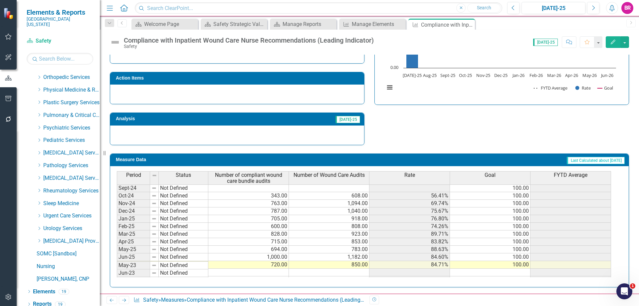
scroll to position [200, 0]
